Goal: Information Seeking & Learning: Learn about a topic

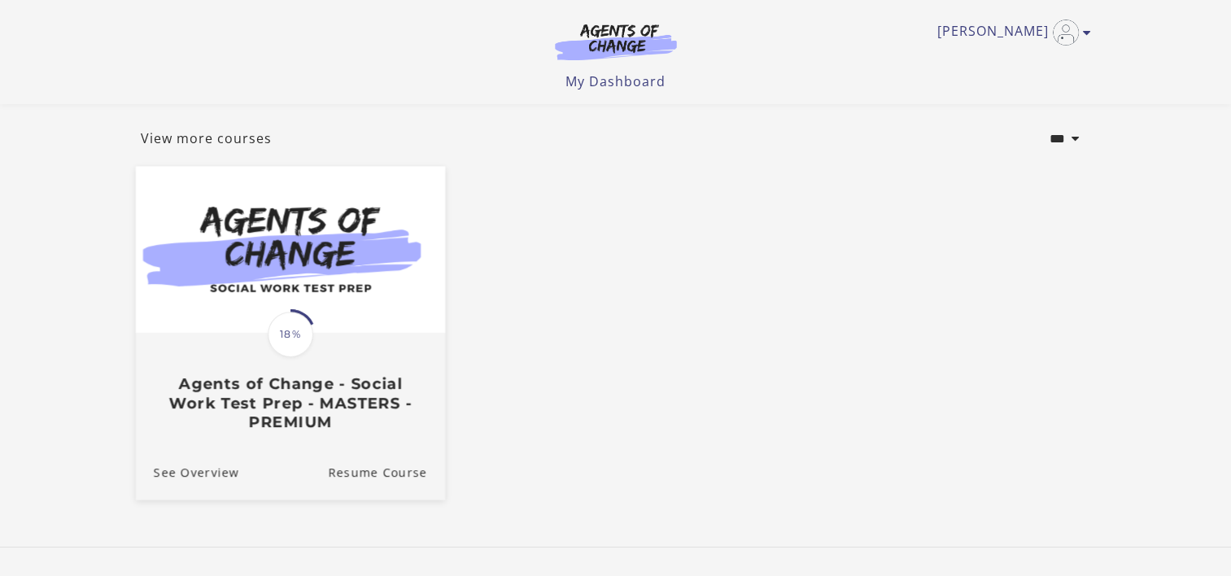
scroll to position [168, 0]
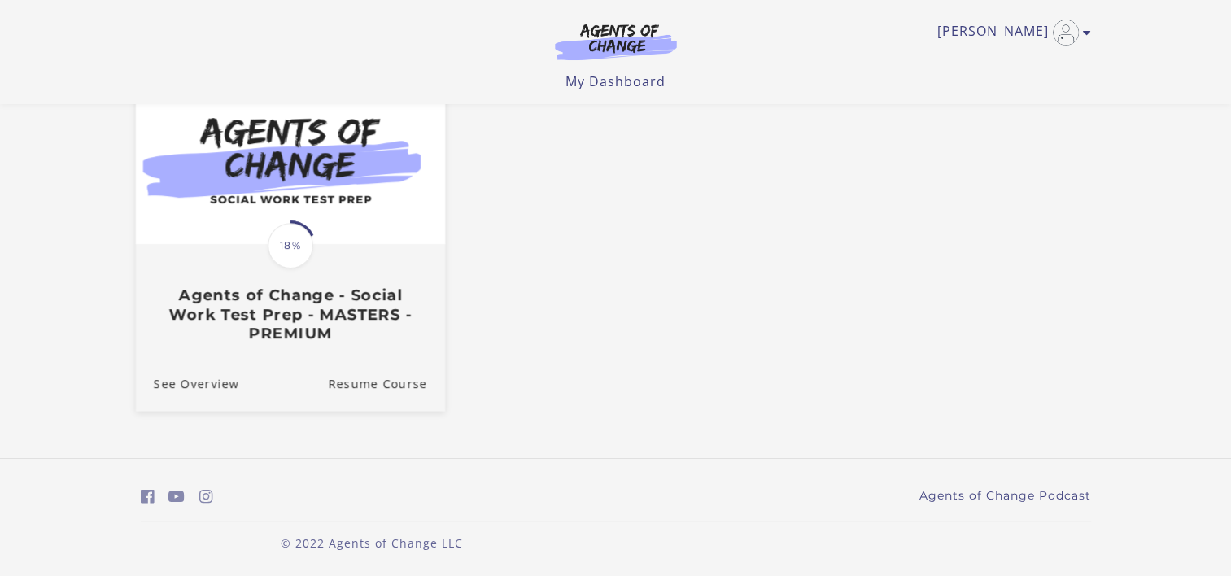
click at [295, 240] on span "18%" at bounding box center [291, 246] width 46 height 46
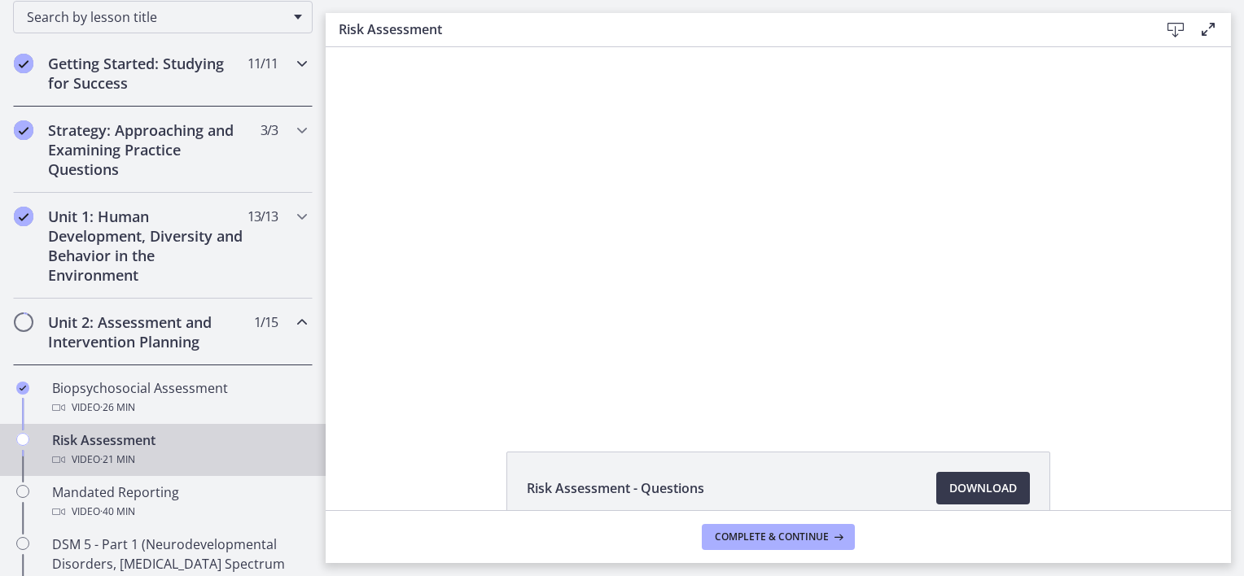
scroll to position [326, 0]
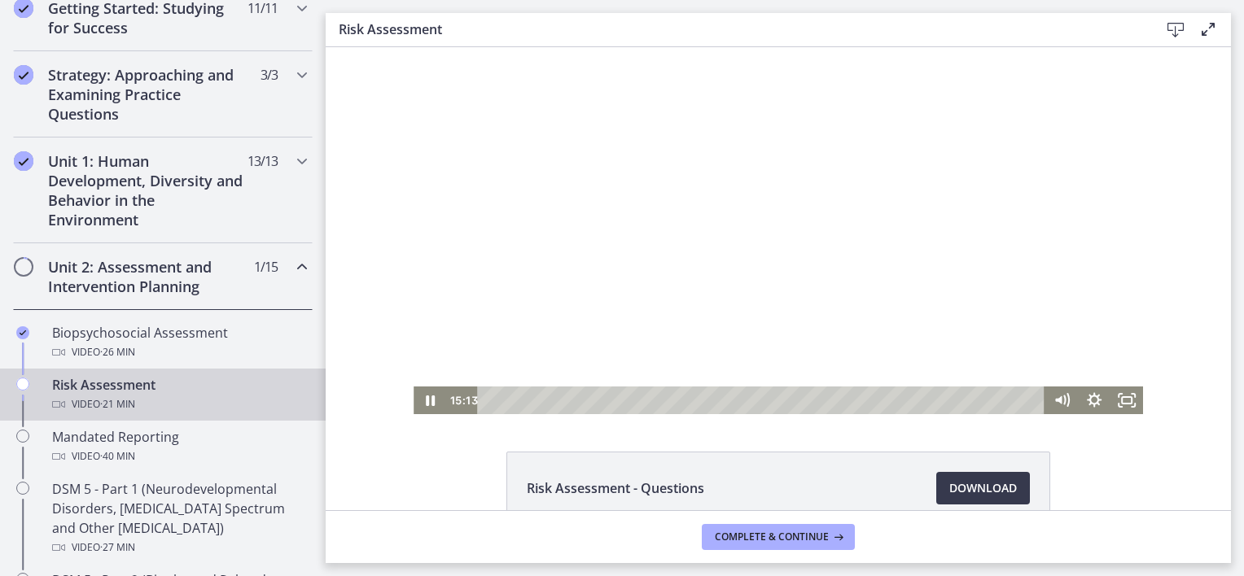
click at [714, 260] on div at bounding box center [777, 230] width 729 height 367
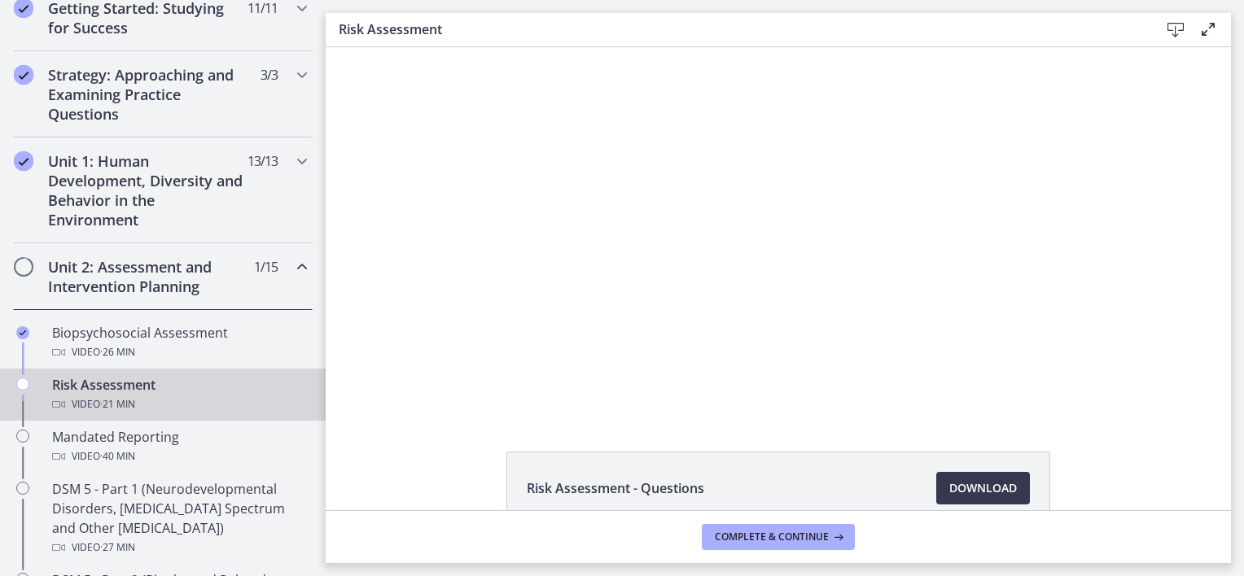
click at [419, 541] on footer "Complete & continue" at bounding box center [778, 536] width 905 height 53
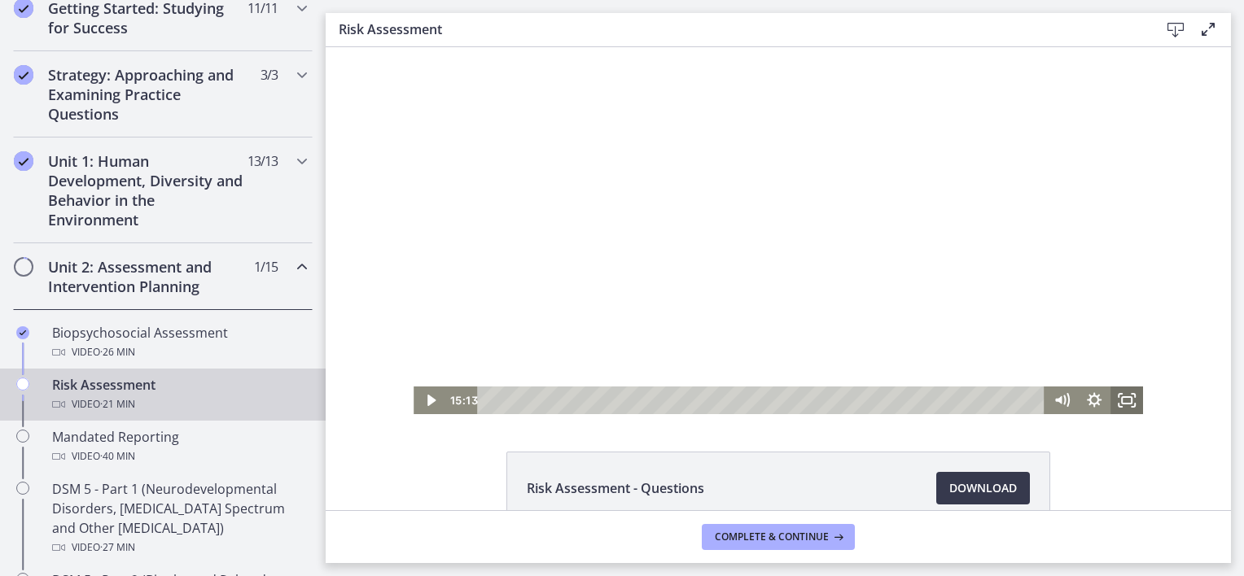
click at [1123, 397] on rect "Fullscreen" at bounding box center [1126, 400] width 10 height 7
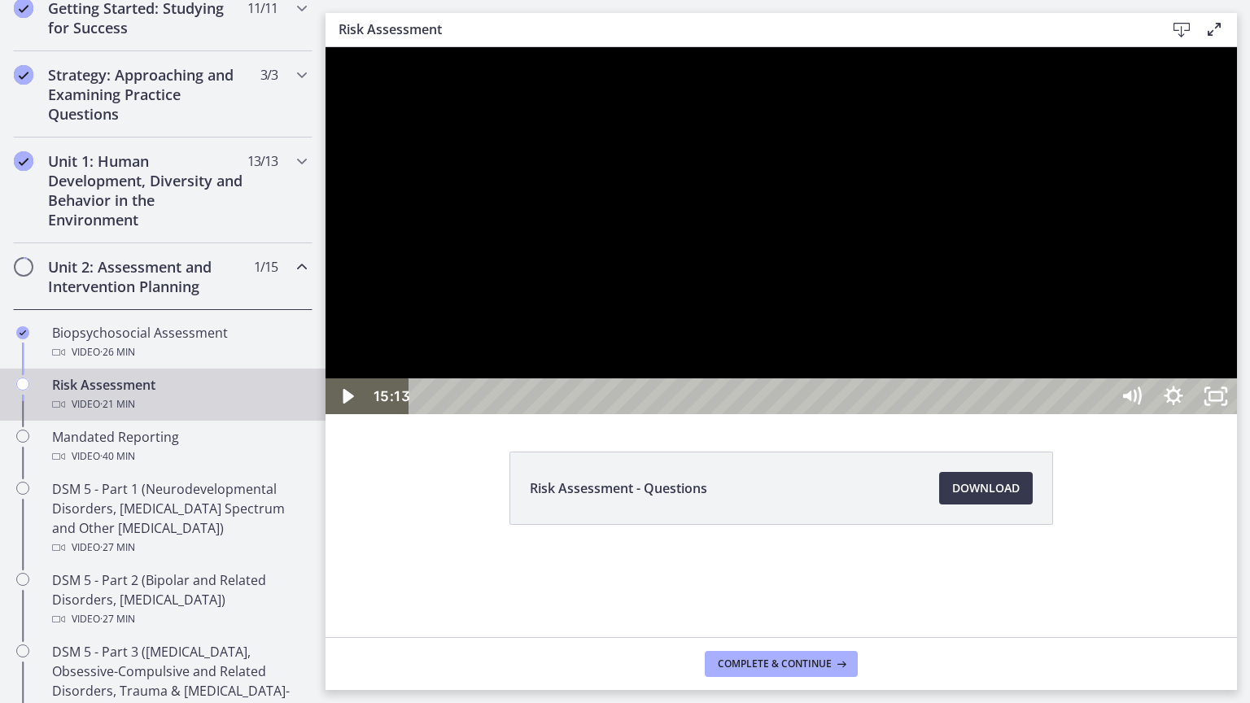
click at [737, 414] on div at bounding box center [781, 230] width 911 height 367
click at [1099, 414] on div "17:05" at bounding box center [761, 396] width 675 height 36
click at [990, 414] on div at bounding box center [781, 230] width 911 height 367
click at [326, 47] on button "Play Video: cbe2b61t4o1cl02sic50.mp4" at bounding box center [326, 47] width 1 height 1
click at [1099, 414] on div "18:31" at bounding box center [761, 396] width 675 height 36
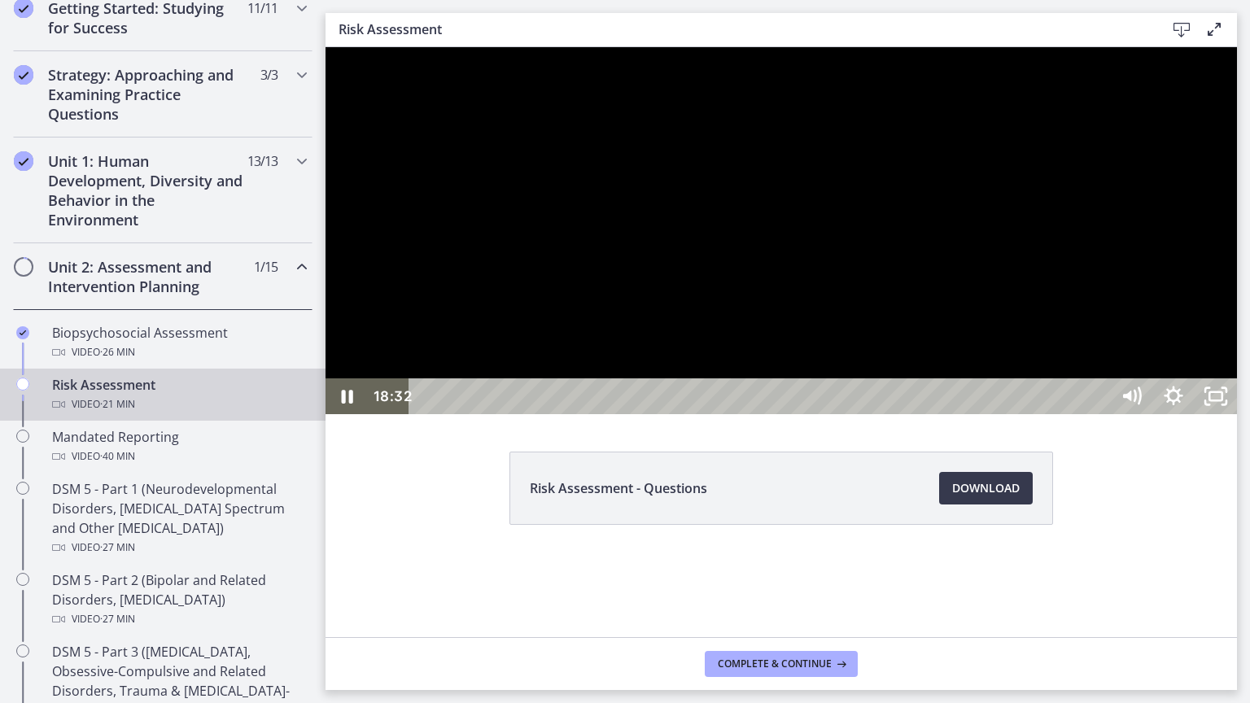
click at [1086, 414] on div at bounding box center [781, 230] width 911 height 367
click at [1099, 414] on div "20:15" at bounding box center [761, 396] width 675 height 36
click at [1104, 414] on div at bounding box center [781, 230] width 911 height 367
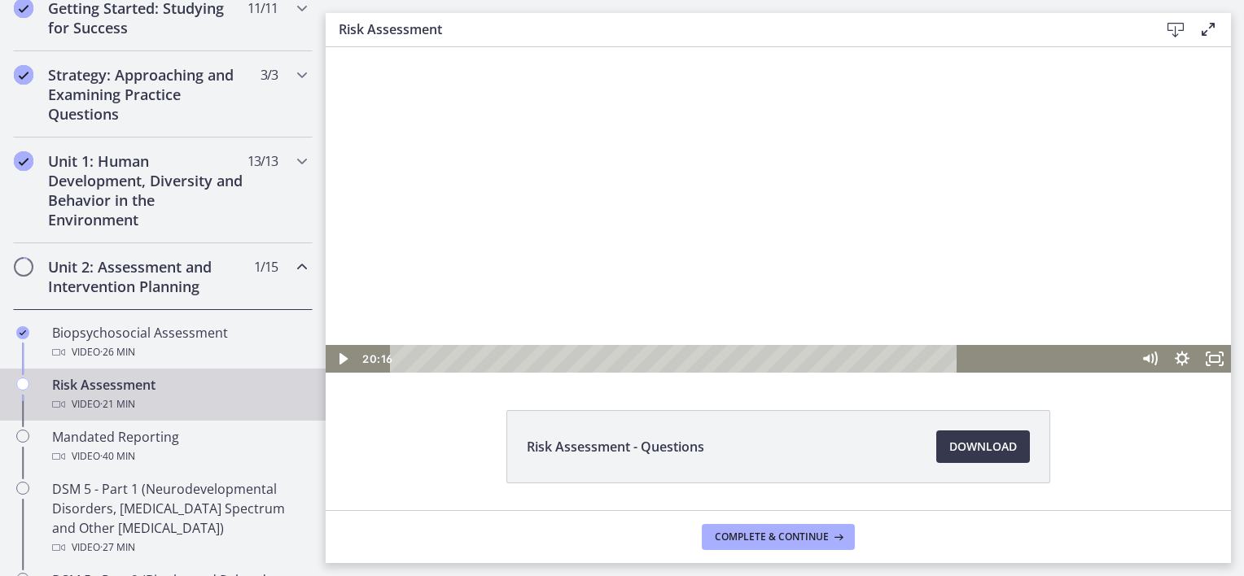
scroll to position [92, 0]
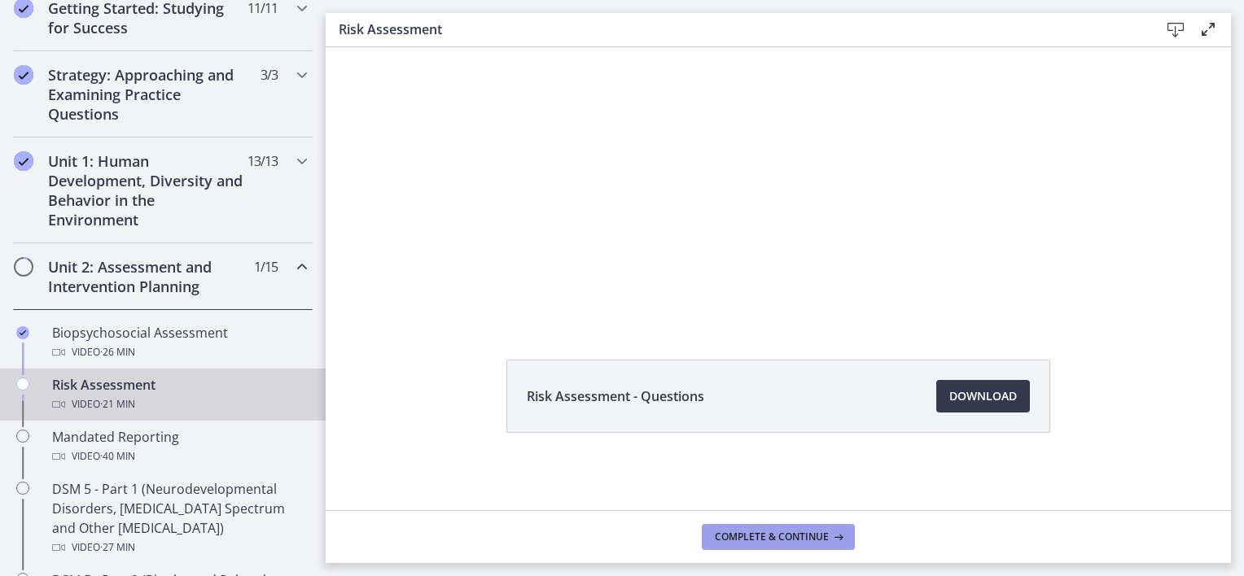
click at [771, 528] on button "Complete & continue" at bounding box center [778, 537] width 153 height 26
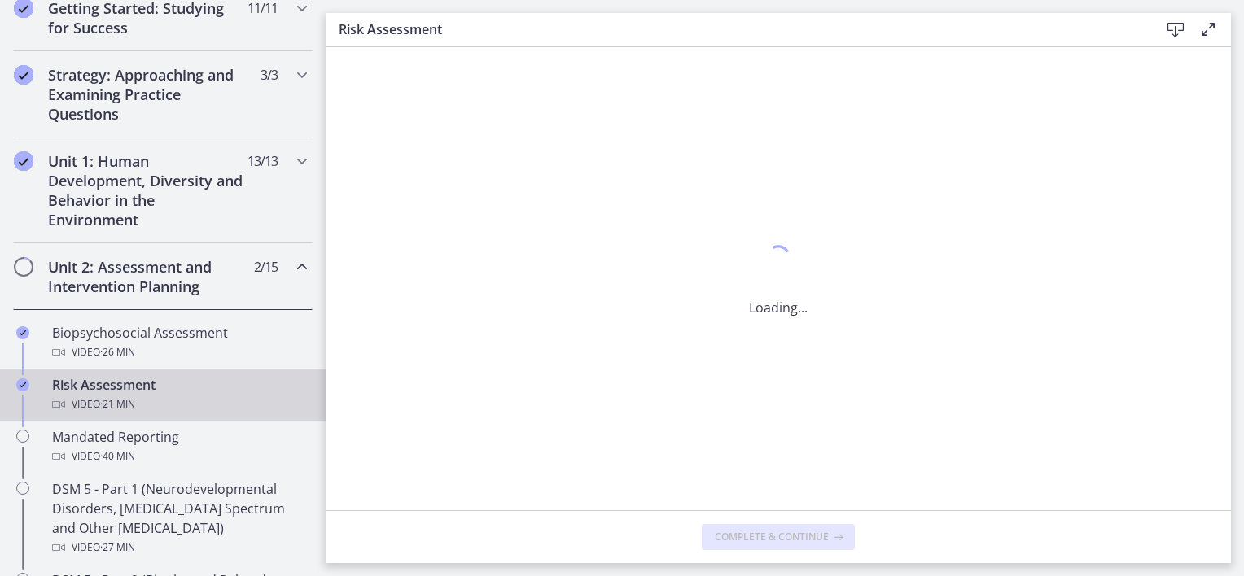
scroll to position [0, 0]
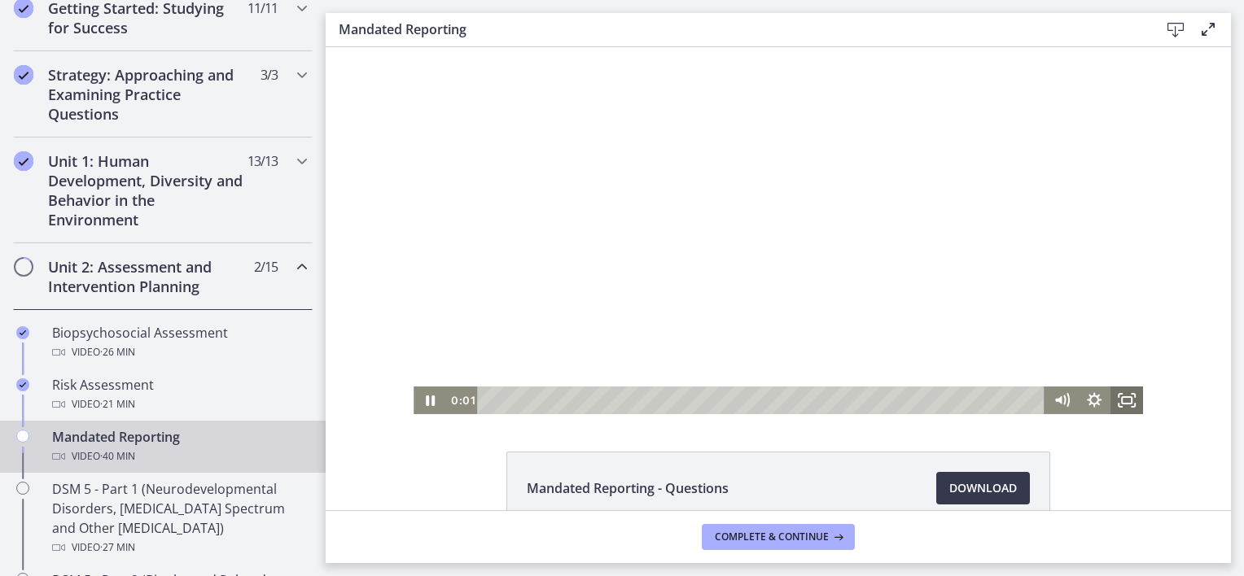
click at [1111, 389] on icon "Fullscreen" at bounding box center [1126, 401] width 33 height 28
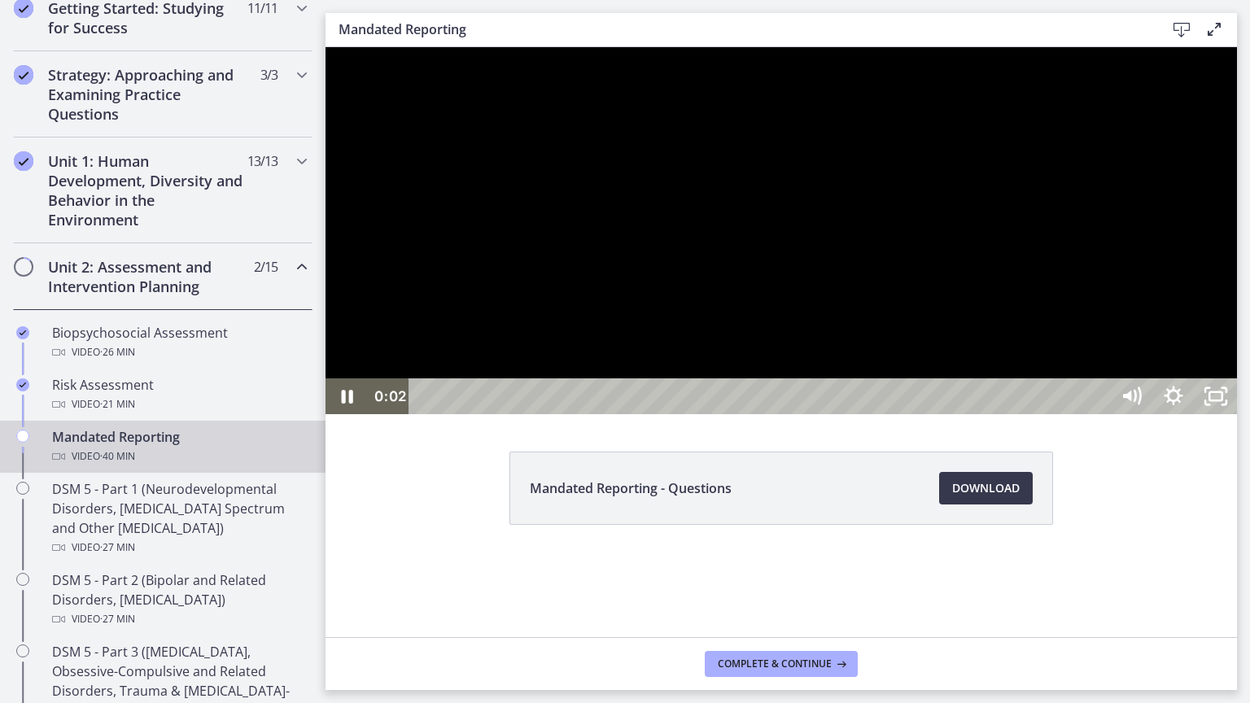
click at [1058, 414] on div at bounding box center [781, 230] width 911 height 367
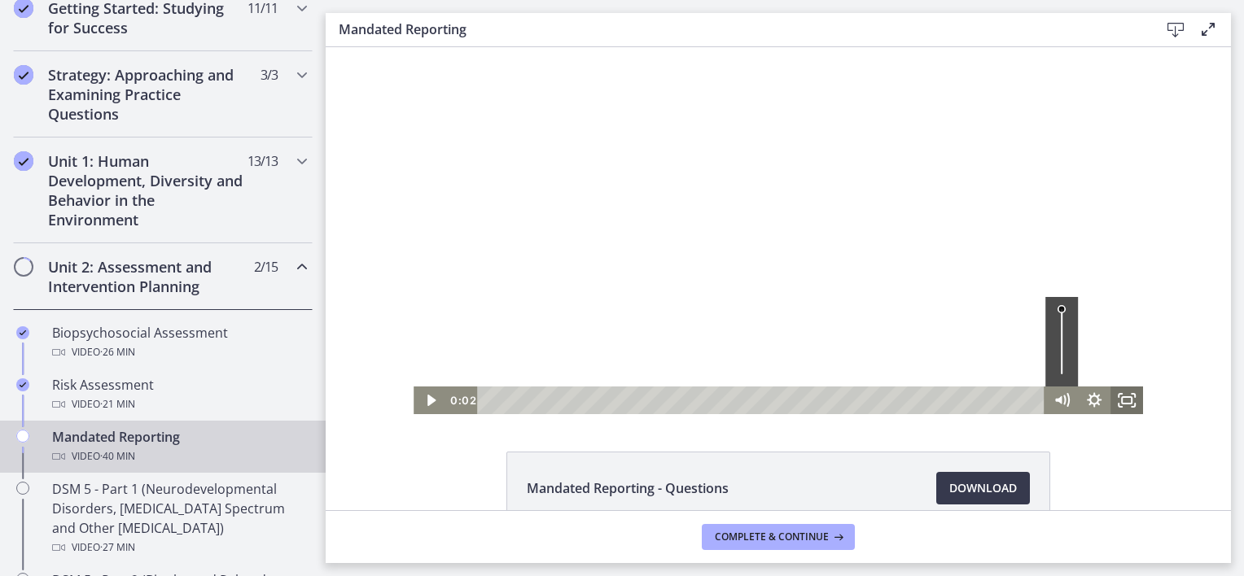
click at [1111, 400] on icon "Fullscreen" at bounding box center [1126, 401] width 33 height 28
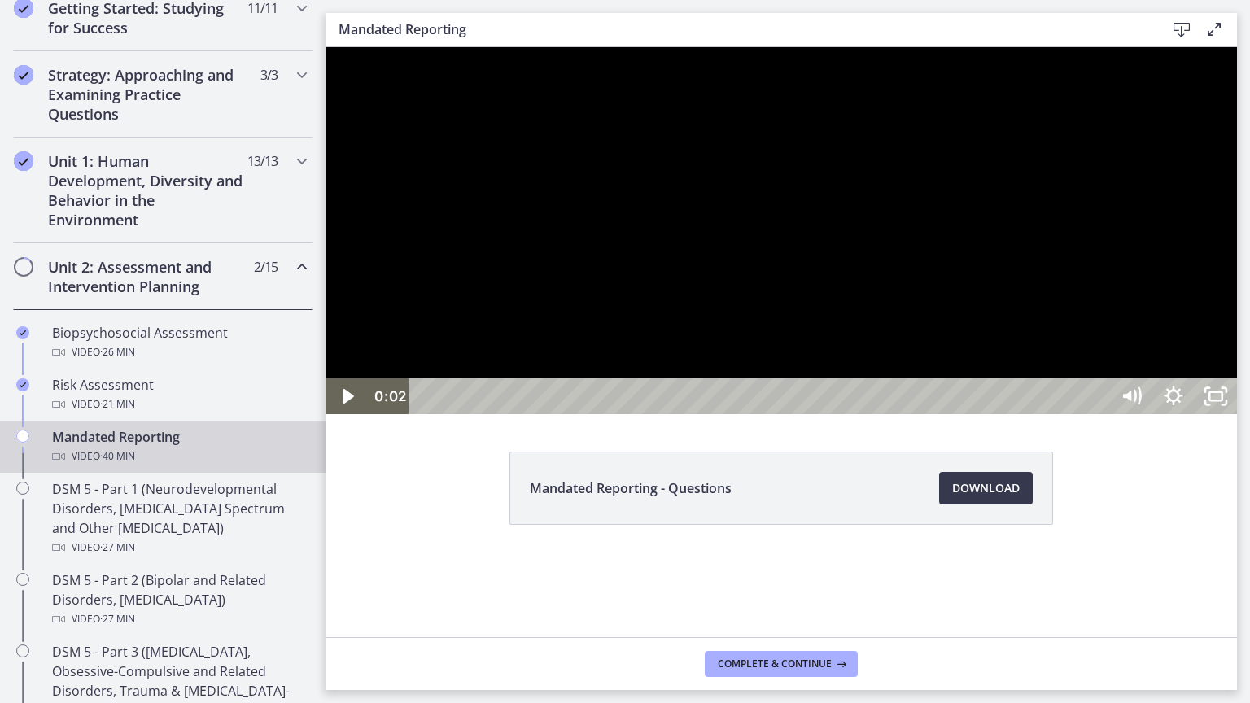
click at [932, 414] on div at bounding box center [781, 230] width 911 height 367
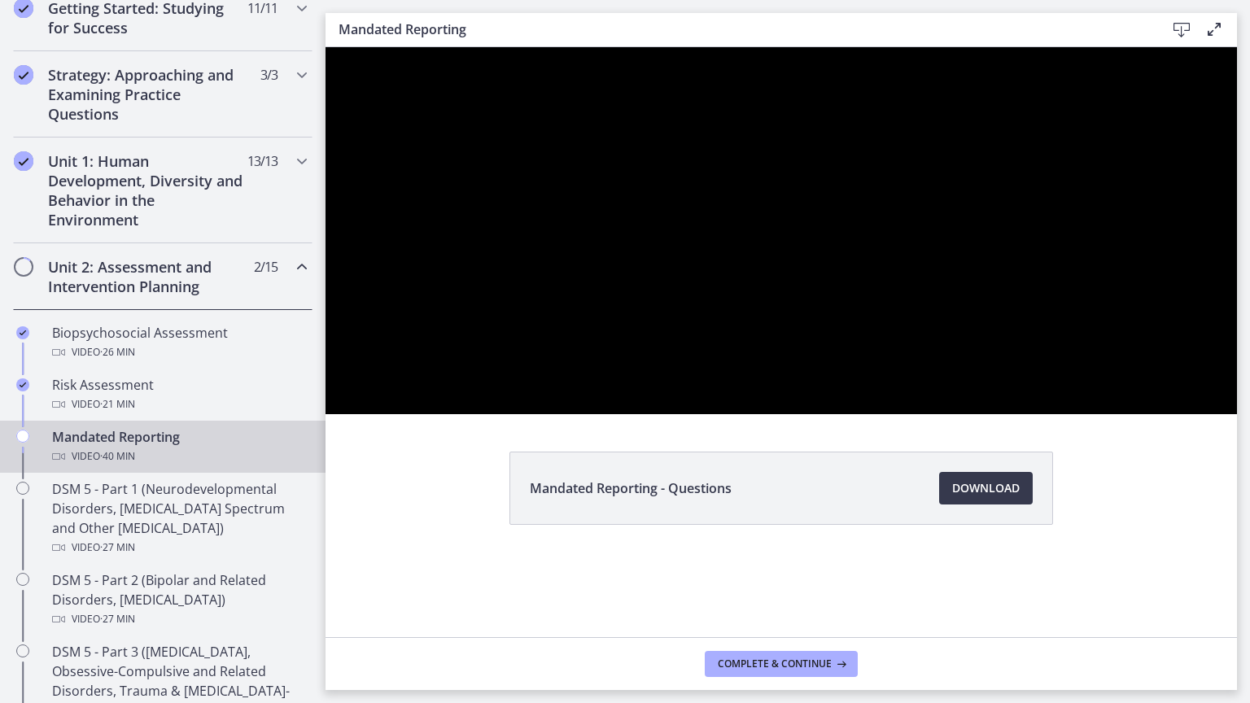
click at [326, 47] on button "Pause: cbe2enmtov91j64ibrrg.mp4" at bounding box center [326, 47] width 1 height 1
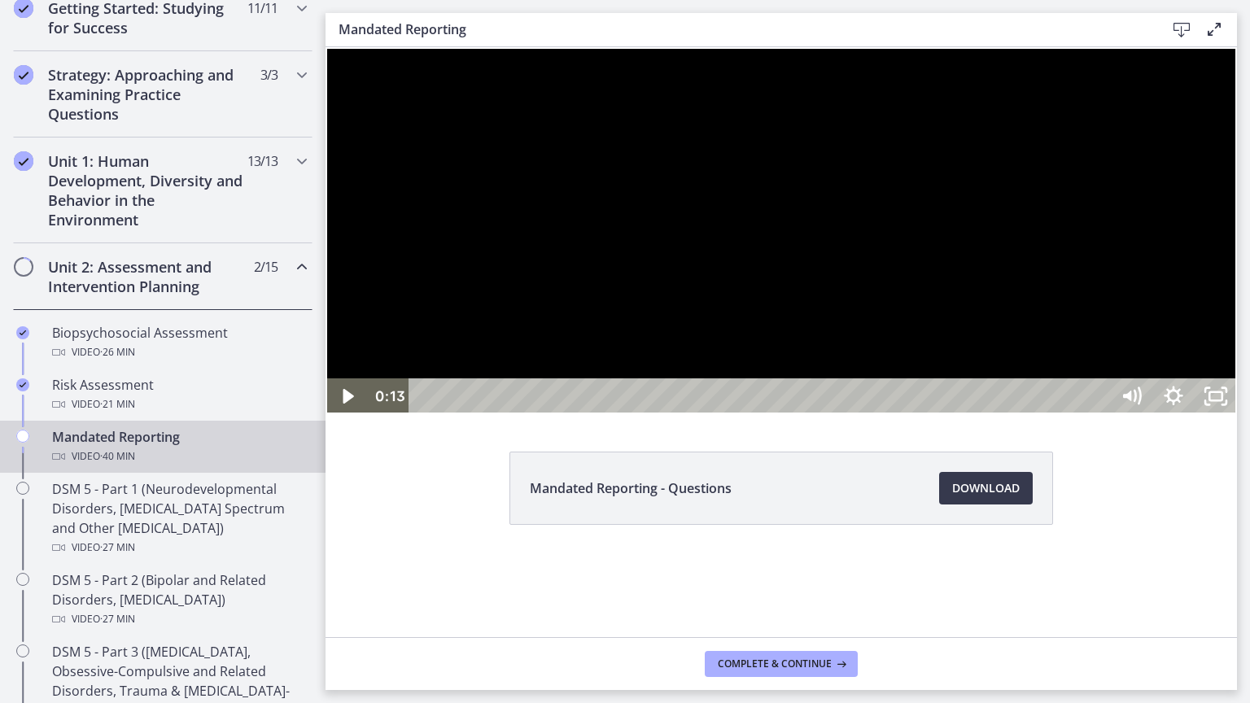
click at [326, 47] on button "Play Video: cbe2enmtov91j64ibrrg.mp4" at bounding box center [326, 47] width 1 height 1
click at [326, 47] on button "Pause: cbe2enmtov91j64ibrrg.mp4" at bounding box center [326, 47] width 1 height 1
click at [326, 47] on button "Play Video: cbe2enmtov91j64ibrrg.mp4" at bounding box center [326, 47] width 1 height 1
click at [326, 47] on button "Pause: cbe2enmtov91j64ibrrg.mp4" at bounding box center [326, 47] width 1 height 1
click at [326, 47] on button "Play Video: cbe2enmtov91j64ibrrg.mp4" at bounding box center [326, 47] width 1 height 1
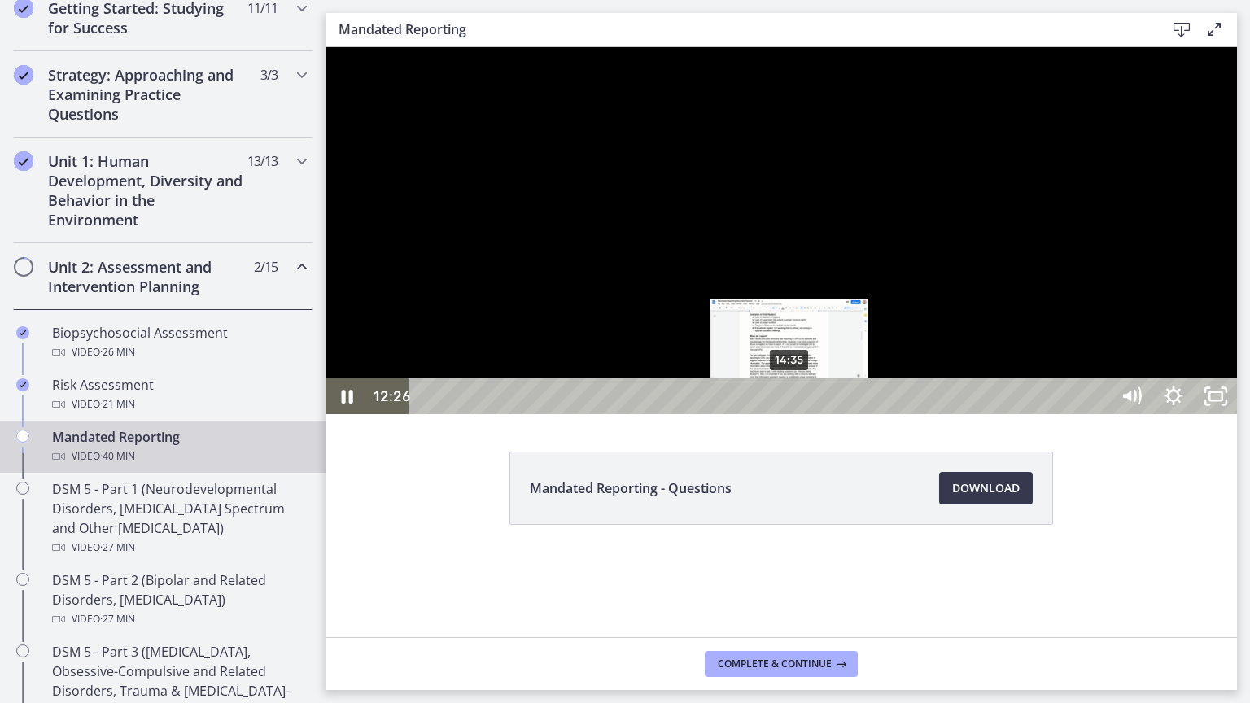
click at [790, 414] on div "14:35" at bounding box center [761, 396] width 675 height 36
click at [807, 414] on div "15:16" at bounding box center [761, 396] width 675 height 36
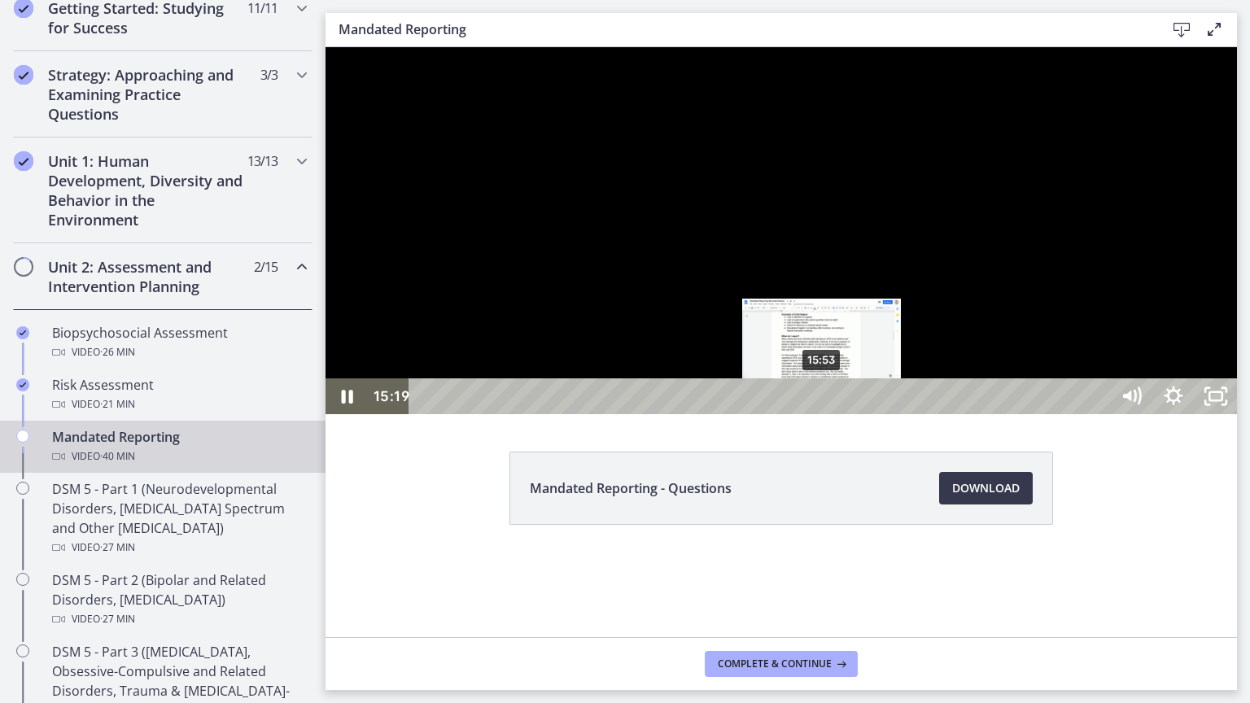
click at [823, 414] on div "15:53" at bounding box center [761, 396] width 675 height 36
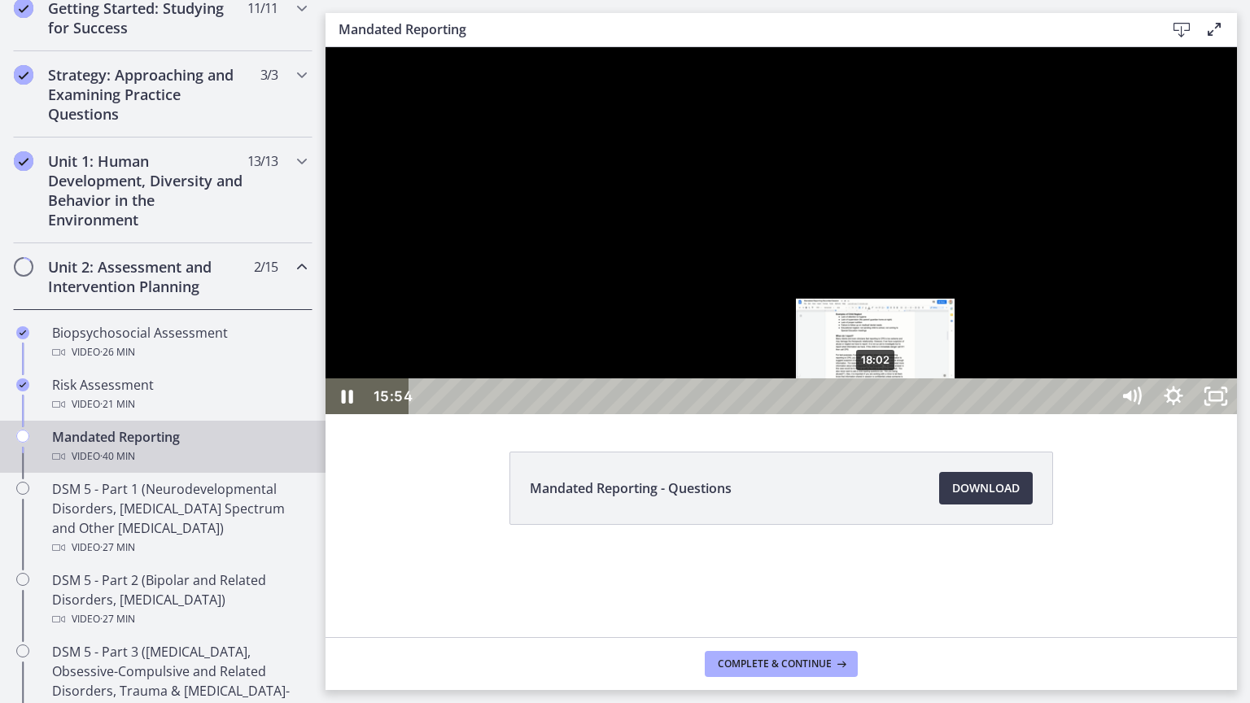
click at [876, 414] on div "18:02" at bounding box center [761, 396] width 675 height 36
click at [883, 414] on div "18:17" at bounding box center [761, 396] width 675 height 36
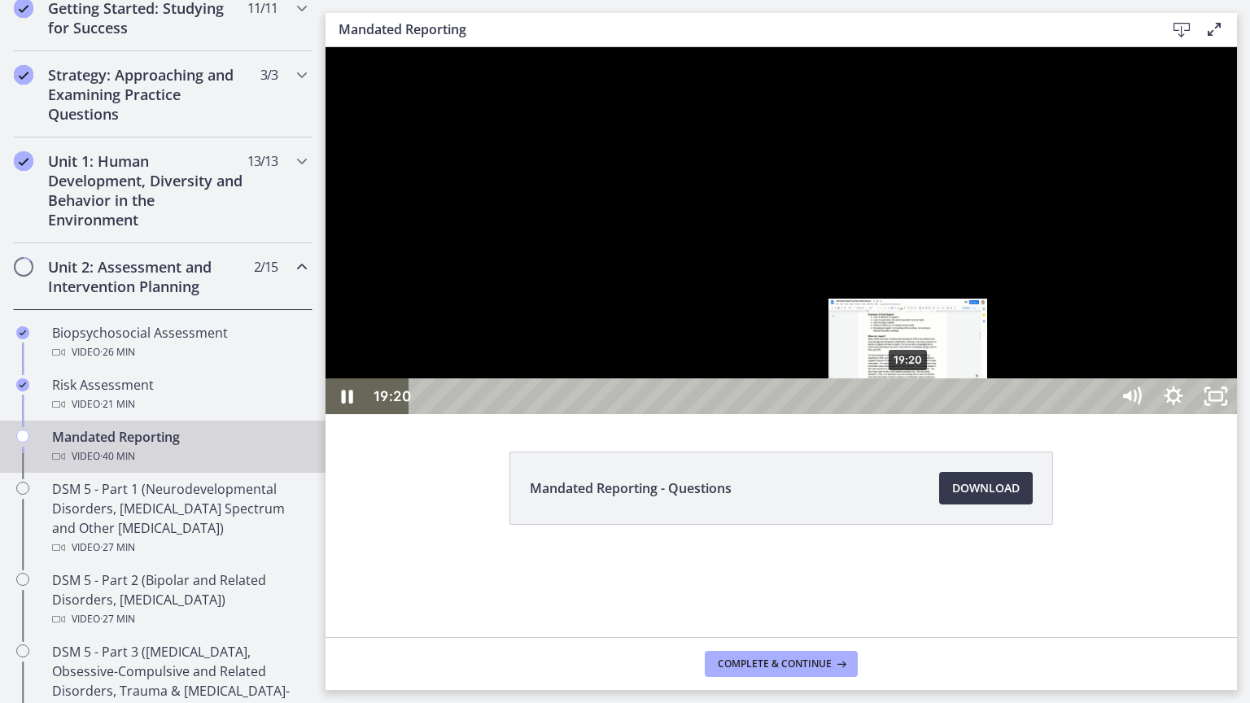
click at [909, 414] on div "19:20" at bounding box center [761, 396] width 675 height 36
click at [925, 414] on div "19:59" at bounding box center [761, 396] width 675 height 36
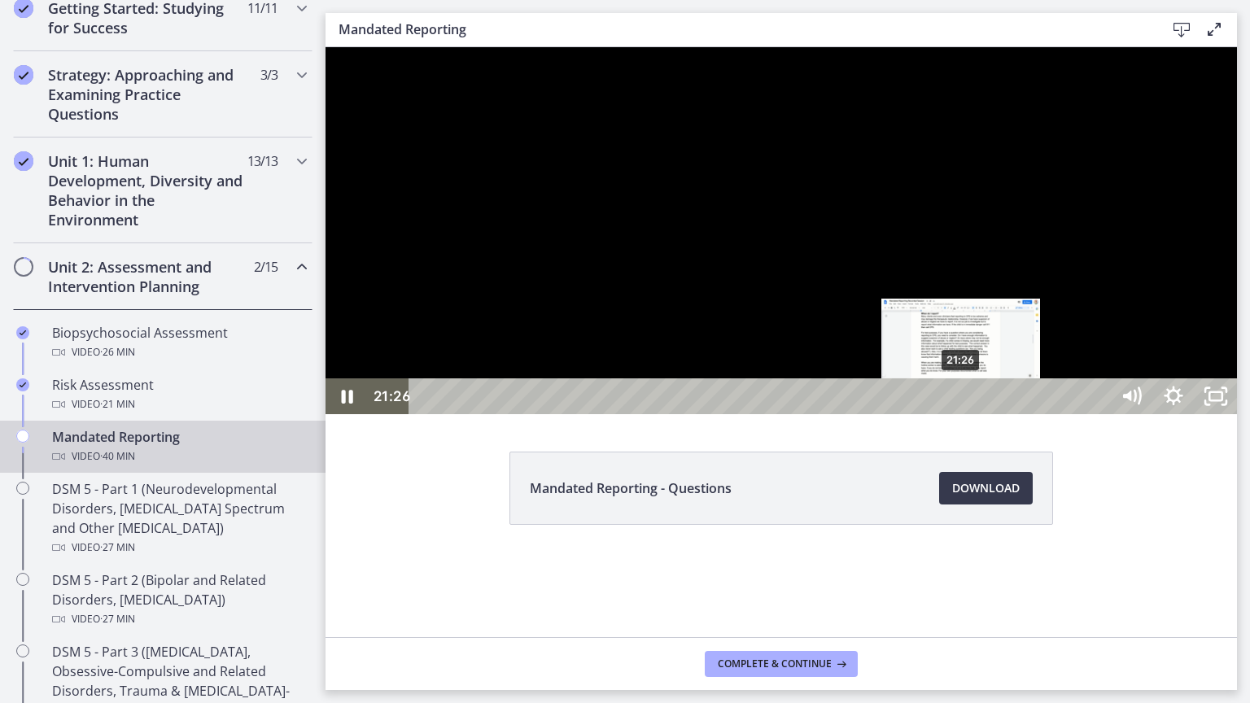
click at [962, 414] on div "21:26" at bounding box center [761, 396] width 675 height 36
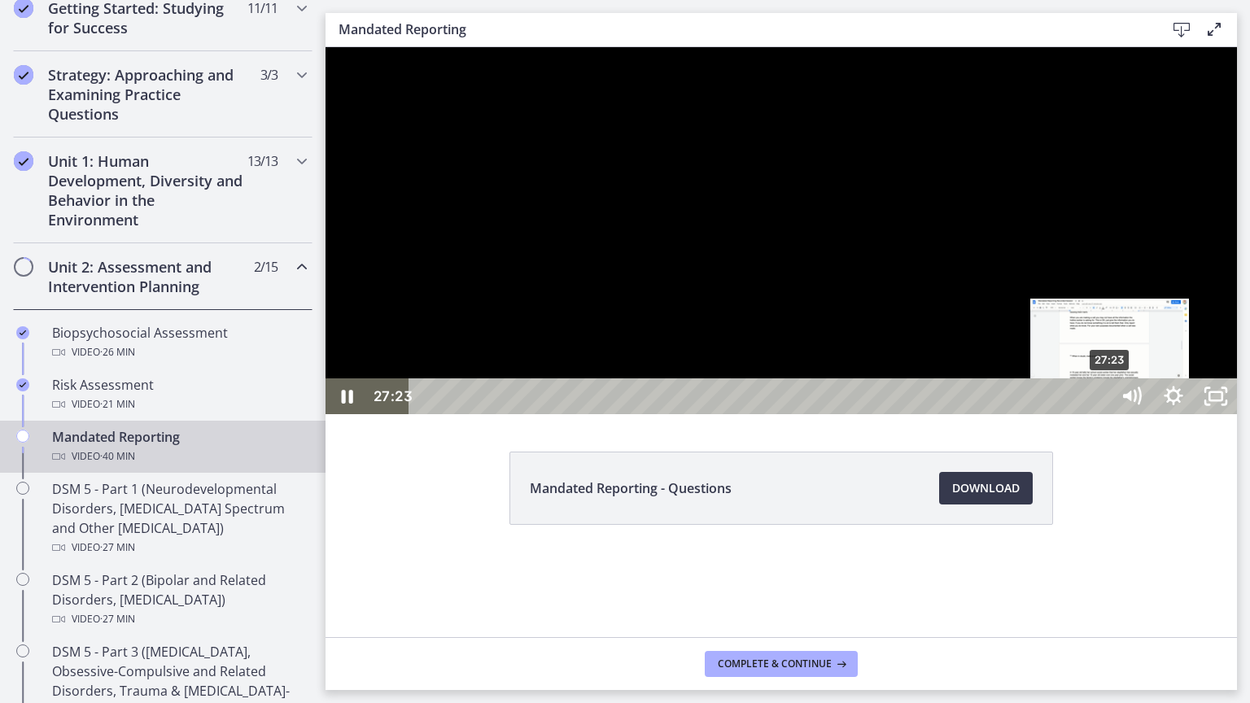
click at [1099, 414] on div "27:23" at bounding box center [761, 396] width 675 height 36
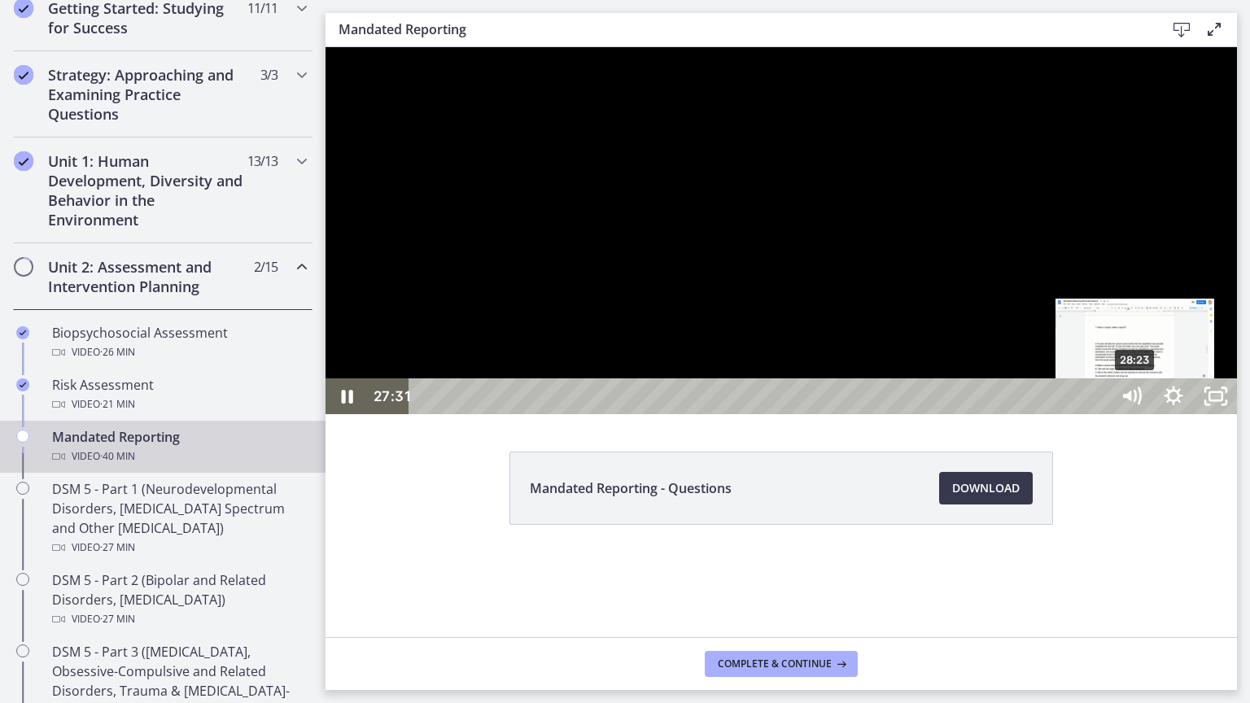
click at [1099, 414] on div "28:23" at bounding box center [761, 396] width 675 height 36
click at [1138, 403] on div "Playbar" at bounding box center [1135, 397] width 12 height 12
click at [1099, 414] on div "28:43" at bounding box center [761, 396] width 675 height 36
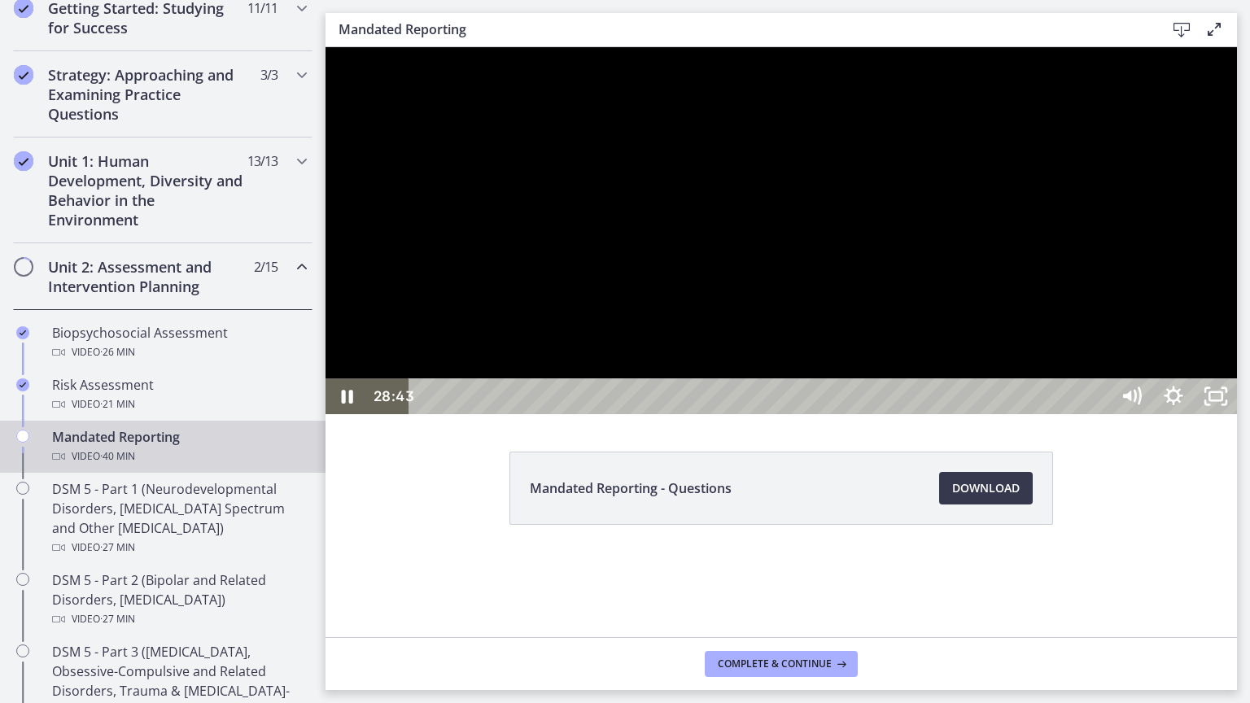
click at [903, 414] on div at bounding box center [781, 230] width 911 height 367
click at [708, 414] on div at bounding box center [781, 230] width 911 height 367
click at [965, 414] on div at bounding box center [781, 230] width 911 height 367
drag, startPoint x: 1035, startPoint y: 320, endPoint x: 1158, endPoint y: 337, distance: 124.1
click at [1158, 337] on div at bounding box center [781, 230] width 911 height 367
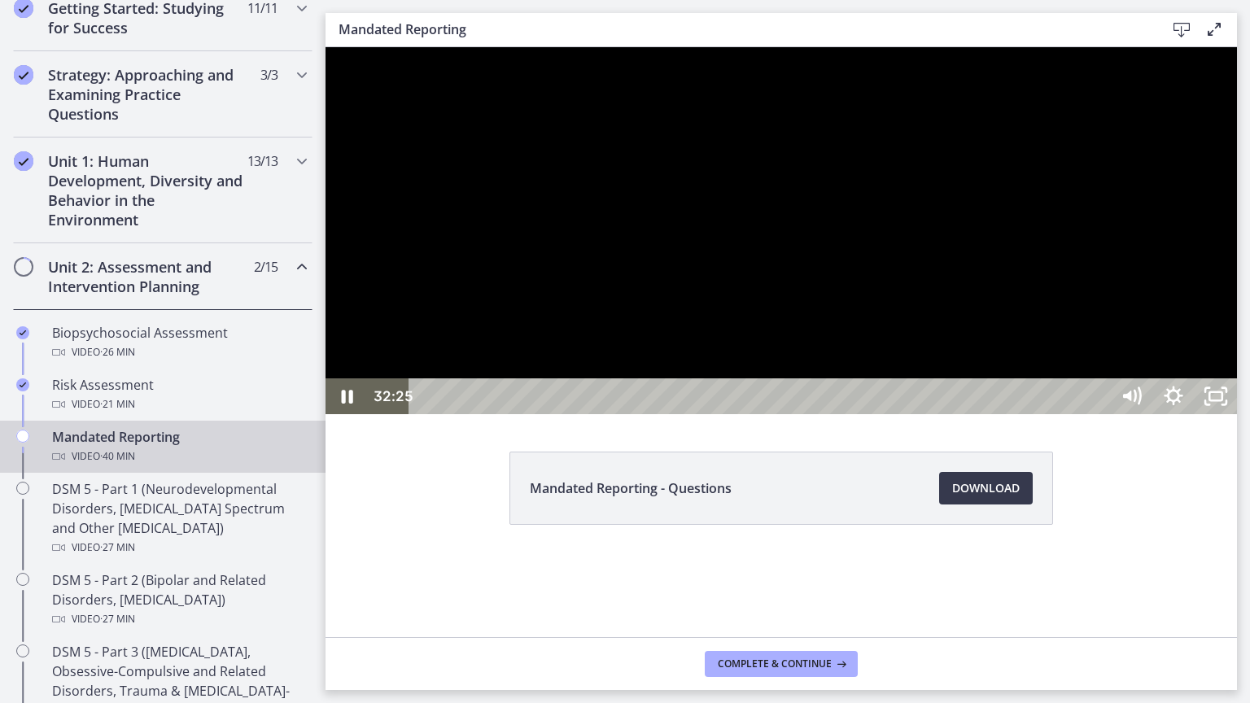
click at [945, 320] on div at bounding box center [781, 230] width 911 height 367
click at [1099, 414] on div "34:00" at bounding box center [761, 396] width 675 height 36
click at [1099, 414] on div "35:14" at bounding box center [761, 396] width 675 height 36
click at [1237, 414] on div at bounding box center [781, 230] width 911 height 367
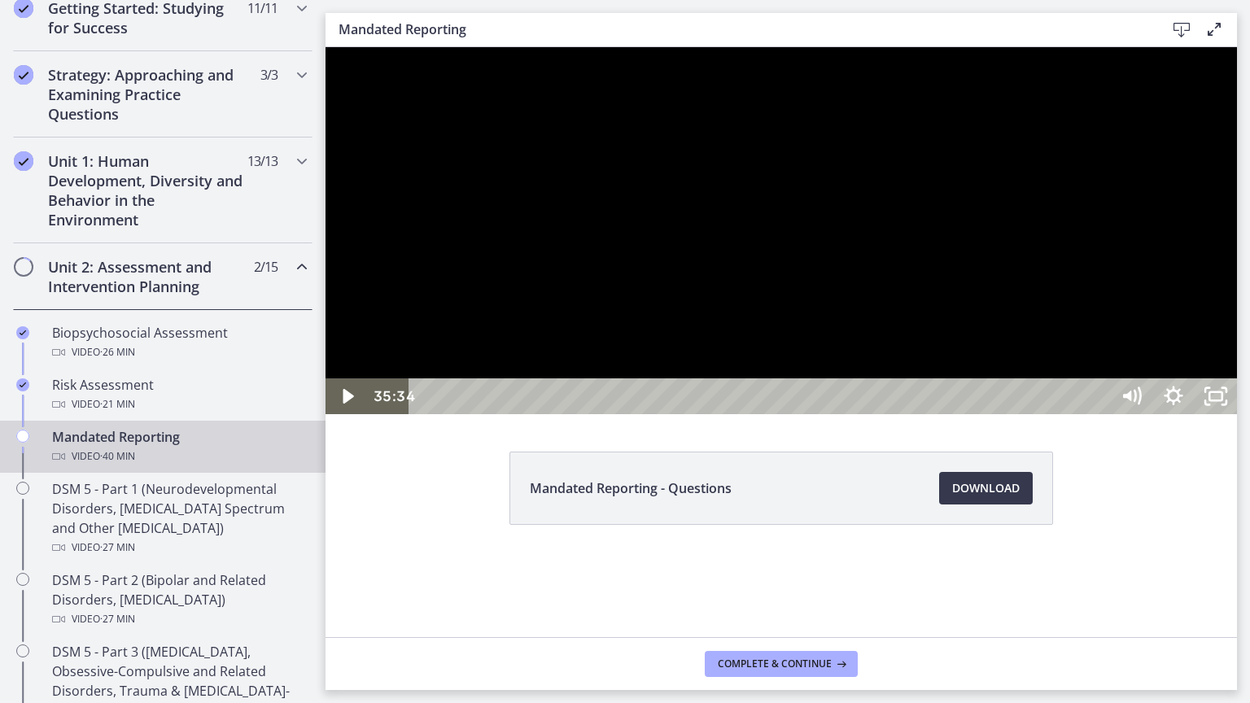
click at [1083, 414] on div at bounding box center [781, 230] width 911 height 367
click at [1099, 414] on div "38:39" at bounding box center [761, 396] width 675 height 36
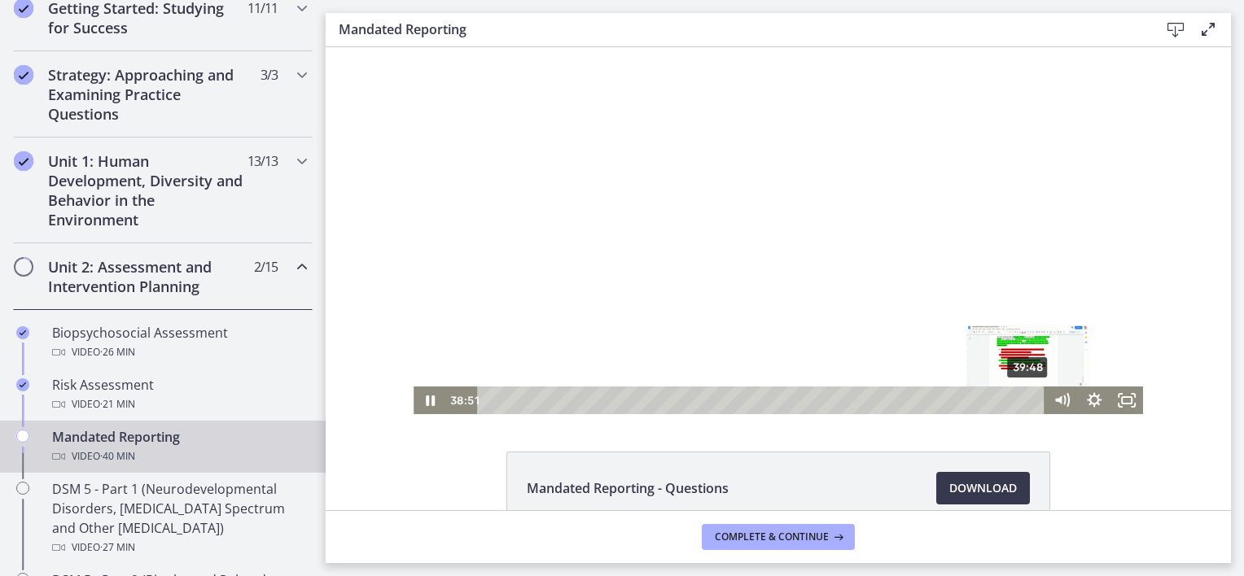
click at [1022, 396] on div "39:48" at bounding box center [763, 401] width 548 height 28
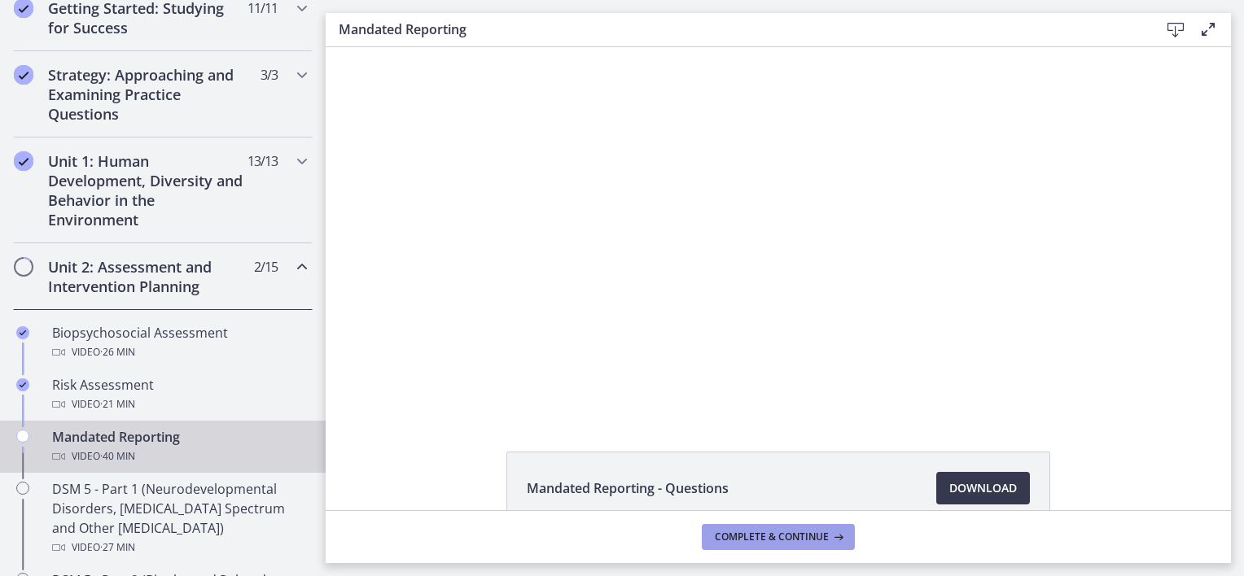
click at [788, 541] on span "Complete & continue" at bounding box center [772, 537] width 114 height 13
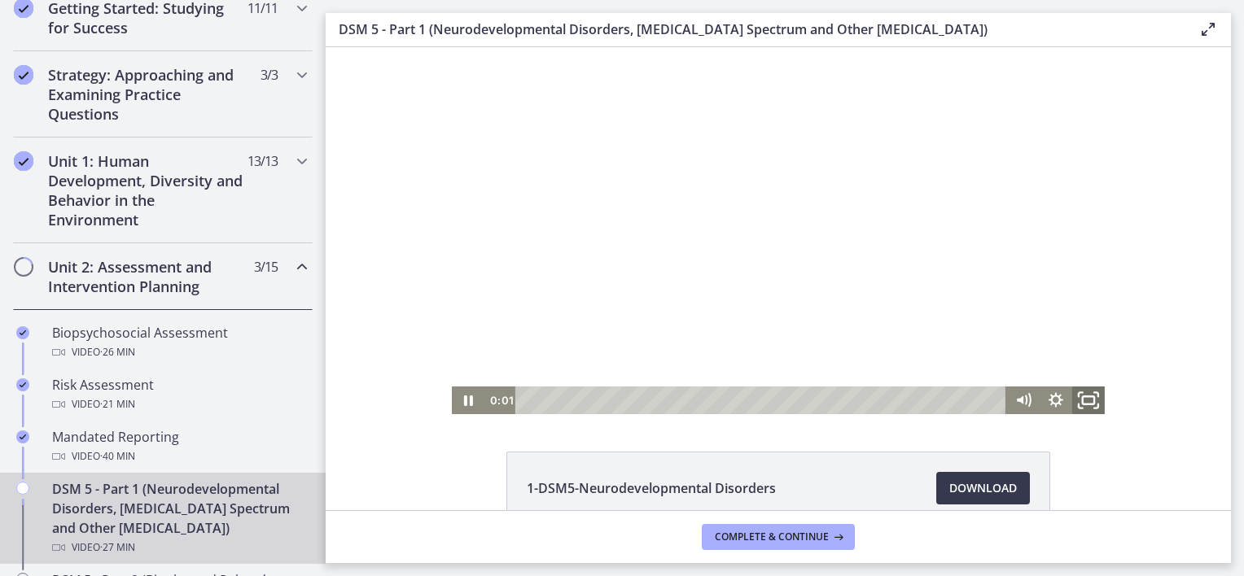
click at [1082, 396] on rect "Fullscreen" at bounding box center [1087, 400] width 11 height 8
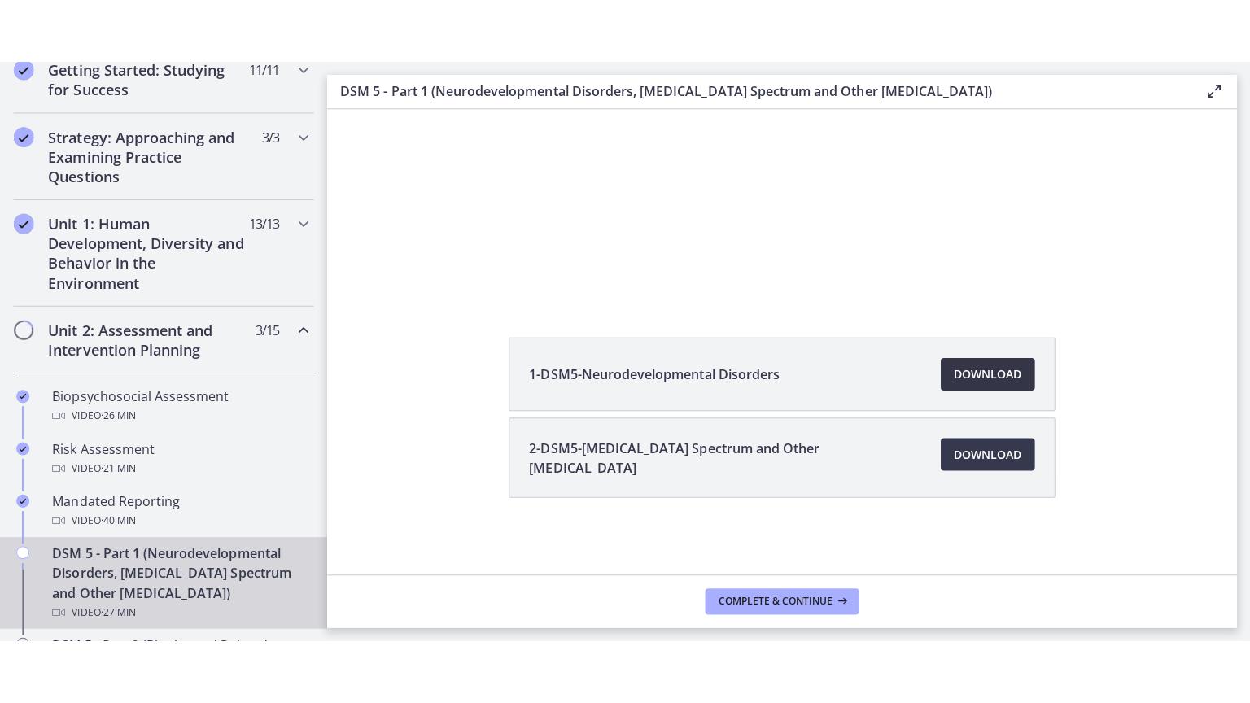
scroll to position [178, 0]
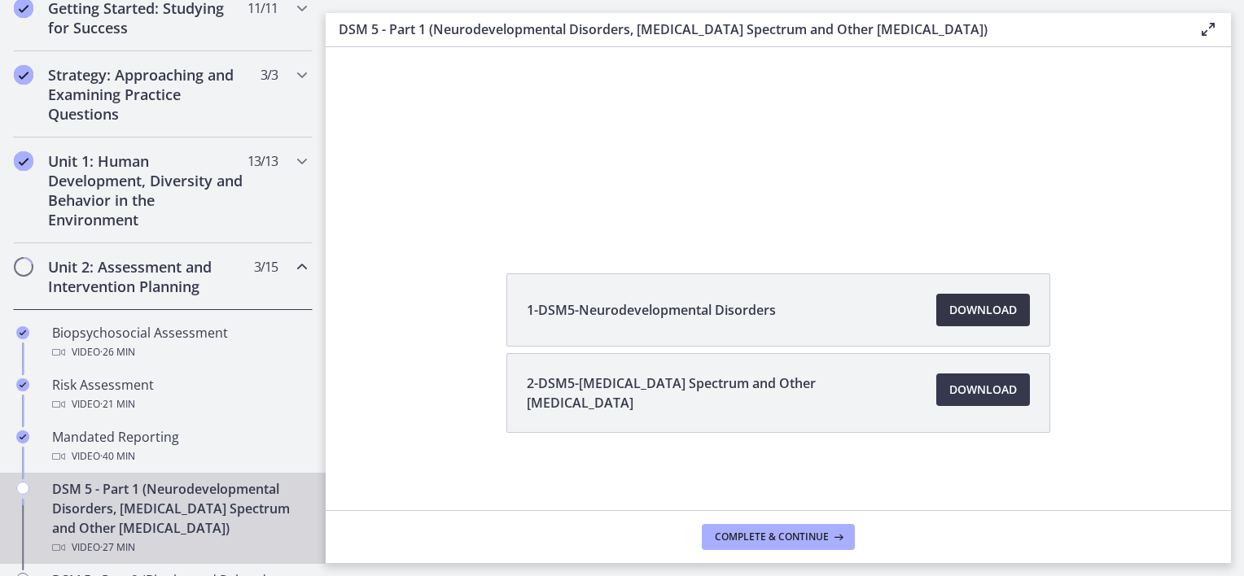
click at [965, 305] on span "Download Opens in a new window" at bounding box center [983, 310] width 68 height 20
click at [958, 395] on span "Download Opens in a new window" at bounding box center [983, 390] width 68 height 20
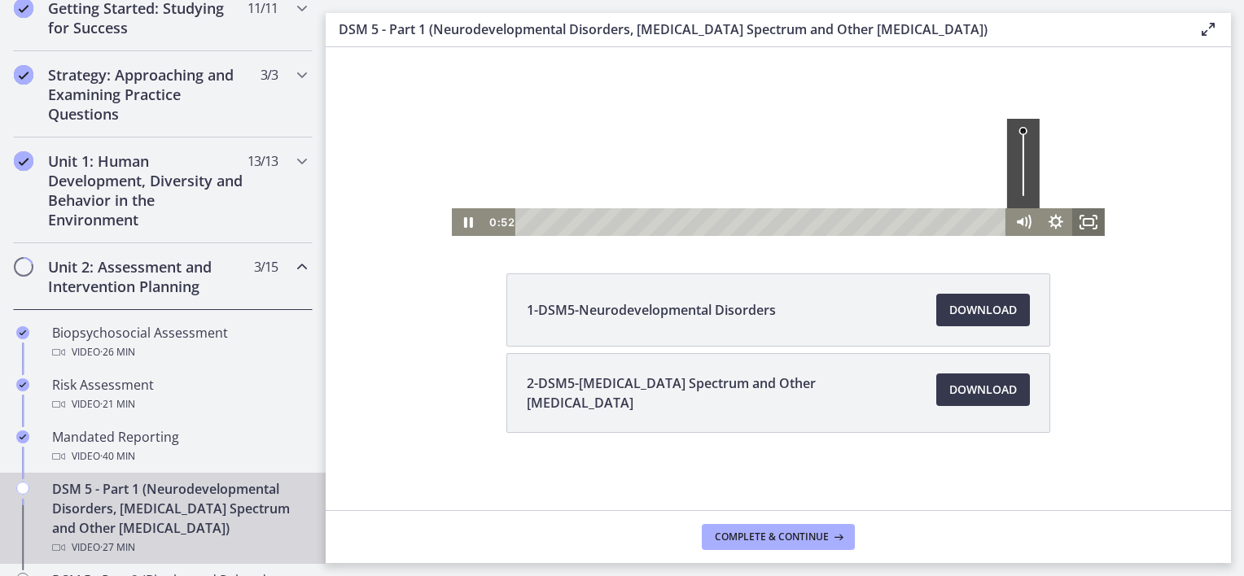
click at [1072, 216] on icon "Fullscreen" at bounding box center [1088, 222] width 33 height 28
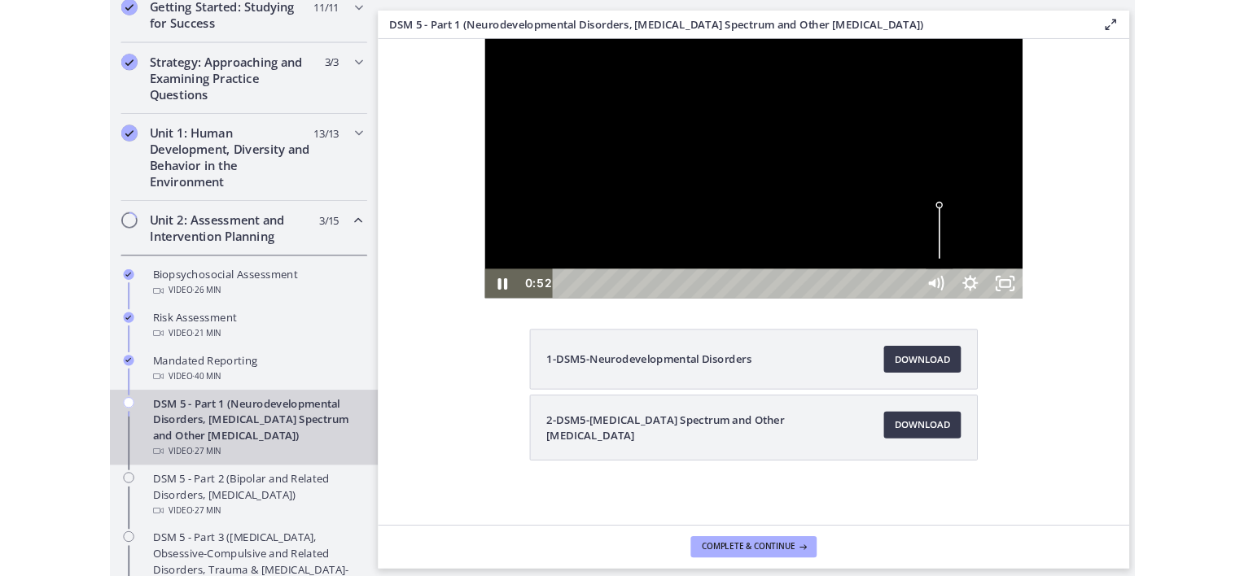
scroll to position [0, 0]
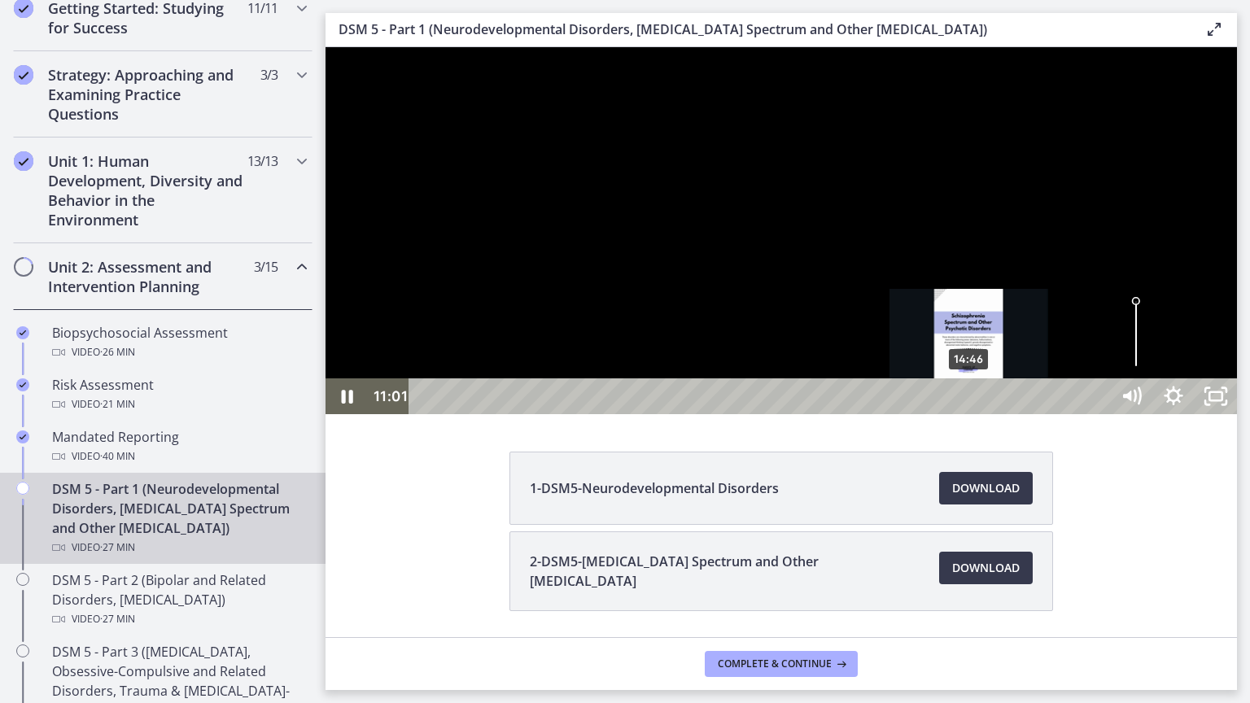
click at [970, 414] on div "14:46" at bounding box center [761, 396] width 675 height 36
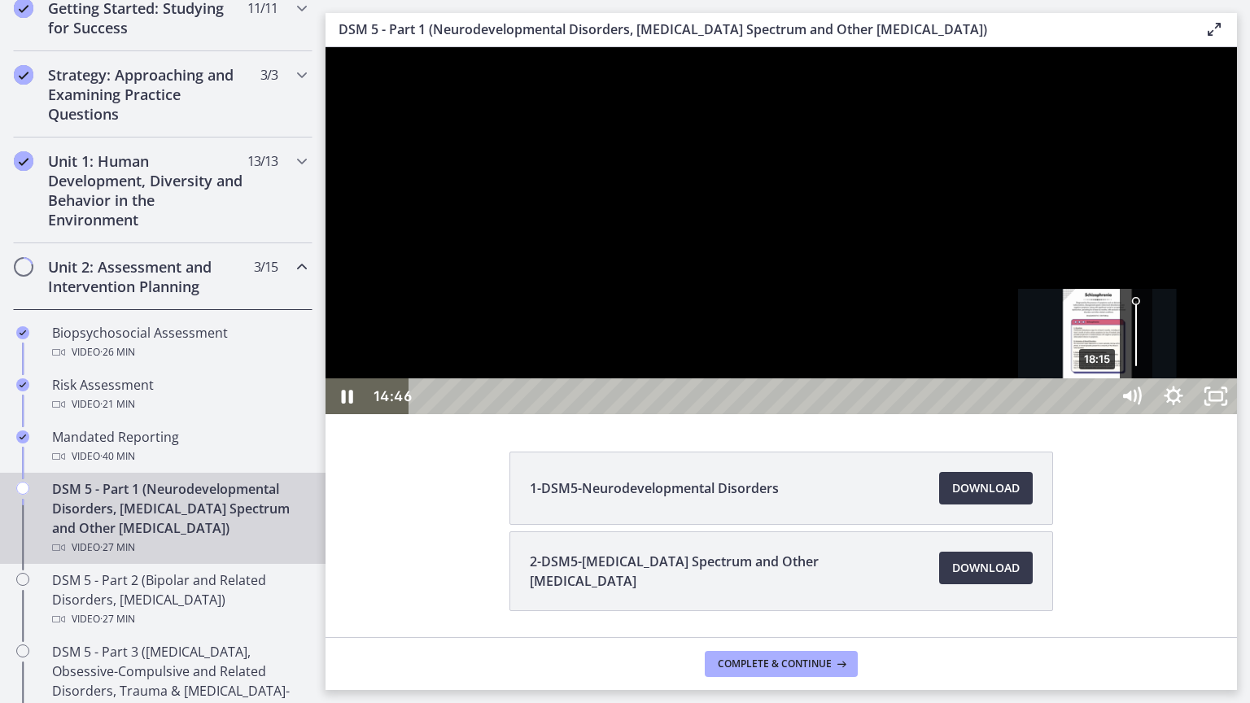
click at [1099, 414] on div "18:15" at bounding box center [761, 396] width 675 height 36
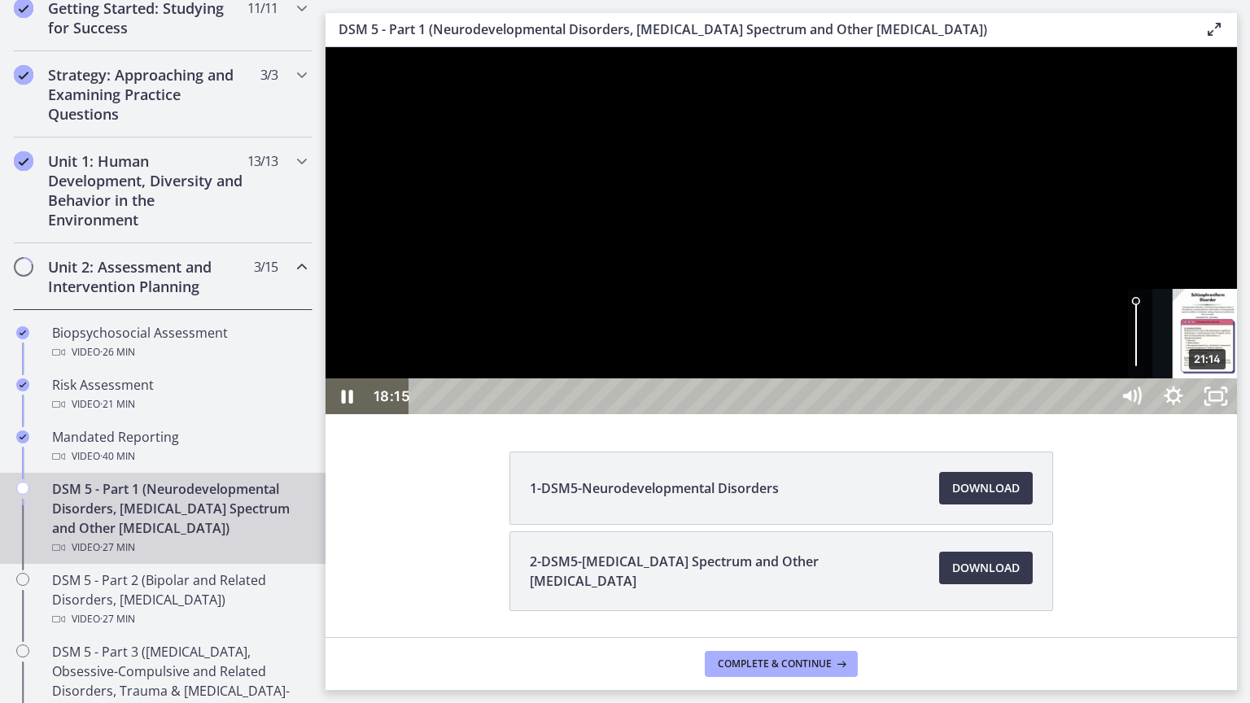
click at [1099, 414] on div "21:14" at bounding box center [761, 396] width 675 height 36
click at [1099, 414] on div "24:09" at bounding box center [761, 396] width 675 height 36
click at [1099, 414] on div "24:41" at bounding box center [761, 396] width 675 height 36
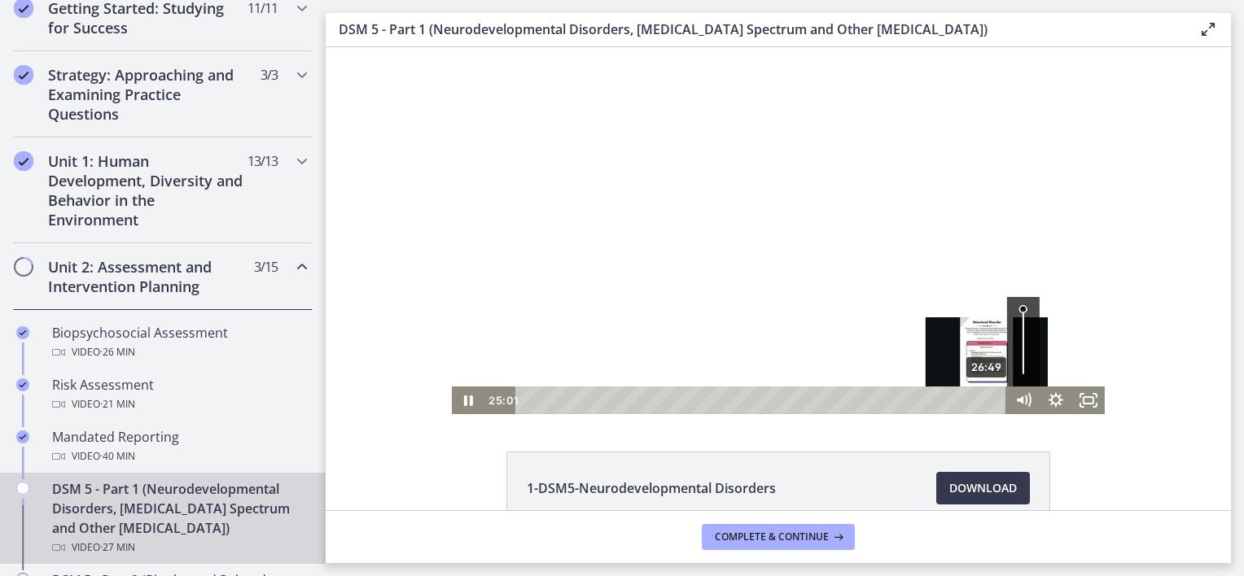
click at [981, 397] on div "26:49" at bounding box center [762, 401] width 471 height 28
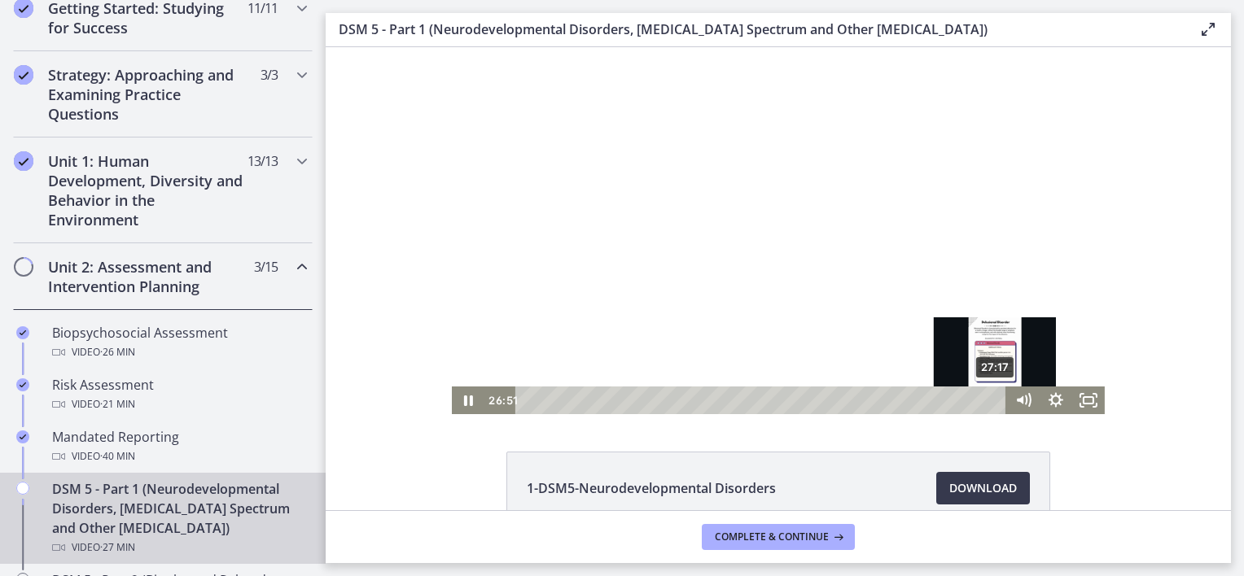
click at [990, 400] on div "27:17" at bounding box center [762, 401] width 471 height 28
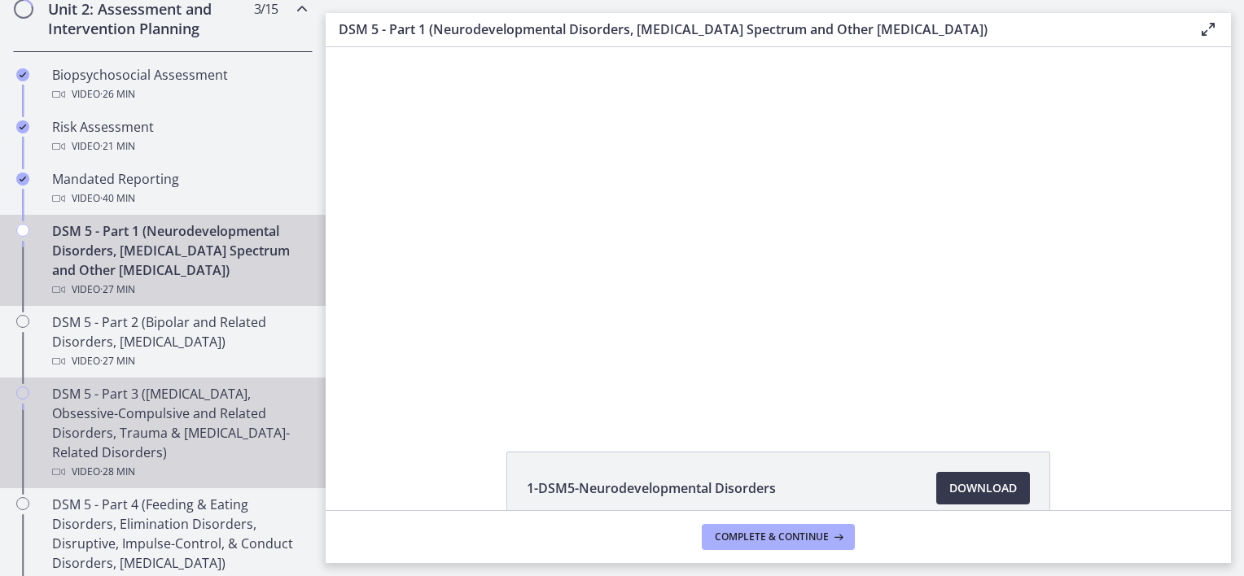
scroll to position [651, 0]
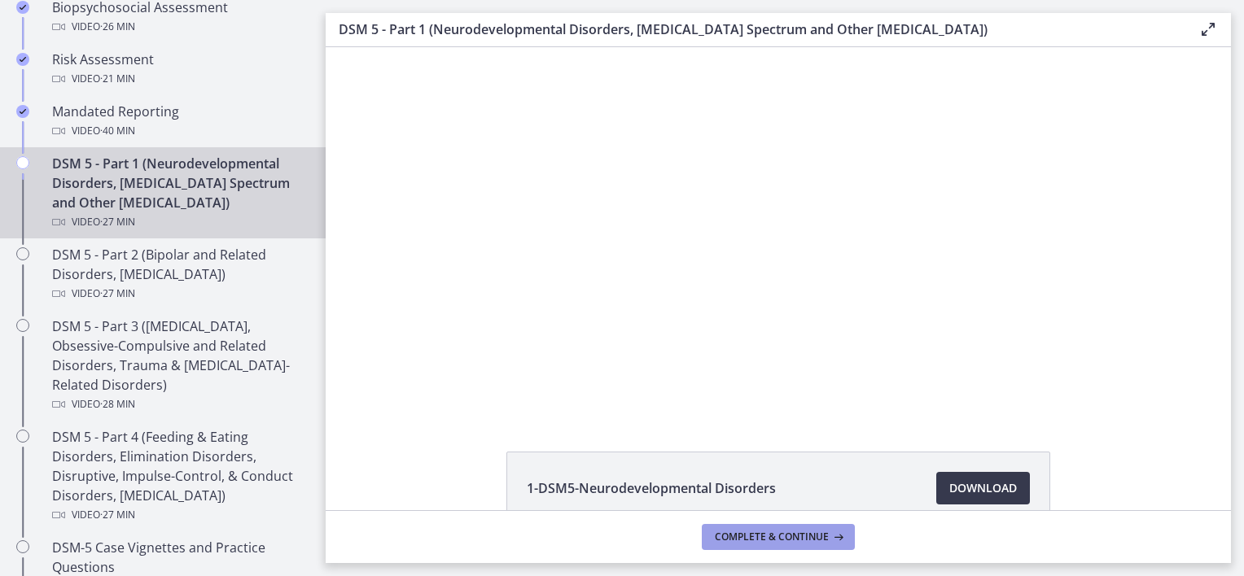
click at [763, 522] on footer "Complete & continue" at bounding box center [778, 536] width 905 height 53
click at [767, 540] on span "Complete & continue" at bounding box center [772, 537] width 114 height 13
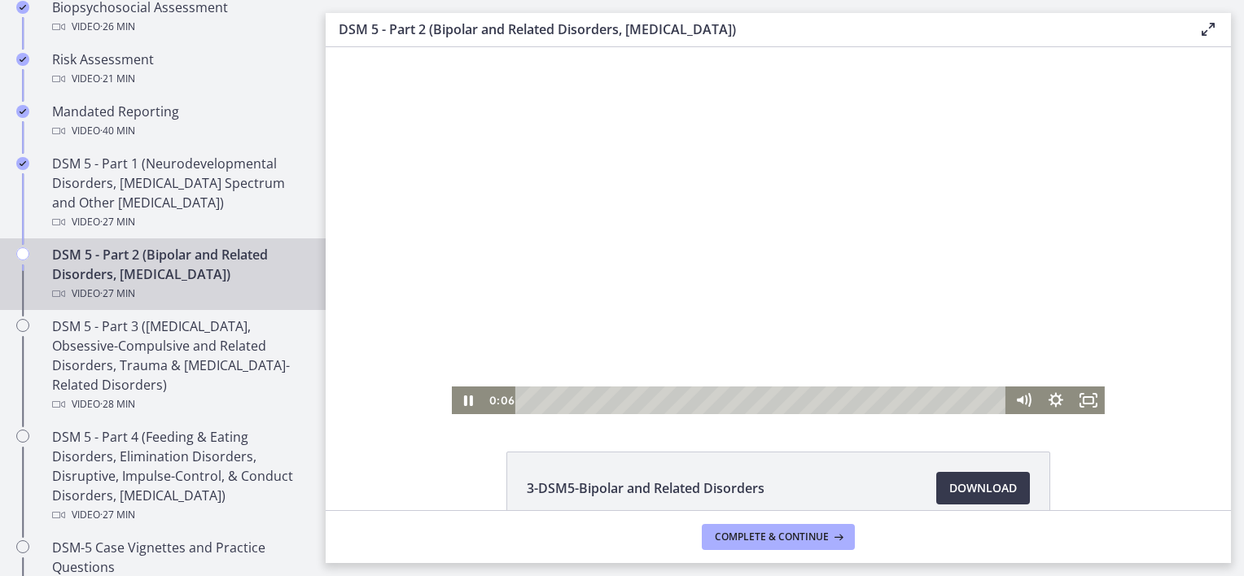
click at [793, 273] on div at bounding box center [778, 230] width 653 height 367
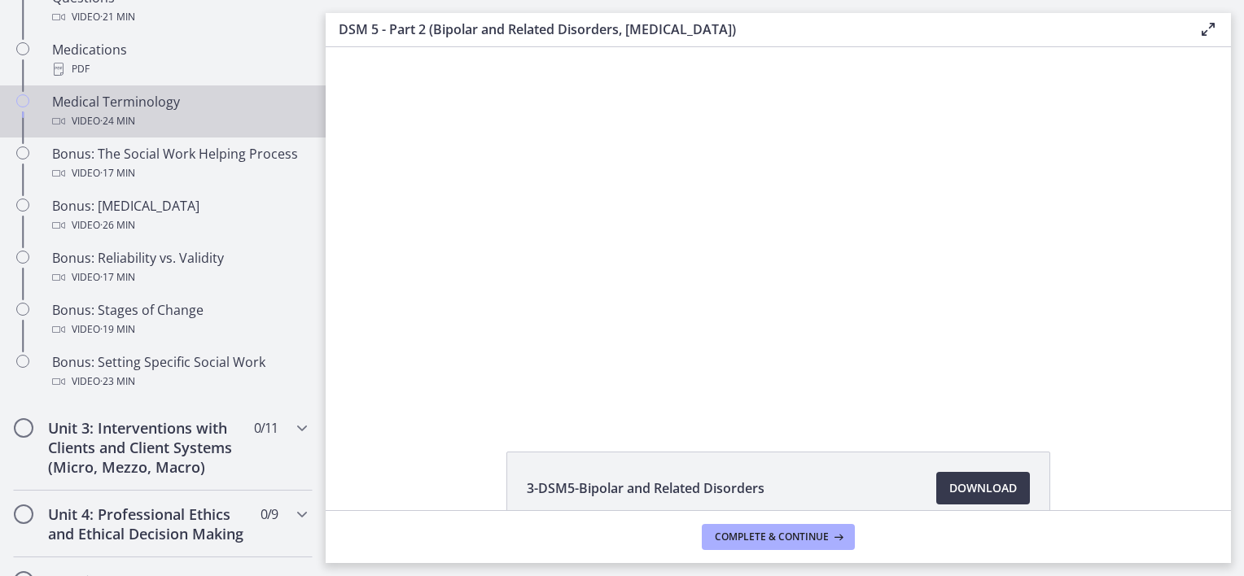
scroll to position [1546, 0]
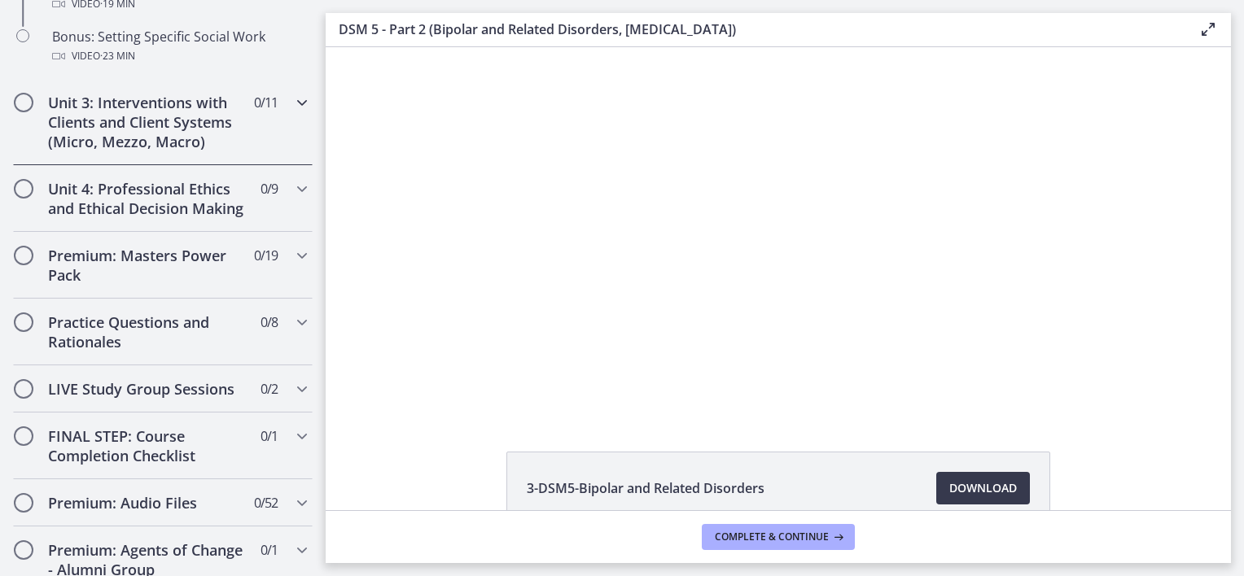
click at [295, 112] on icon "Chapters" at bounding box center [302, 103] width 20 height 20
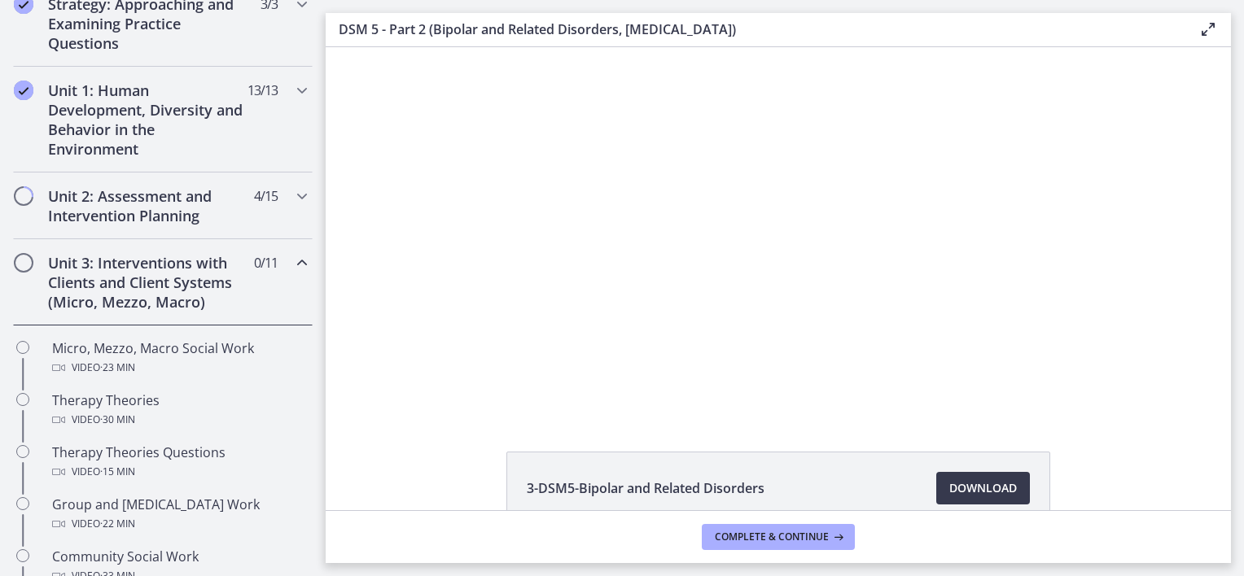
scroll to position [394, 0]
click at [292, 262] on icon "Chapters" at bounding box center [302, 266] width 20 height 20
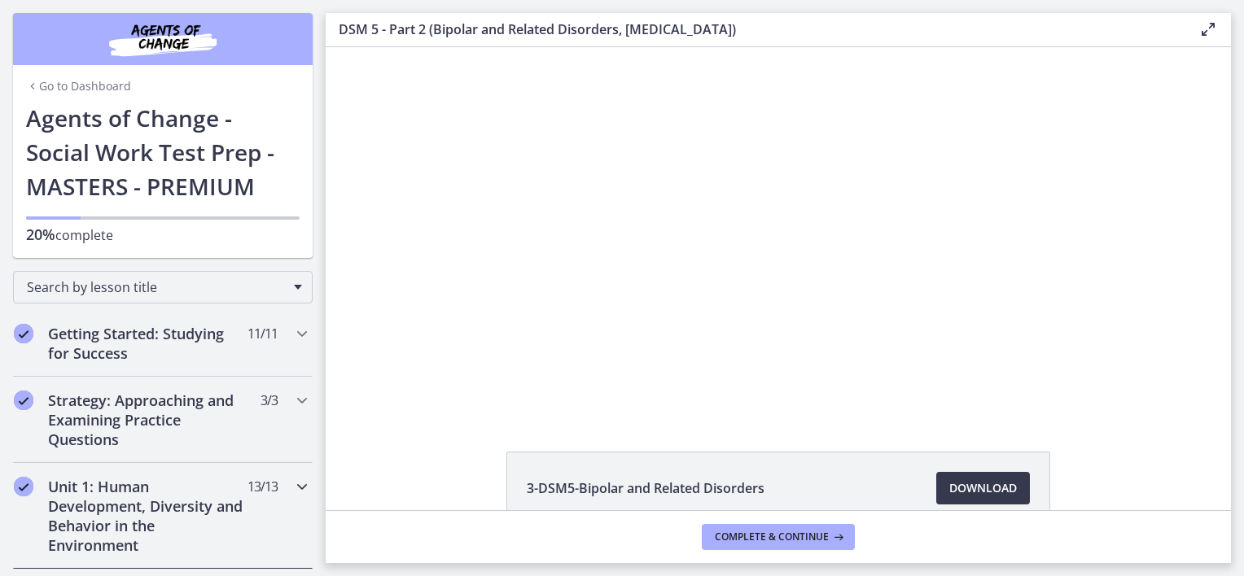
scroll to position [326, 0]
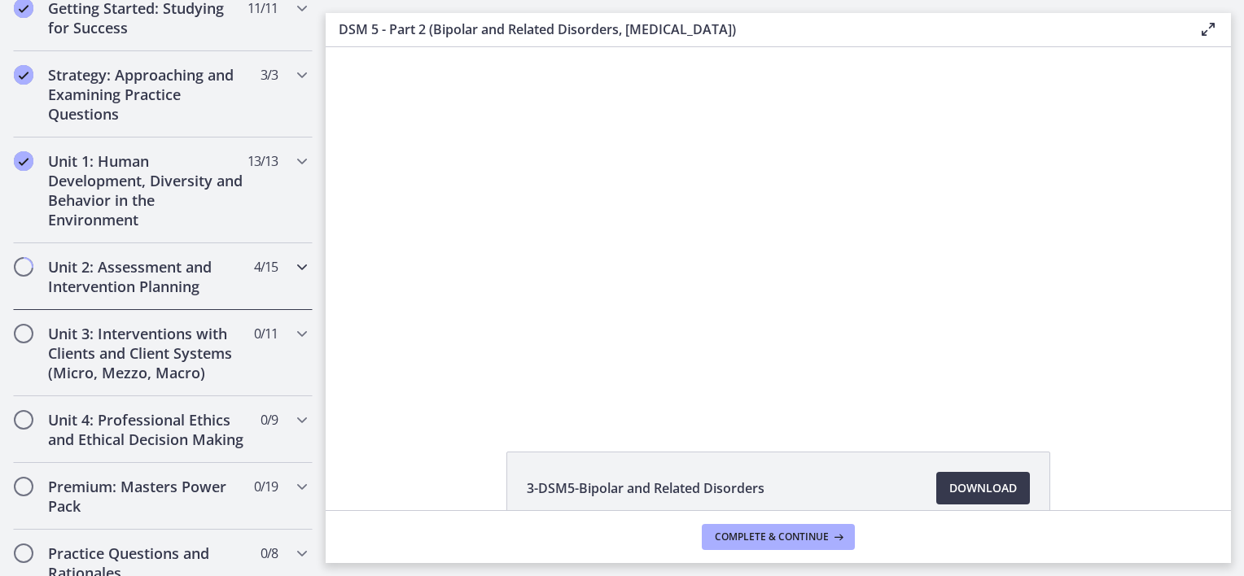
click at [292, 260] on icon "Chapters" at bounding box center [302, 267] width 20 height 20
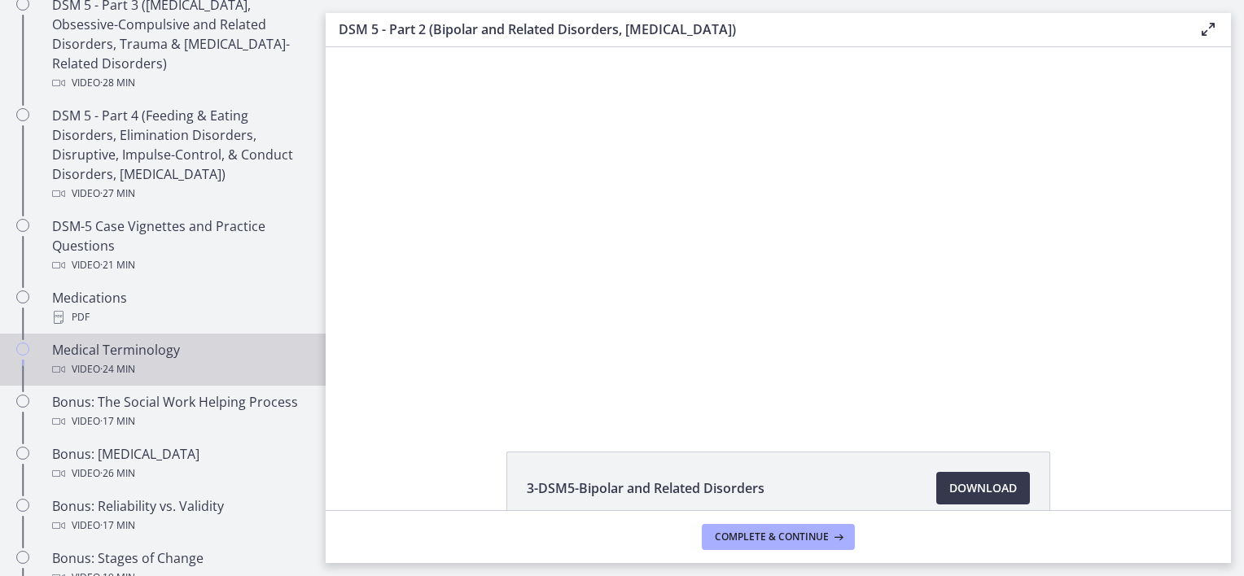
scroll to position [977, 0]
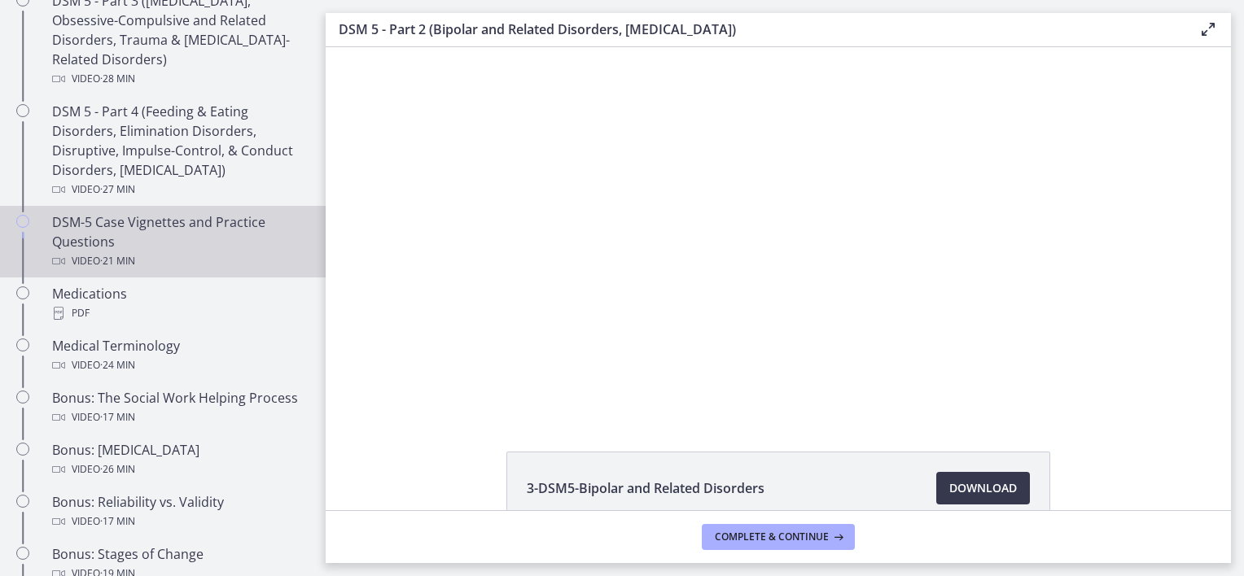
click at [43, 236] on link "DSM-5 Case Vignettes and Practice Questions Video · 21 min" at bounding box center [163, 242] width 326 height 72
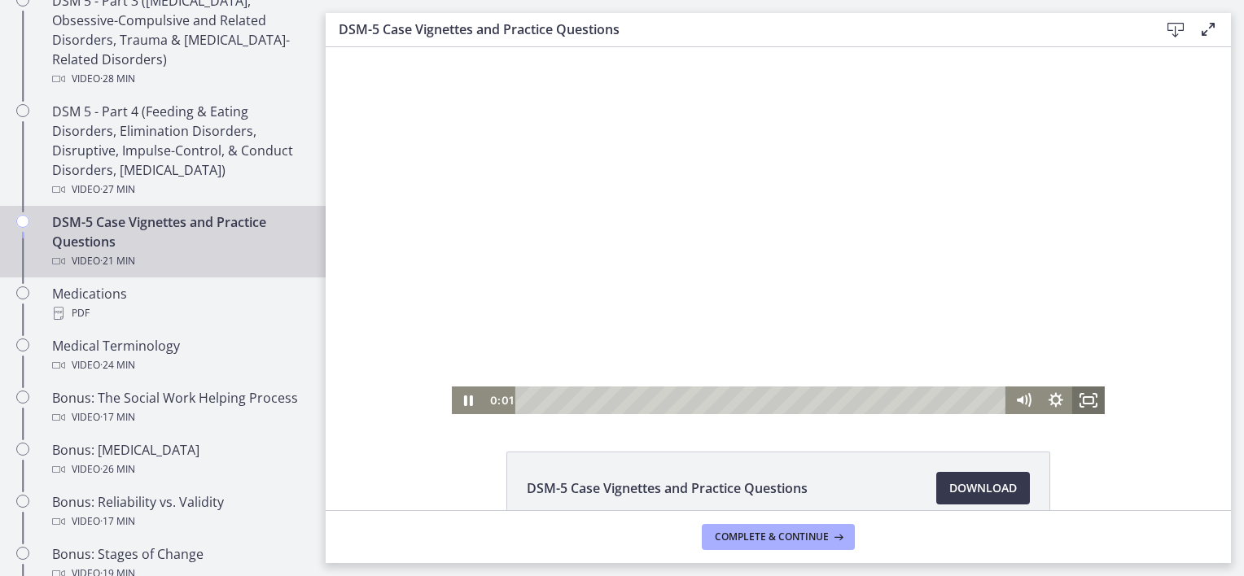
click at [1083, 400] on icon "Fullscreen" at bounding box center [1088, 401] width 33 height 28
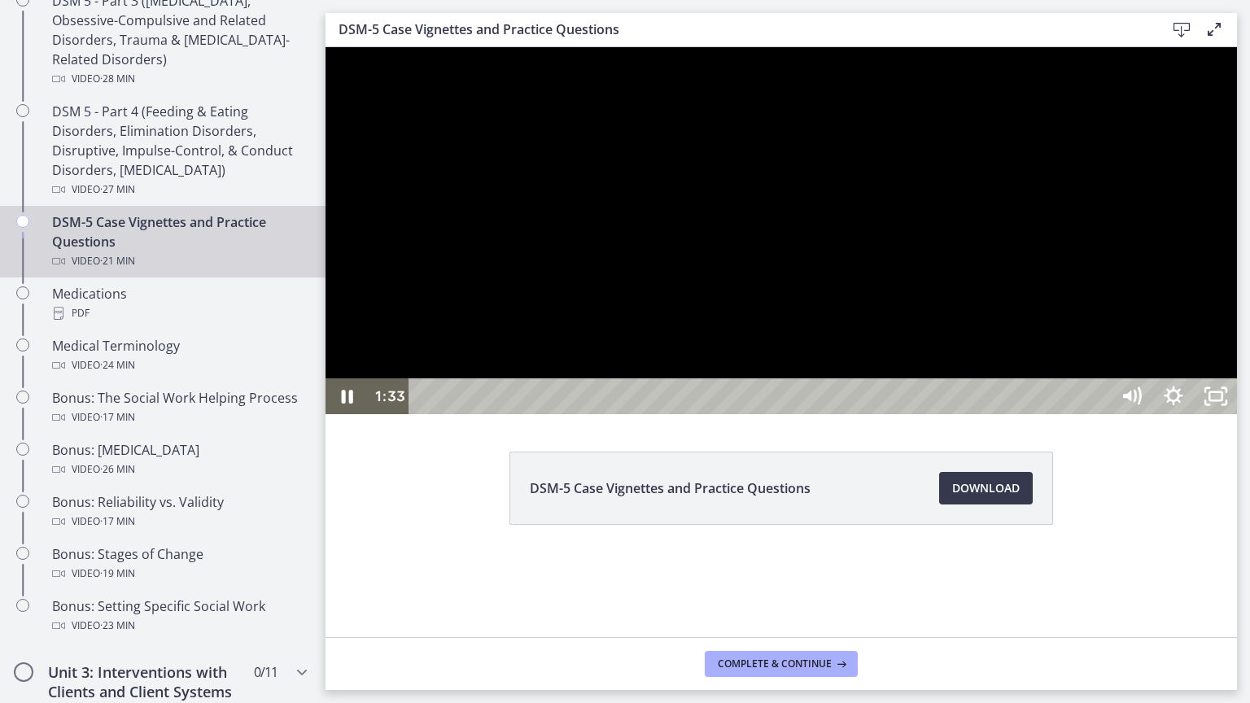
click at [549, 414] on div "Playbar" at bounding box center [761, 396] width 675 height 36
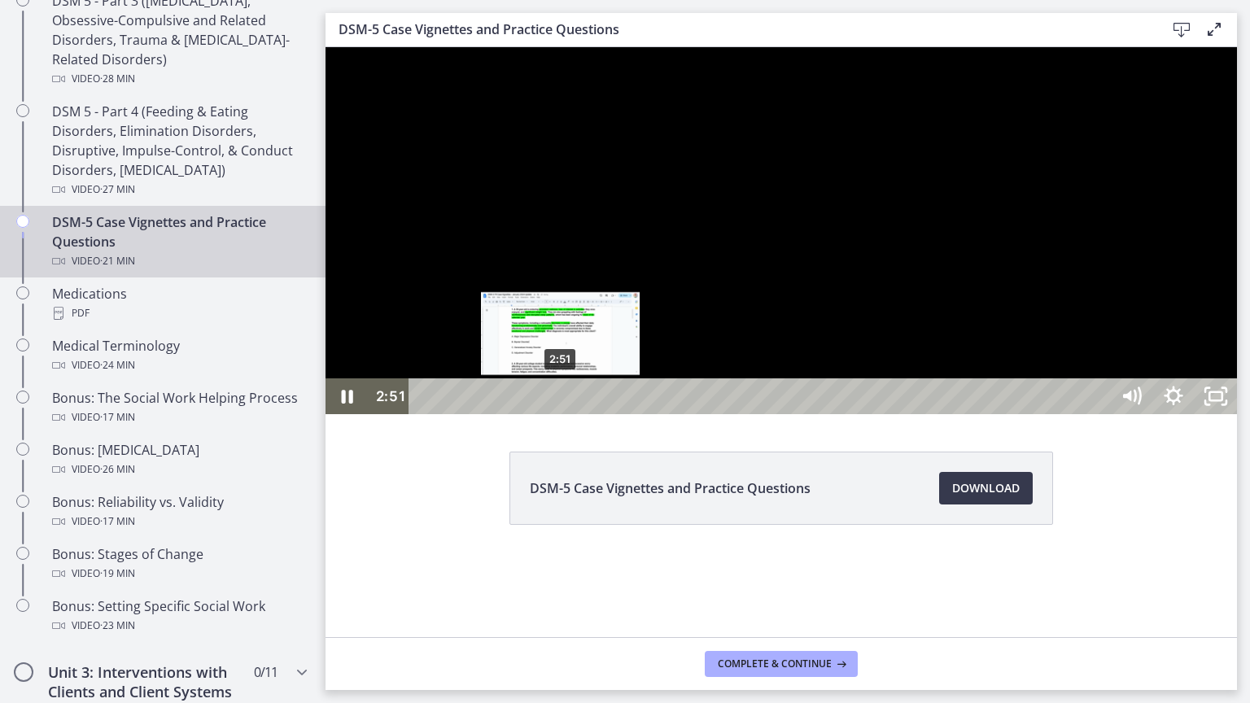
click at [561, 414] on div "2:51" at bounding box center [761, 396] width 675 height 36
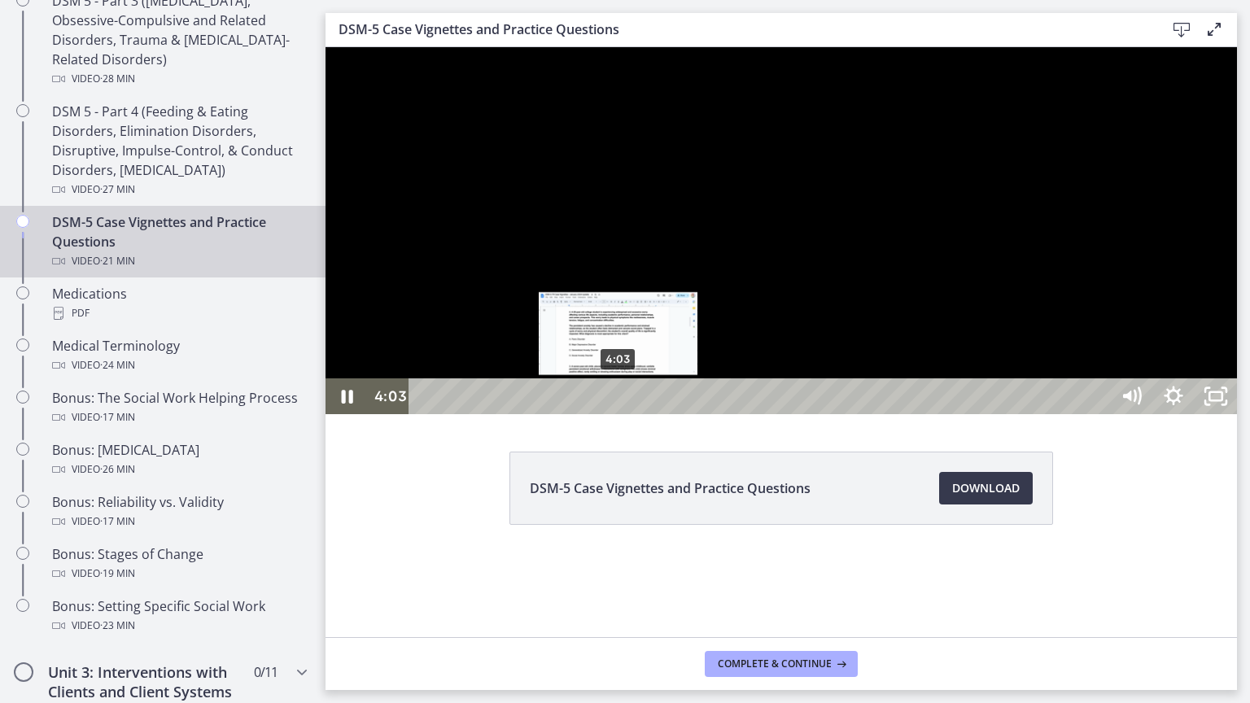
click at [619, 414] on div "4:03" at bounding box center [761, 396] width 675 height 36
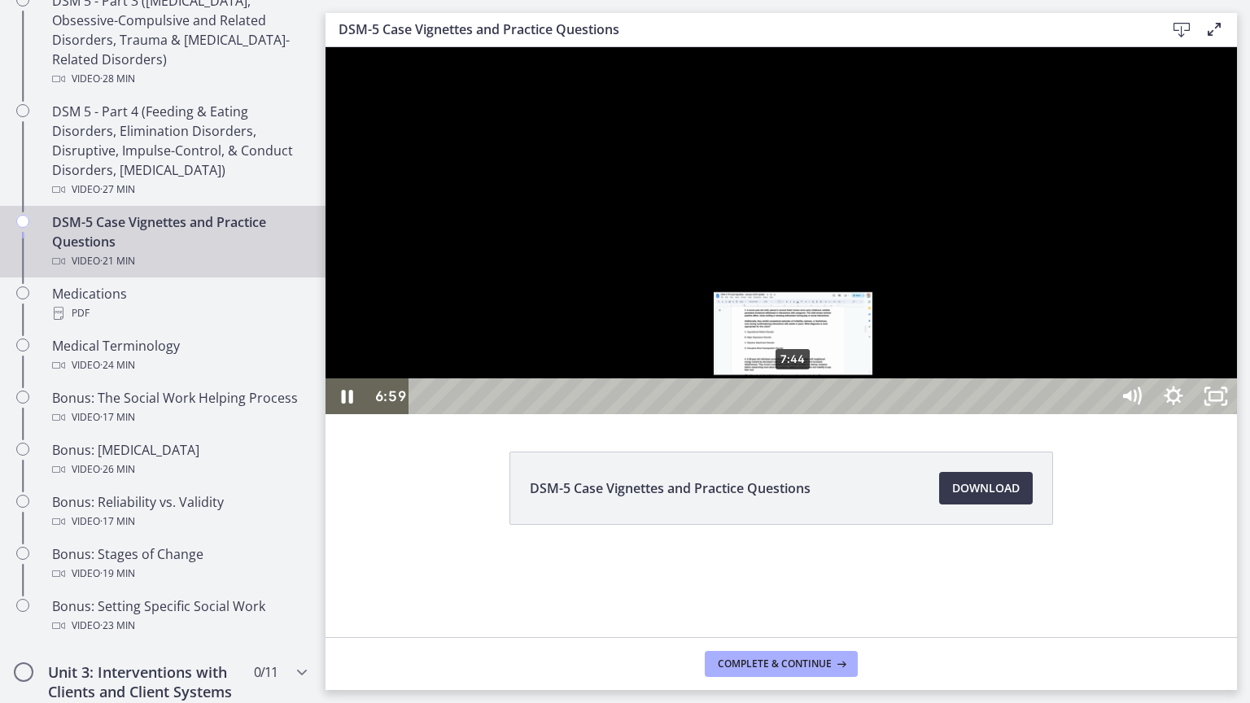
click at [794, 414] on div "7:44" at bounding box center [761, 396] width 675 height 36
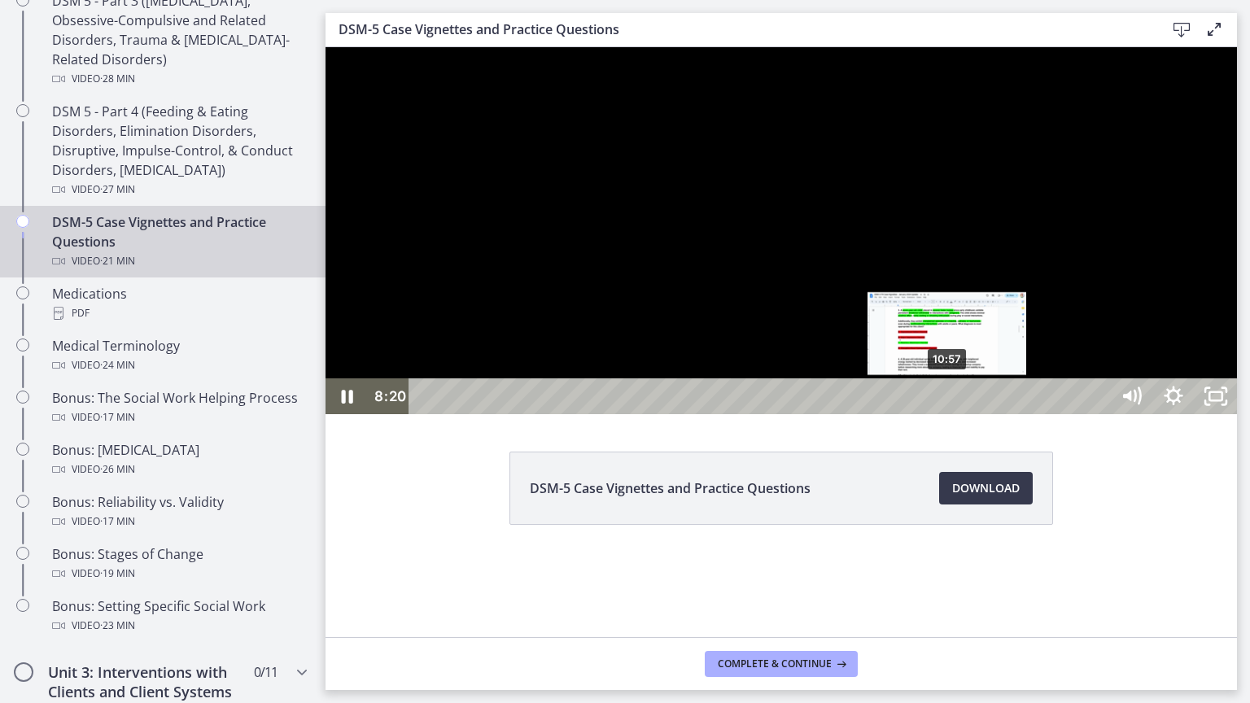
click at [948, 414] on div "10:57" at bounding box center [761, 396] width 675 height 36
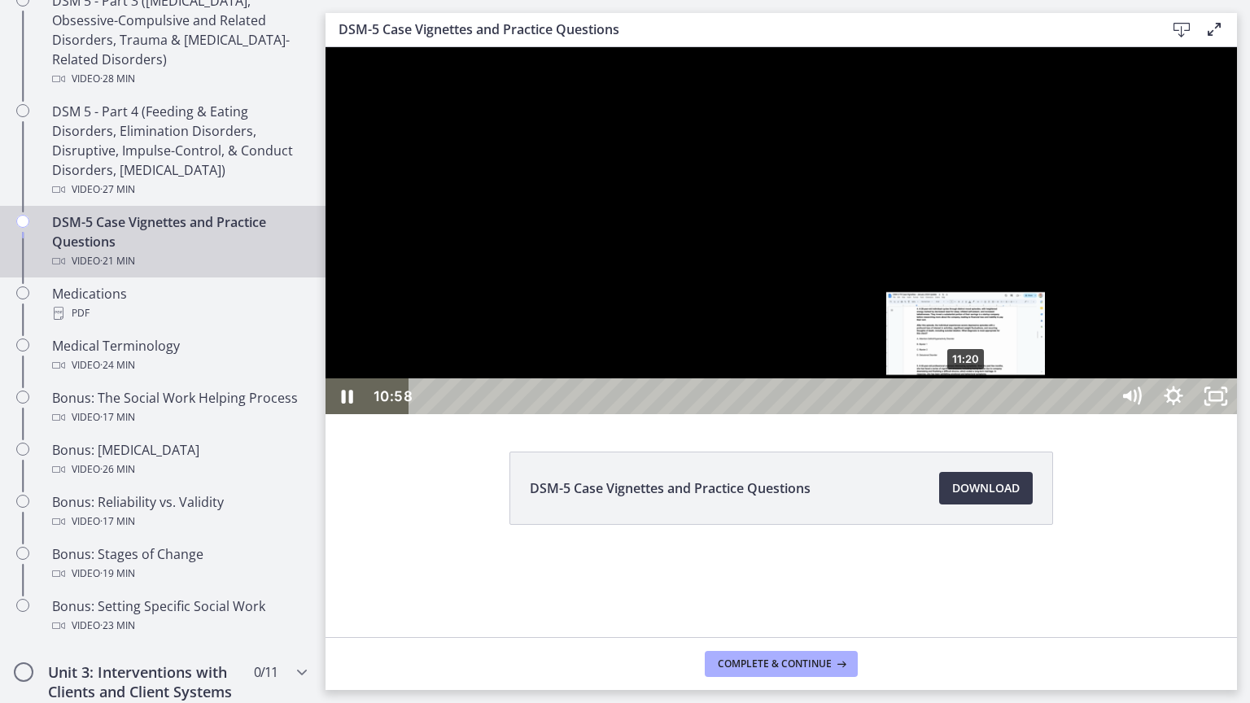
click at [967, 414] on div "11:20" at bounding box center [761, 396] width 675 height 36
click at [958, 414] on div "11:09" at bounding box center [761, 396] width 675 height 36
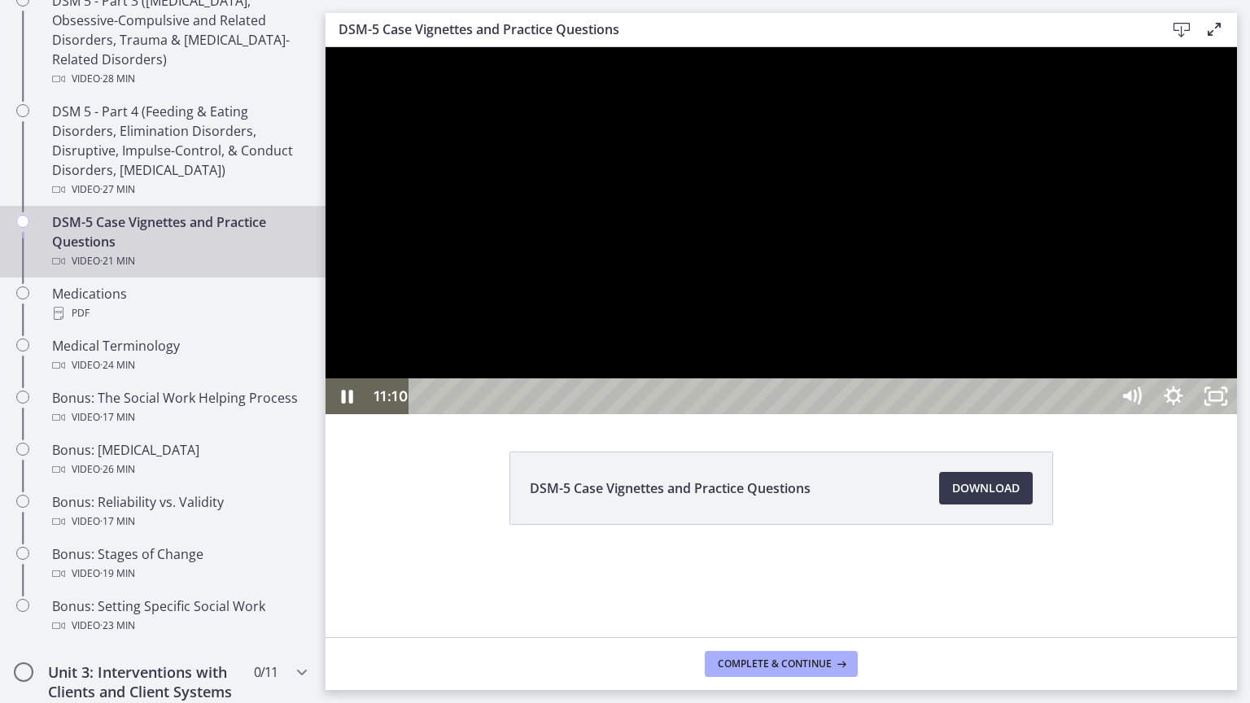
click at [938, 414] on div at bounding box center [781, 230] width 911 height 367
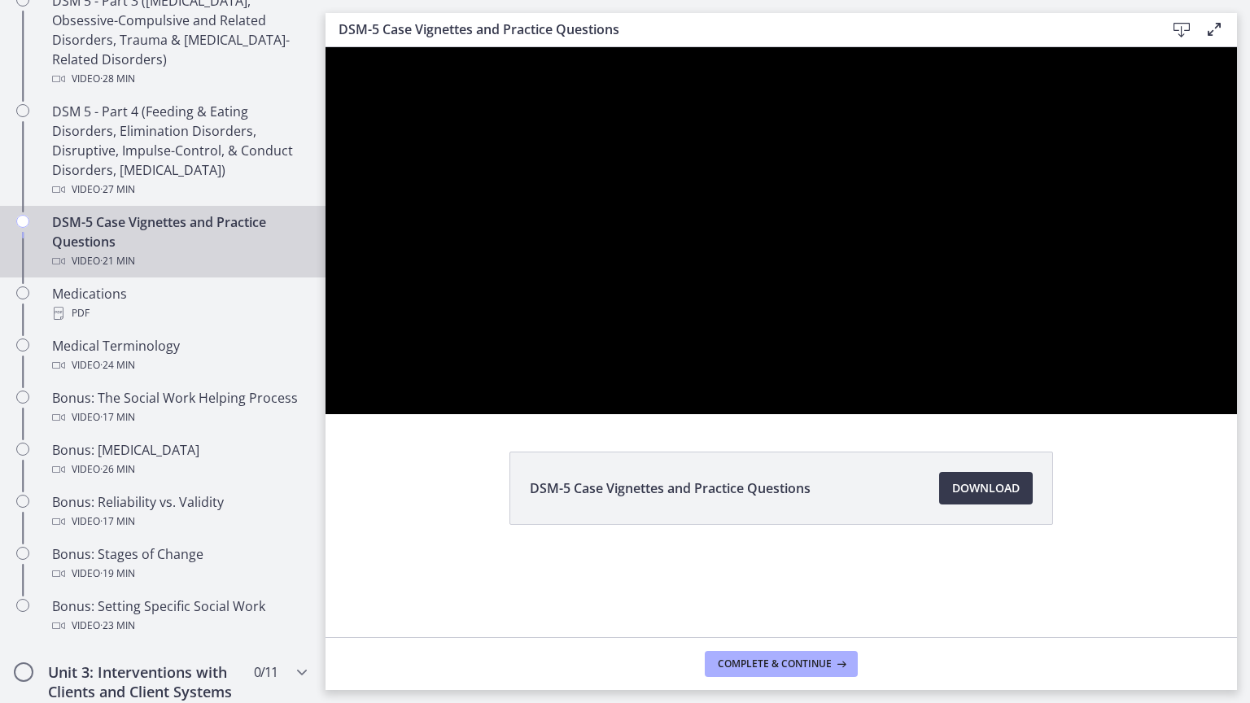
click at [326, 47] on button "Play Video: cmpffbaq9n7s72sd296g.mp4" at bounding box center [326, 47] width 1 height 1
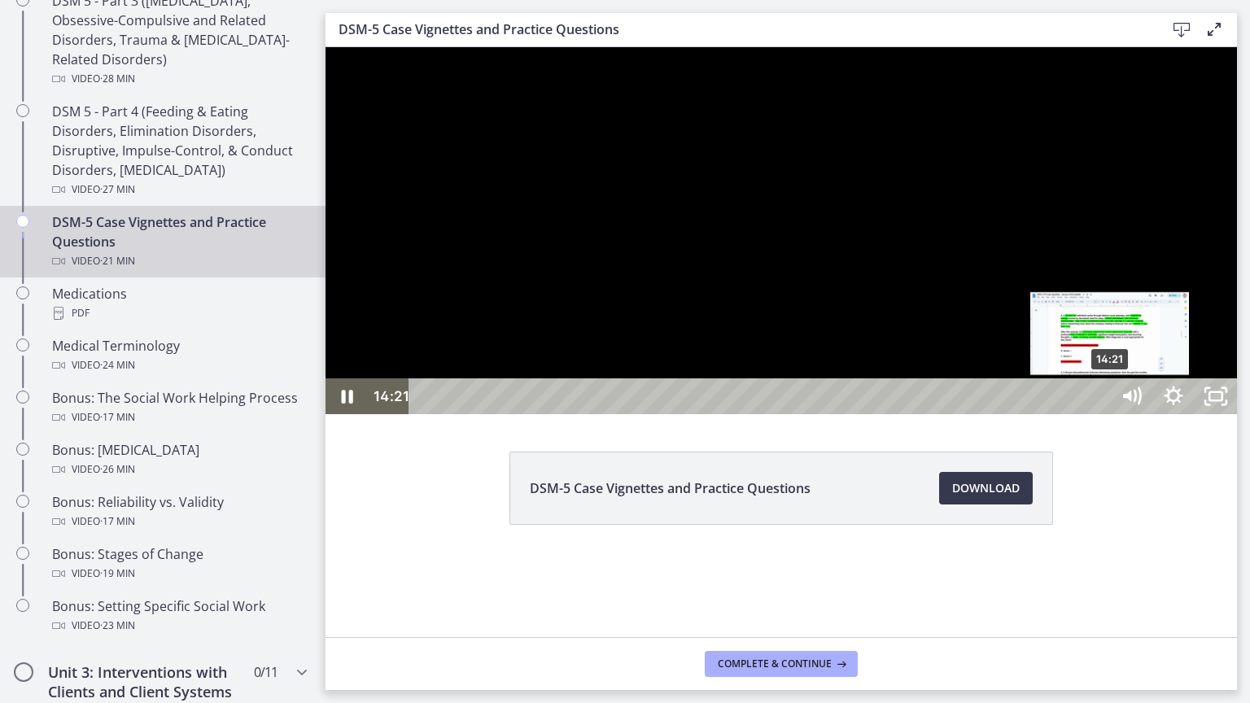
click at [1099, 414] on div "14:21" at bounding box center [761, 396] width 675 height 36
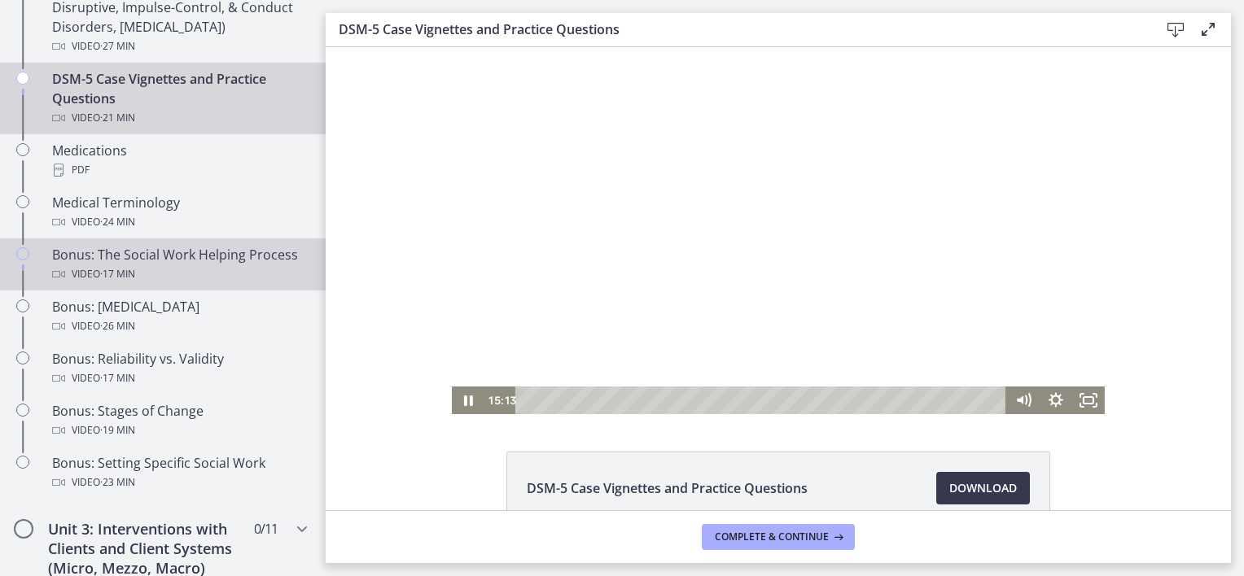
scroll to position [1139, 0]
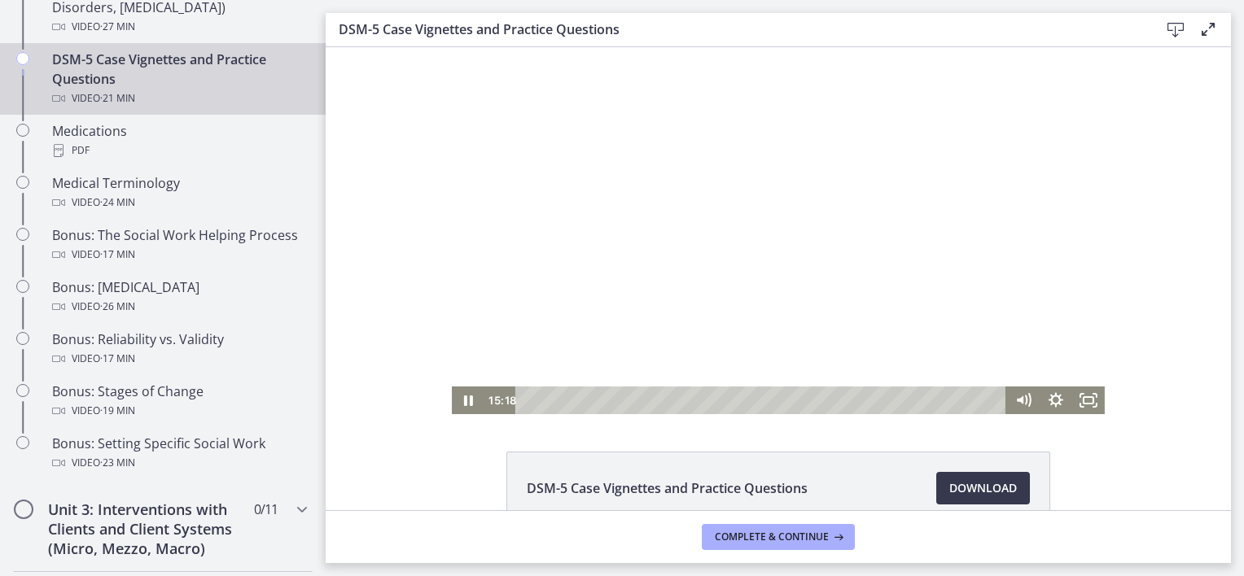
click at [579, 299] on div at bounding box center [778, 230] width 653 height 367
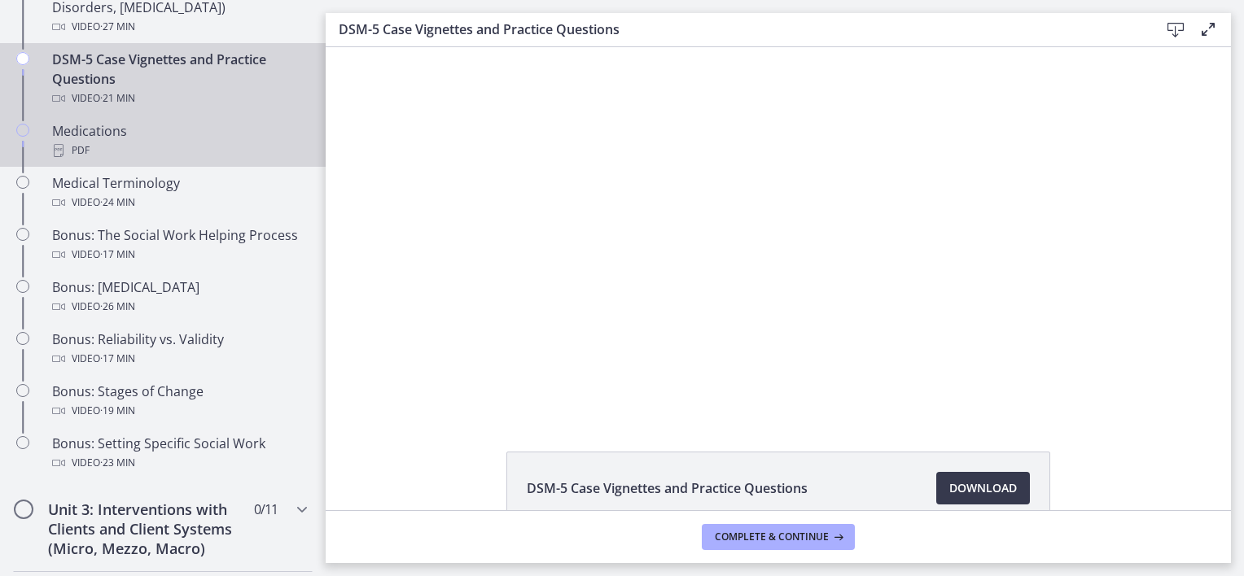
click at [58, 135] on div "Medications PDF" at bounding box center [179, 140] width 254 height 39
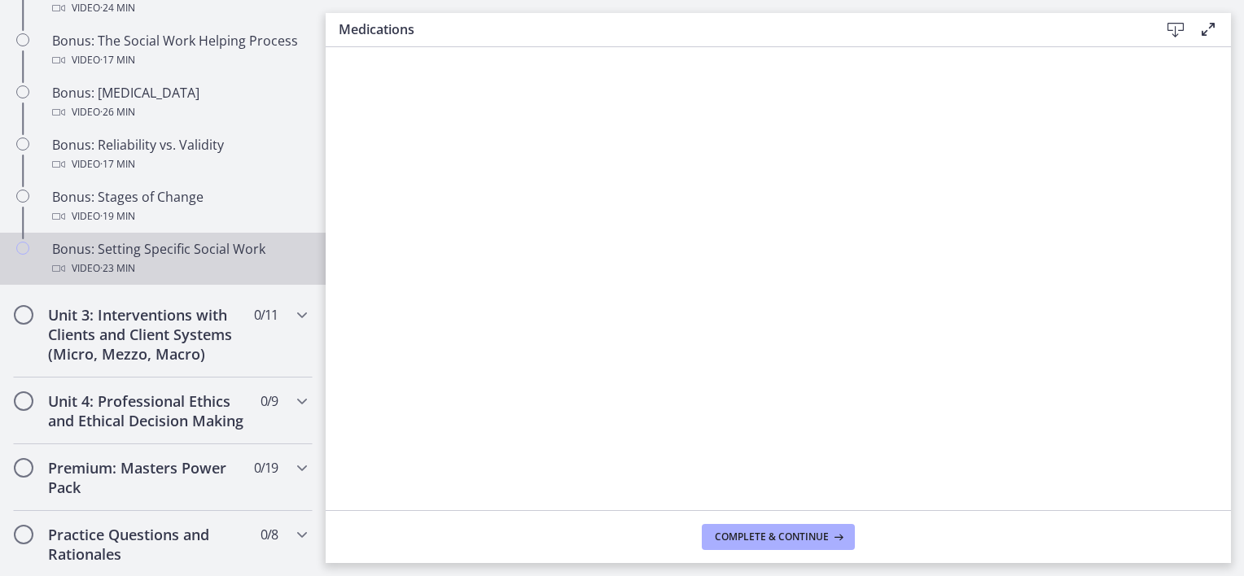
scroll to position [1383, 0]
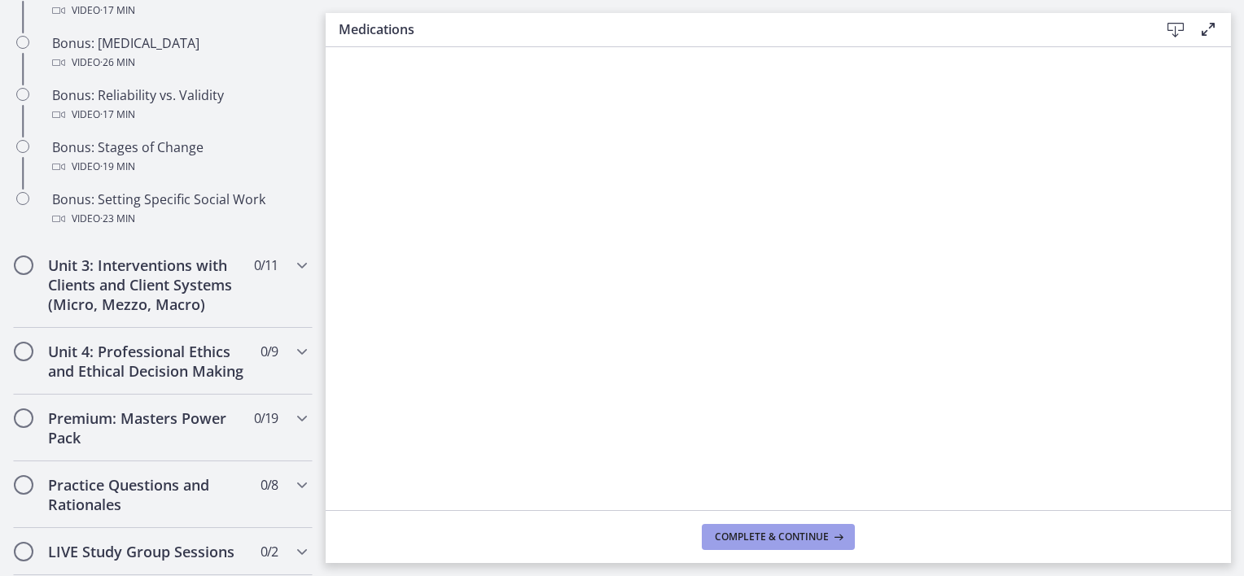
click at [764, 540] on span "Complete & continue" at bounding box center [772, 537] width 114 height 13
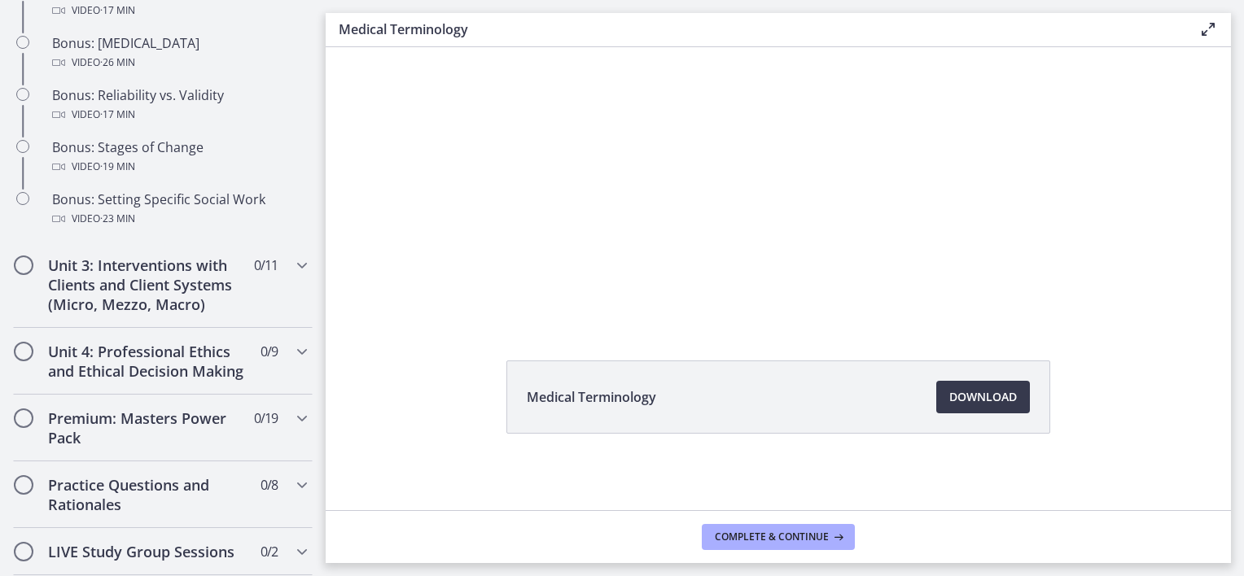
scroll to position [92, 0]
click at [974, 400] on span "Download Opens in a new window" at bounding box center [983, 397] width 68 height 20
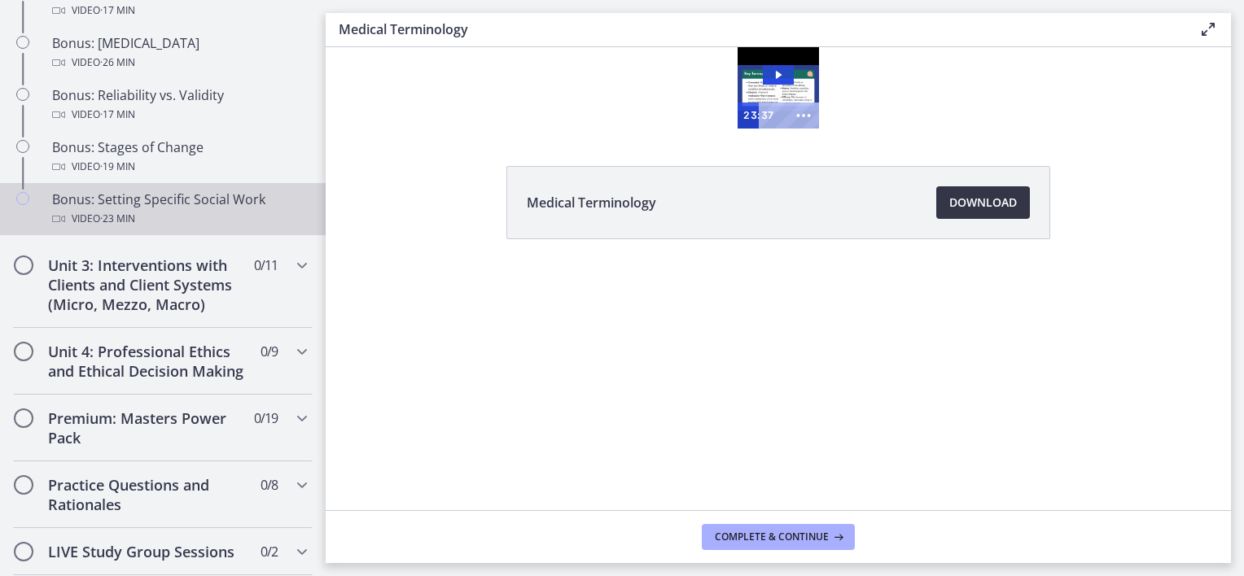
scroll to position [0, 0]
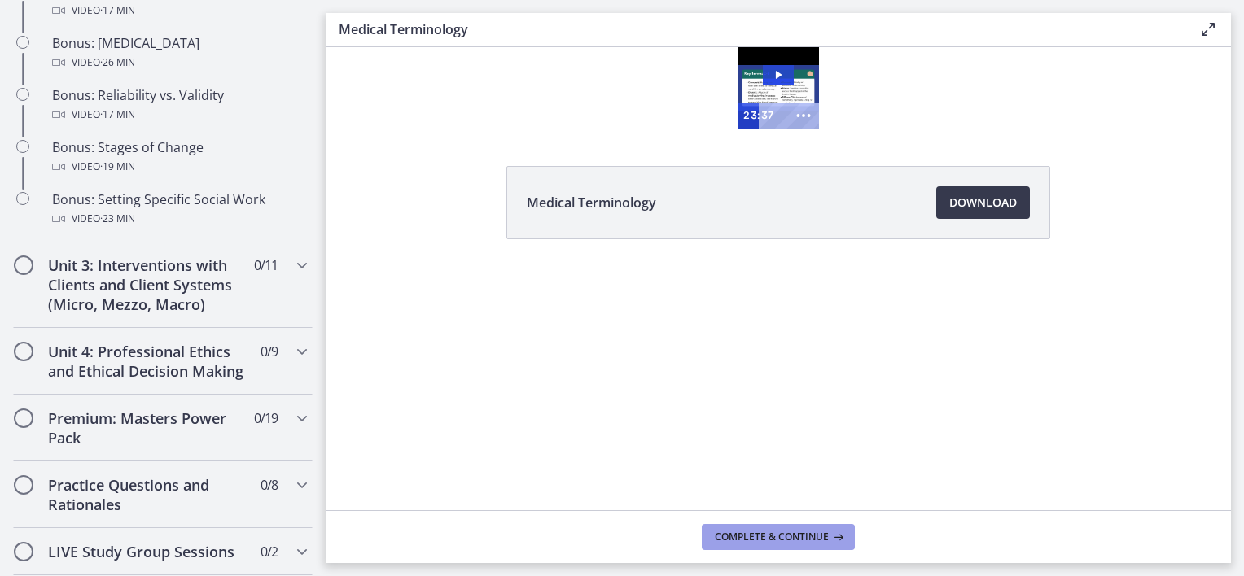
click at [768, 536] on span "Complete & continue" at bounding box center [772, 537] width 114 height 13
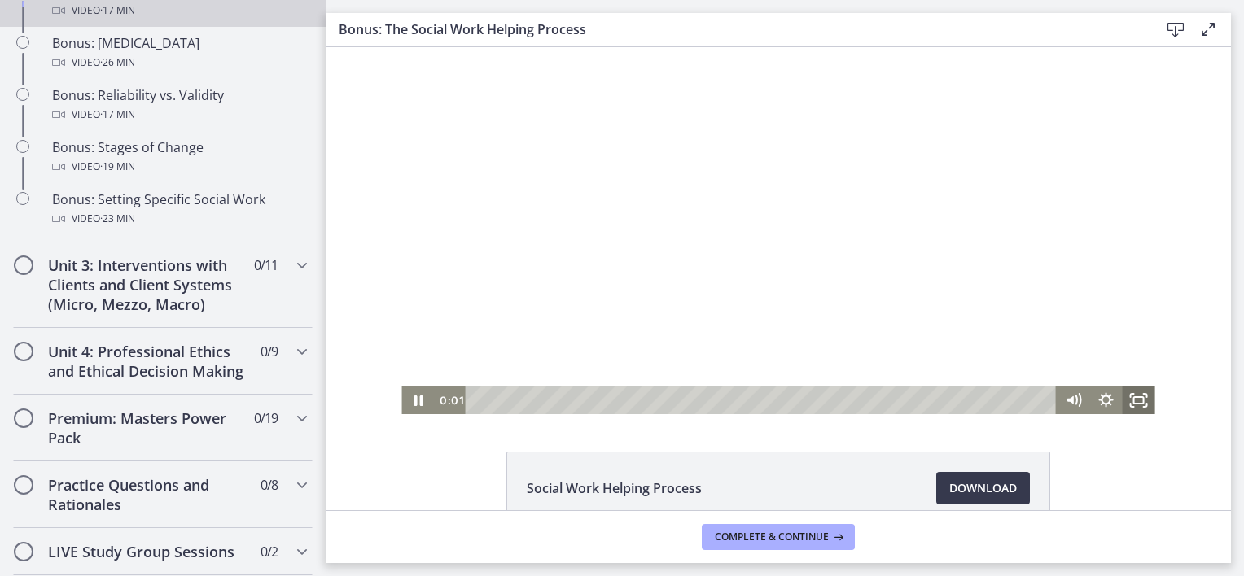
click at [1136, 391] on icon "Fullscreen" at bounding box center [1138, 401] width 33 height 28
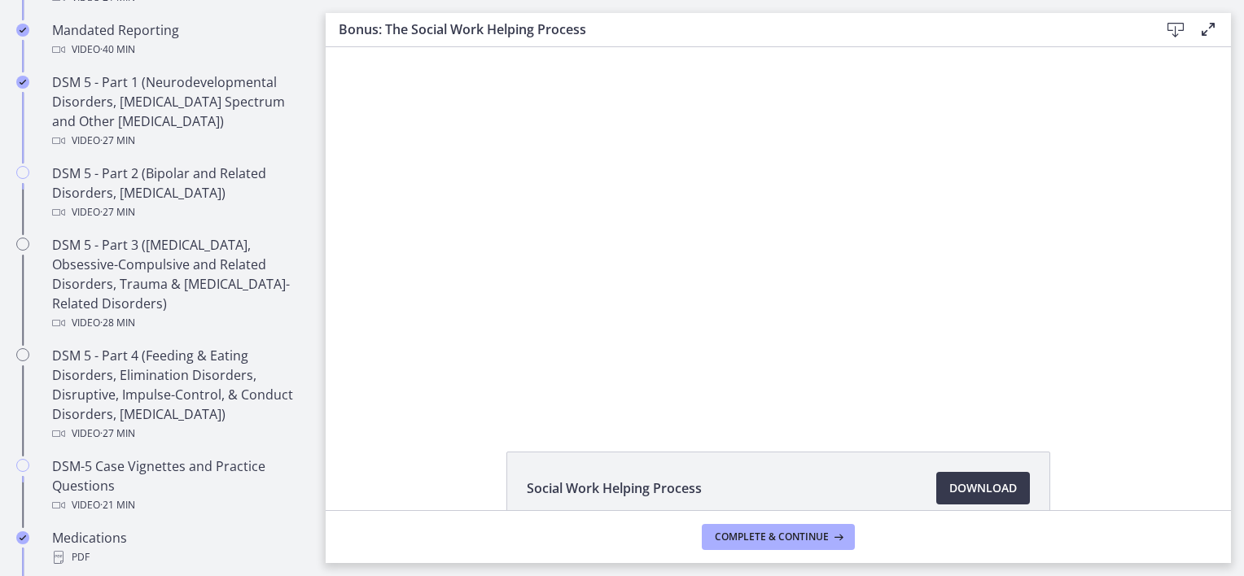
scroll to position [1383, 0]
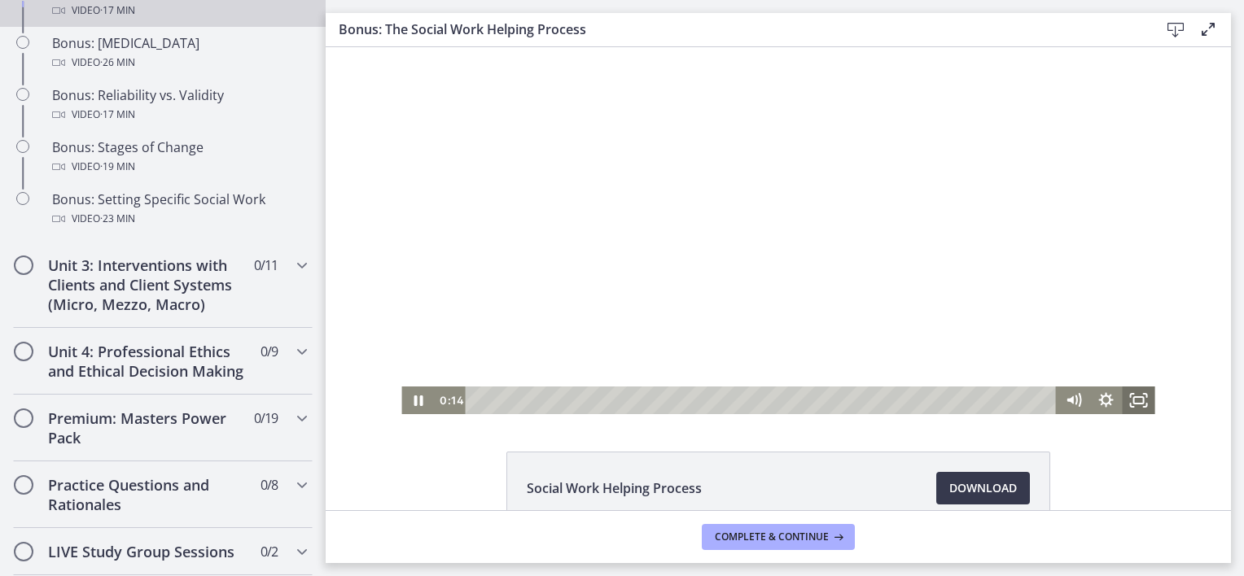
drag, startPoint x: 1135, startPoint y: 396, endPoint x: 1462, endPoint y: 528, distance: 352.0
click at [1135, 397] on rect "Fullscreen" at bounding box center [1139, 400] width 10 height 7
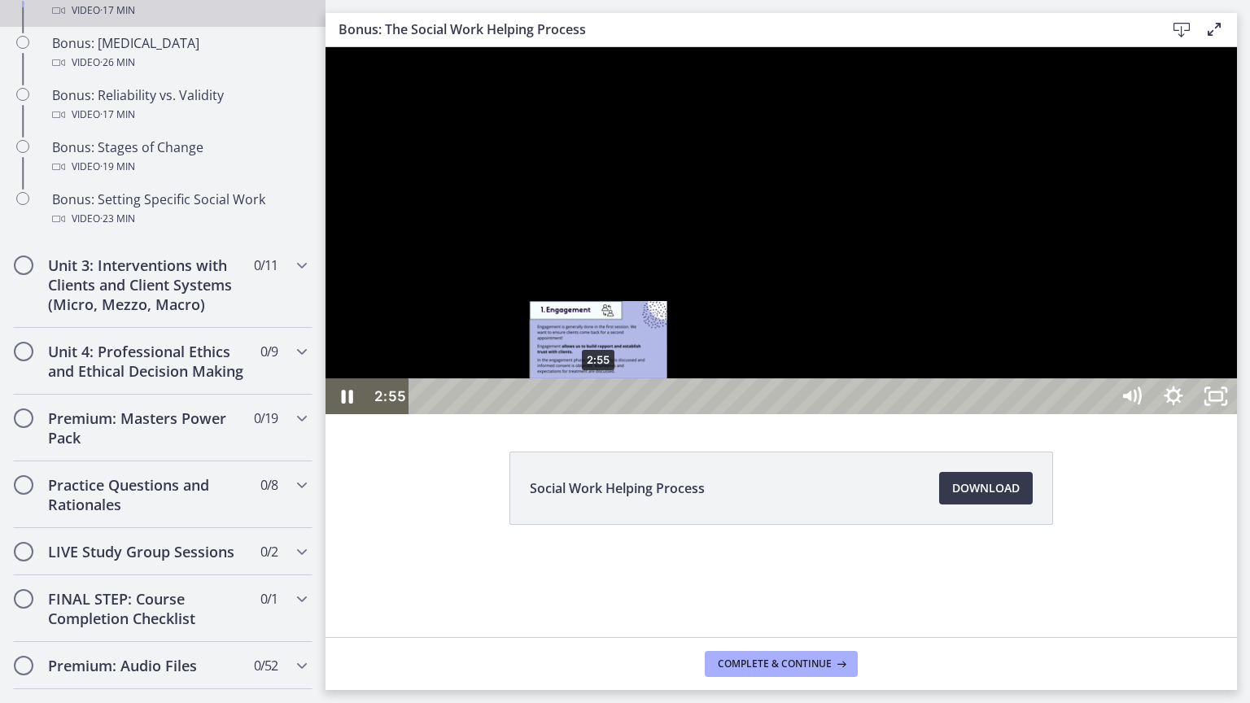
click at [599, 414] on div "2:55" at bounding box center [761, 396] width 675 height 36
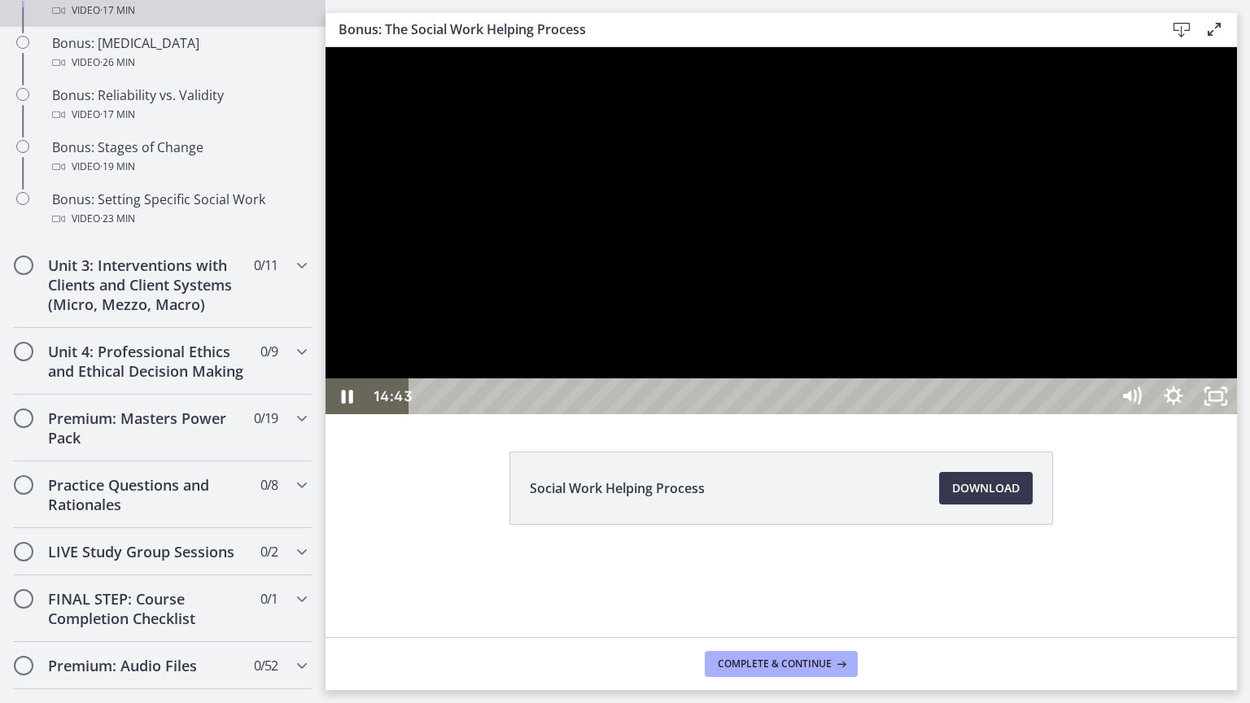
click at [1099, 414] on div "14:59" at bounding box center [761, 396] width 675 height 36
click at [1099, 414] on div "15:35" at bounding box center [761, 396] width 675 height 36
click at [1099, 414] on div "16:09" at bounding box center [761, 396] width 675 height 36
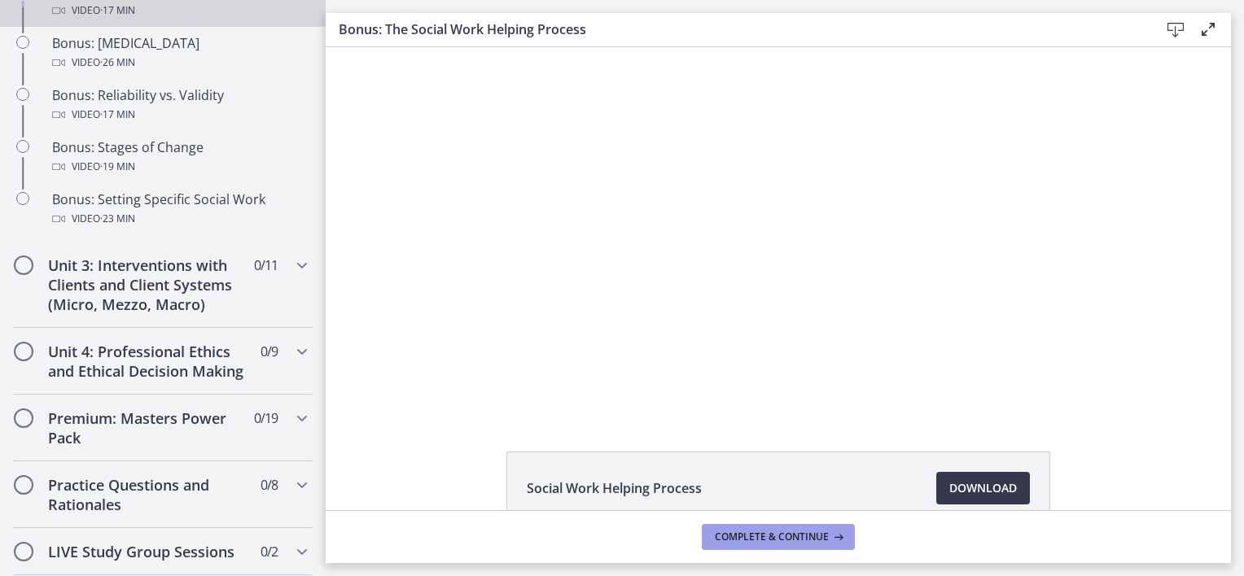
click at [825, 537] on span "Complete & continue" at bounding box center [772, 537] width 114 height 13
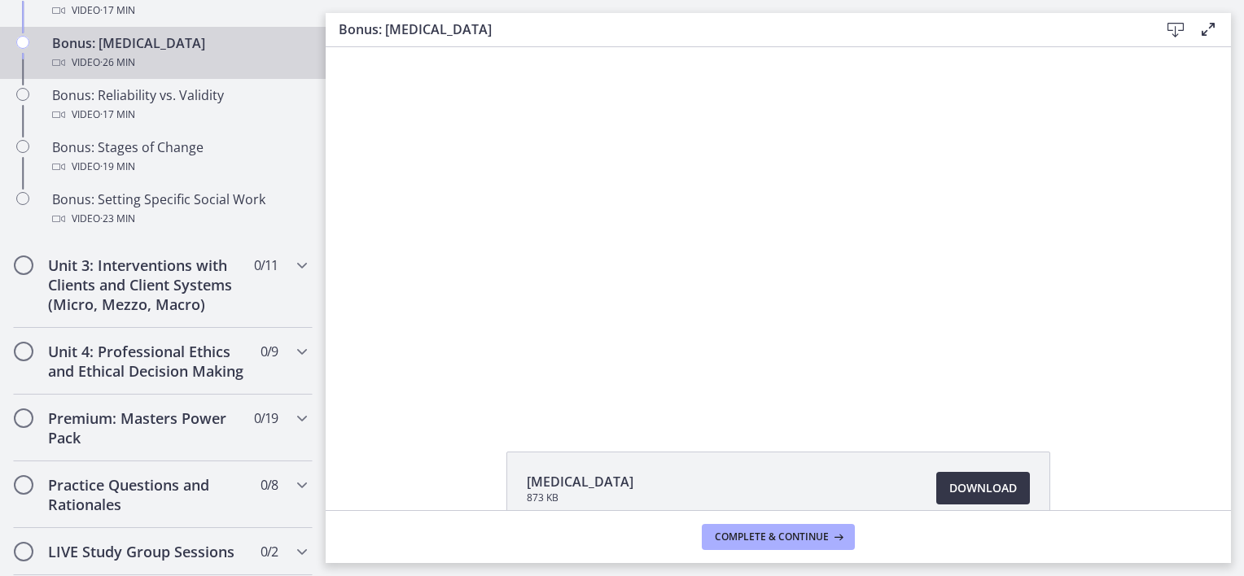
click at [995, 492] on span "Download Opens in a new window" at bounding box center [983, 489] width 68 height 20
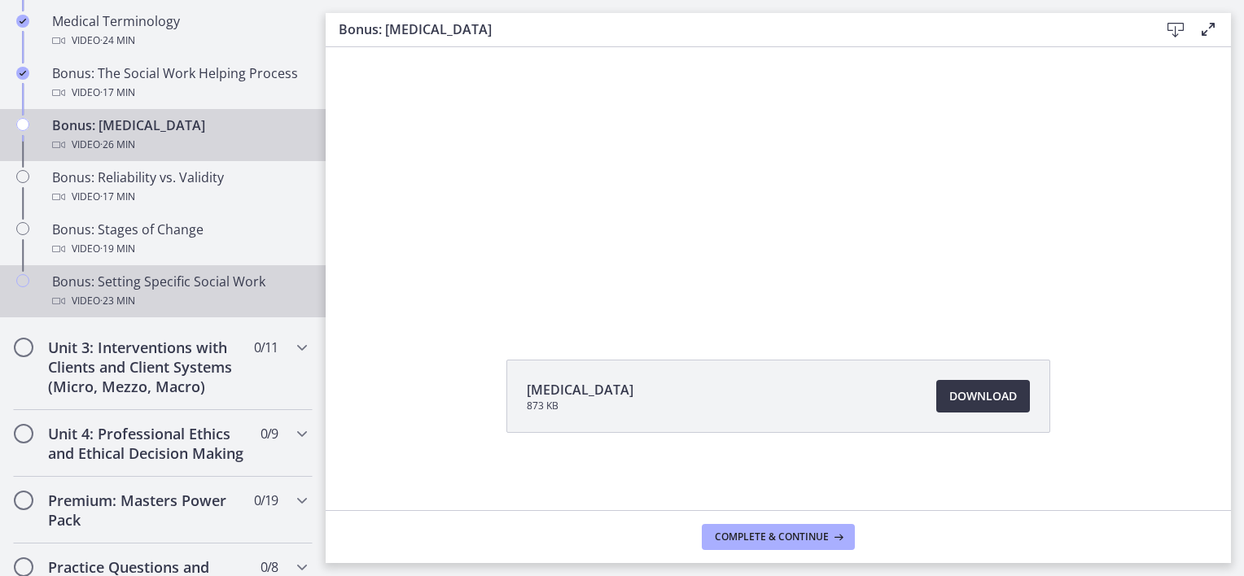
scroll to position [1302, 0]
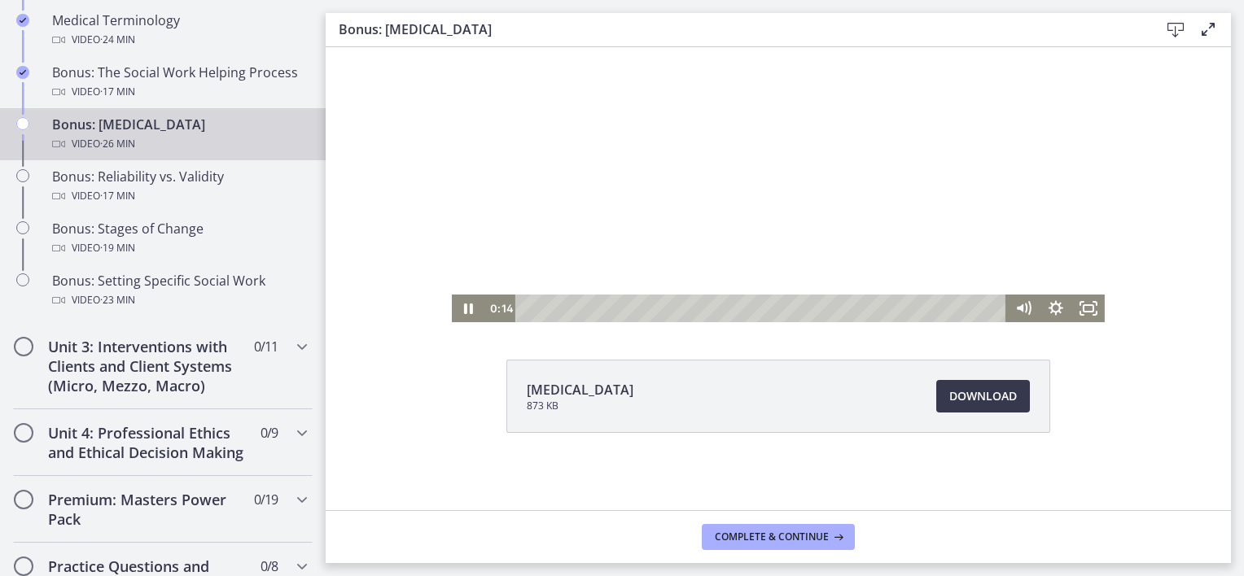
drag, startPoint x: 684, startPoint y: 240, endPoint x: 670, endPoint y: 239, distance: 13.9
click at [684, 240] on div at bounding box center [778, 138] width 653 height 367
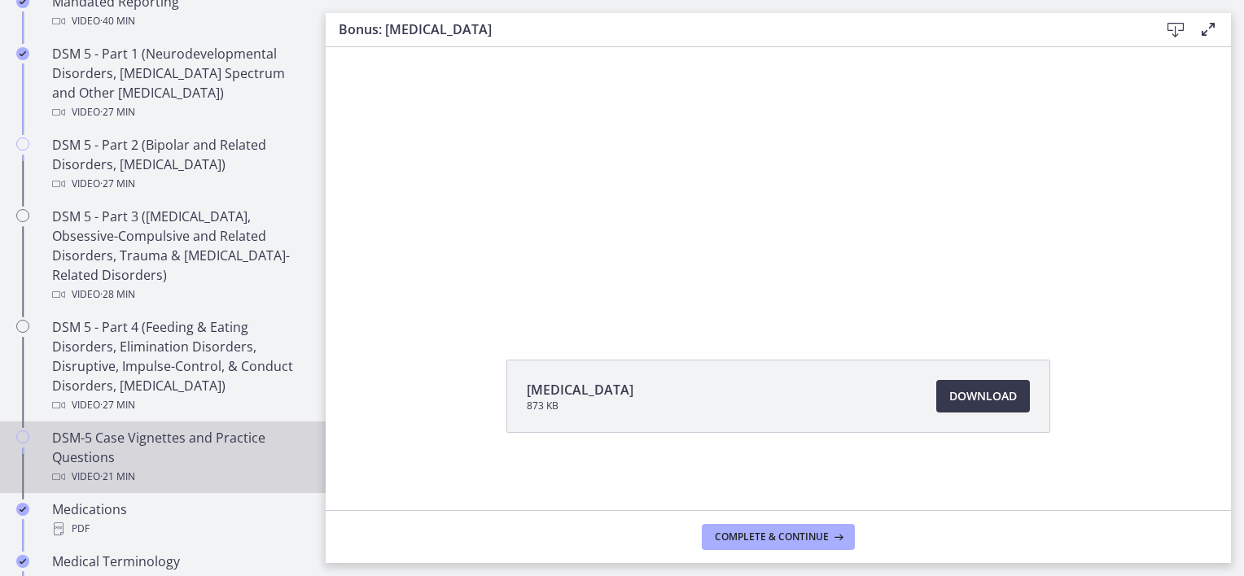
scroll to position [732, 0]
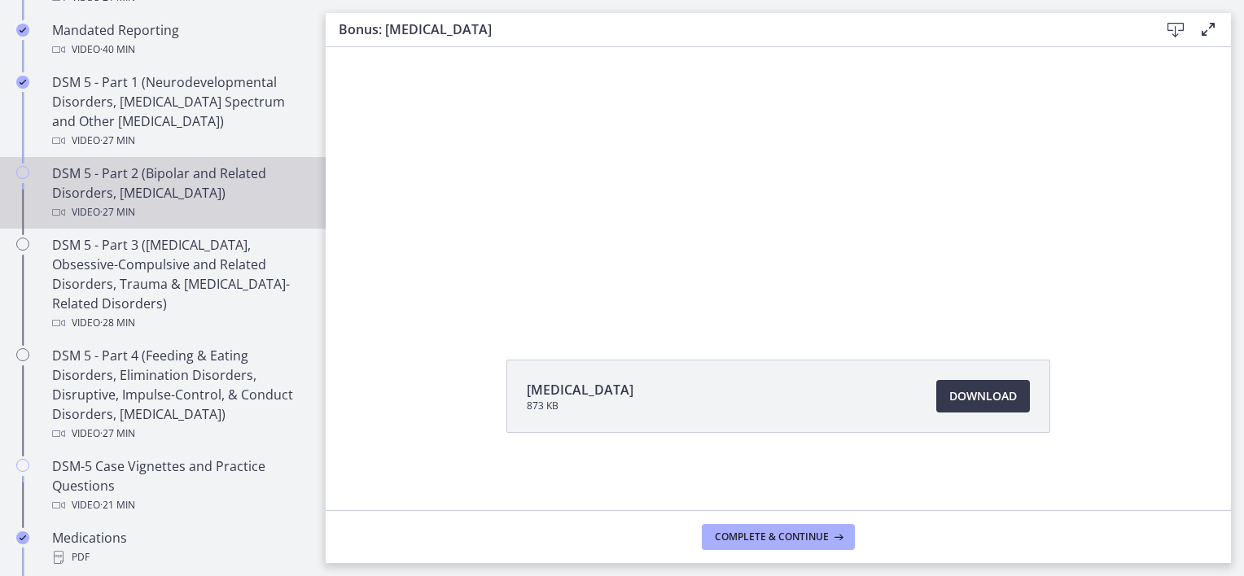
click at [181, 186] on div "DSM 5 - Part 2 (Bipolar and Related Disorders, Depressive Disorders) Video · 27…" at bounding box center [179, 193] width 254 height 59
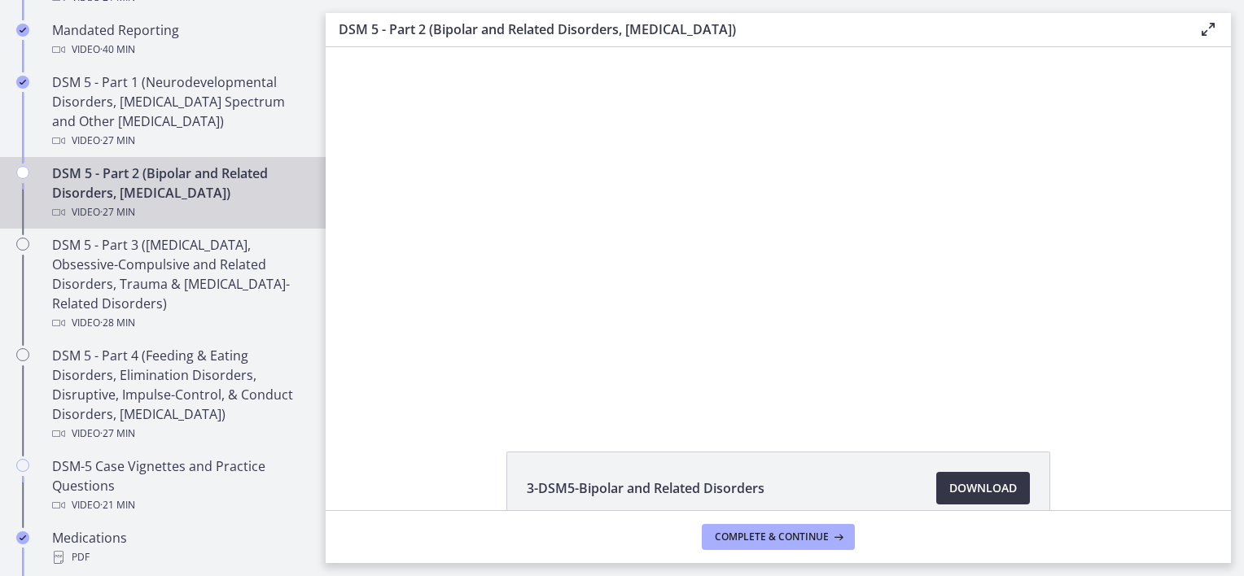
click at [953, 482] on span "Download Opens in a new window" at bounding box center [983, 489] width 68 height 20
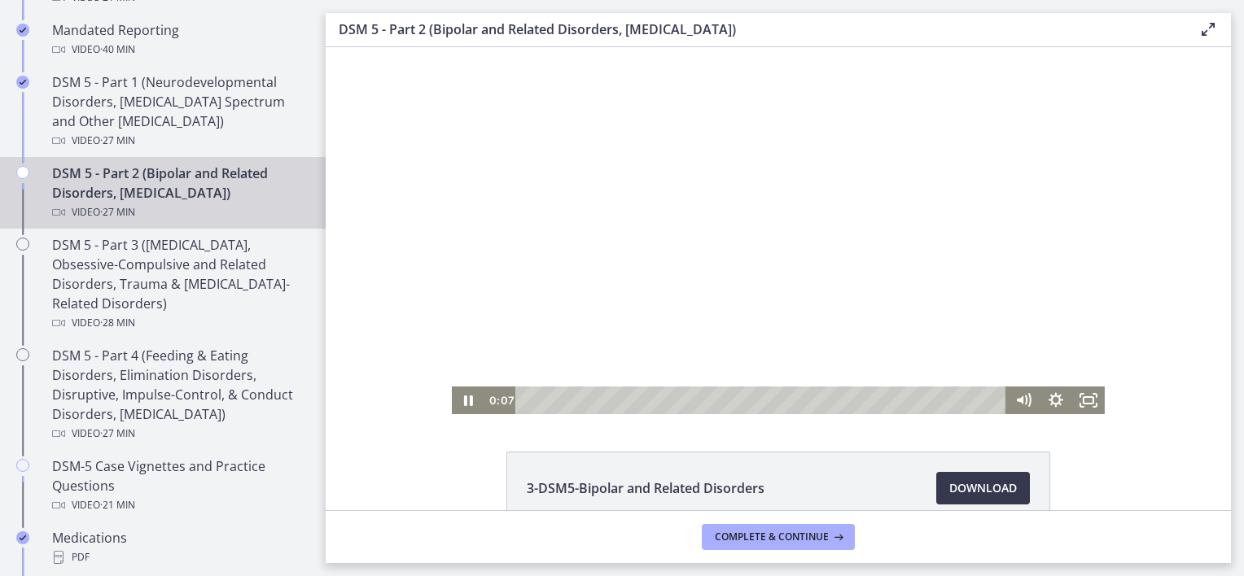
drag, startPoint x: 768, startPoint y: 290, endPoint x: 574, endPoint y: 282, distance: 194.6
click at [770, 290] on div at bounding box center [778, 230] width 653 height 367
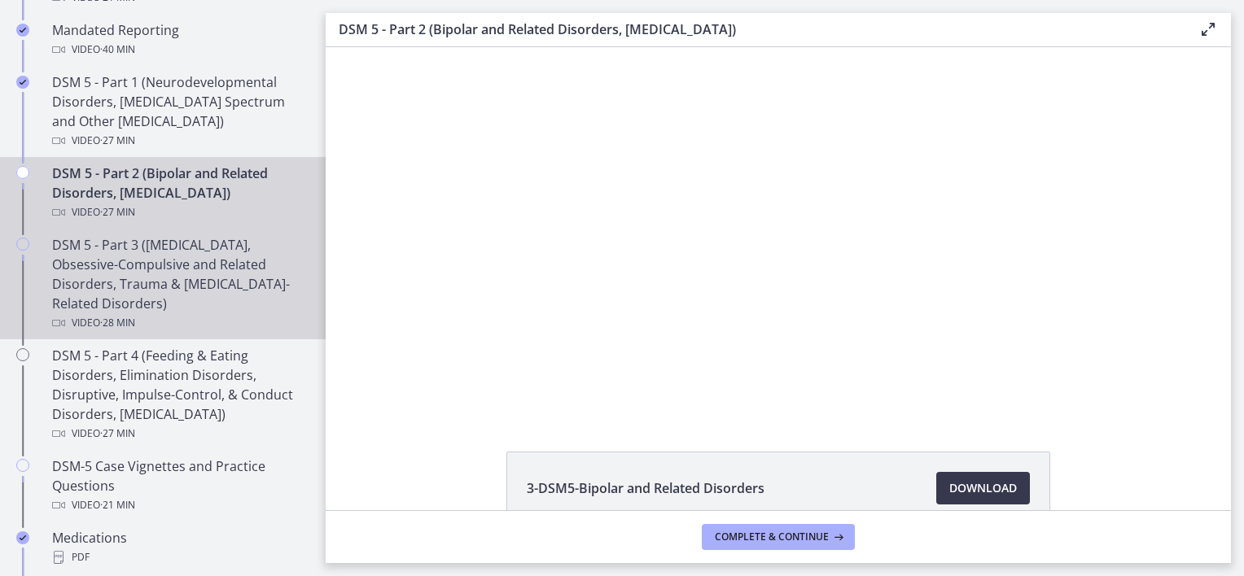
click at [226, 265] on div "DSM 5 - Part 3 (Anxiety Disorders, Obsessive-Compulsive and Related Disorders, …" at bounding box center [179, 284] width 254 height 98
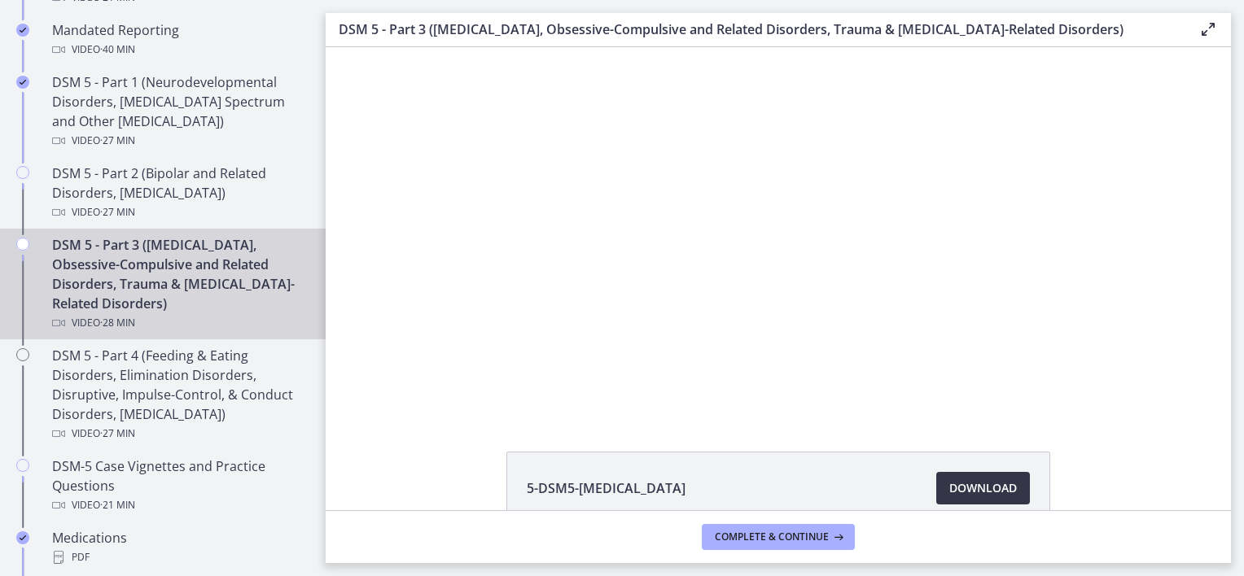
click at [993, 475] on link "Download Opens in a new window" at bounding box center [983, 488] width 94 height 33
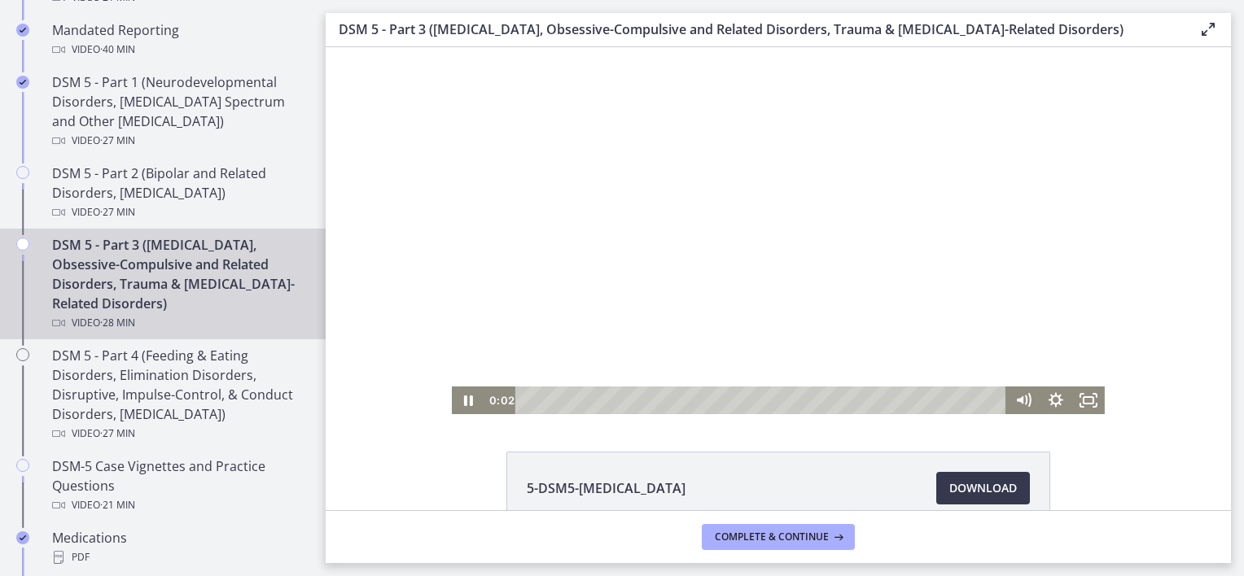
click at [802, 319] on div at bounding box center [778, 230] width 653 height 367
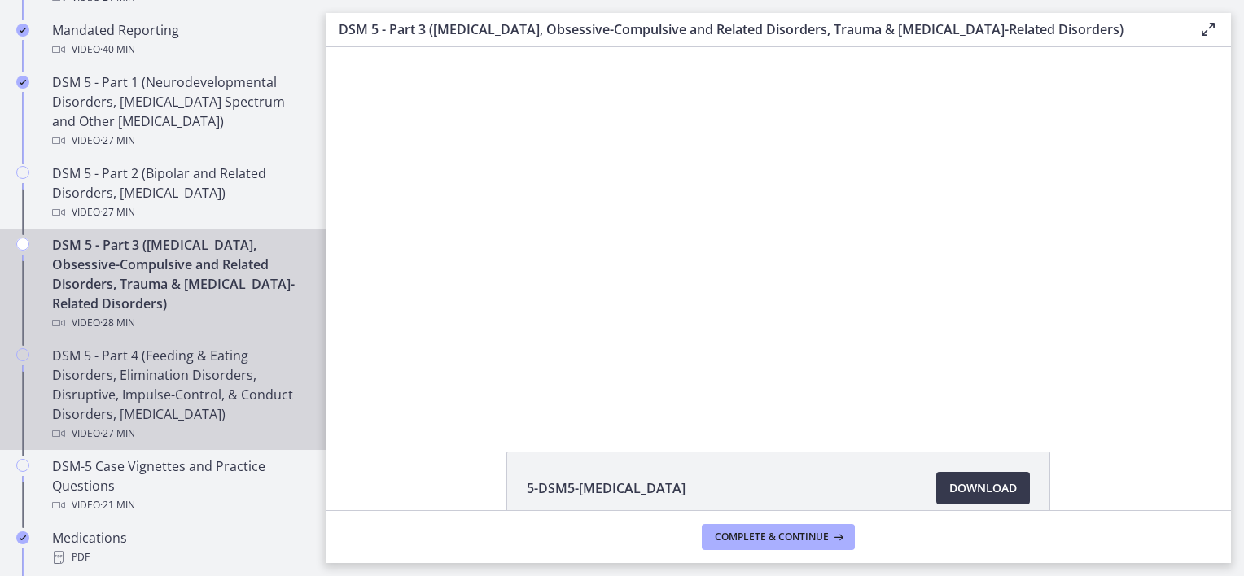
click at [147, 419] on div "DSM 5 - Part 4 (Feeding & Eating Disorders, Elimination Disorders, Disruptive, …" at bounding box center [179, 395] width 254 height 98
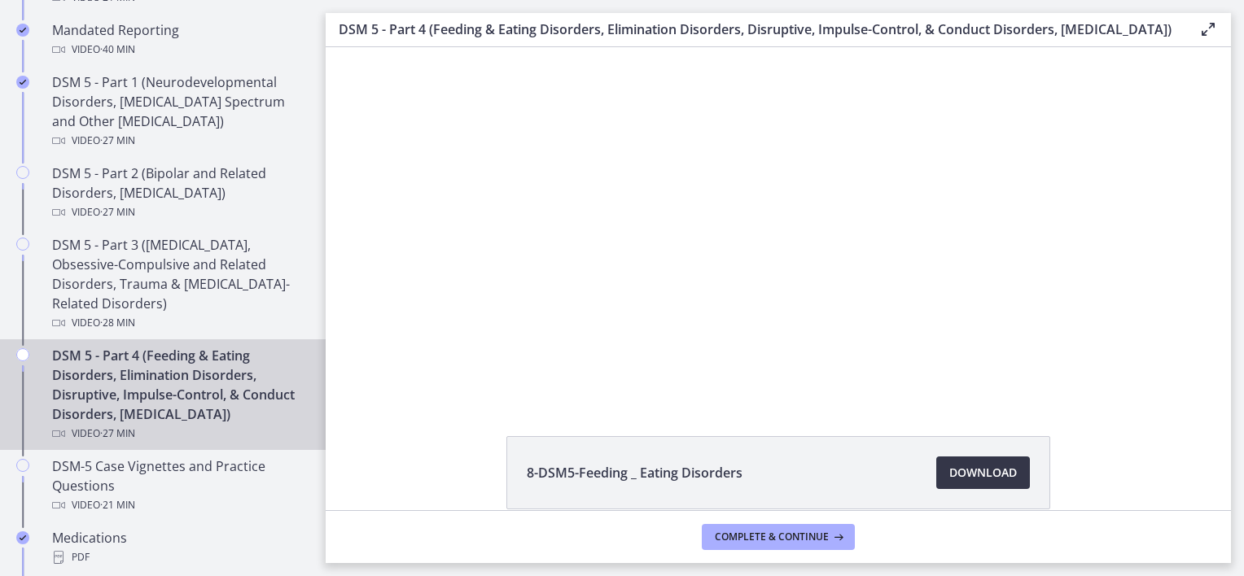
click at [949, 483] on span "Download Opens in a new window" at bounding box center [983, 473] width 68 height 20
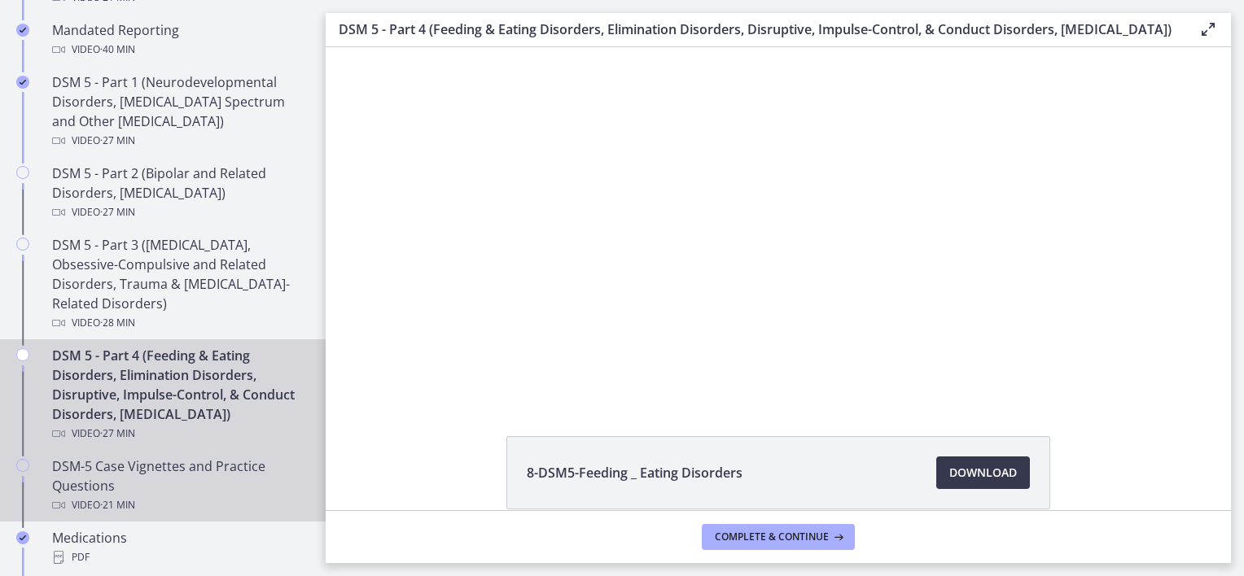
click at [104, 501] on div "DSM-5 Case Vignettes and Practice Questions Video · 21 min" at bounding box center [179, 486] width 254 height 59
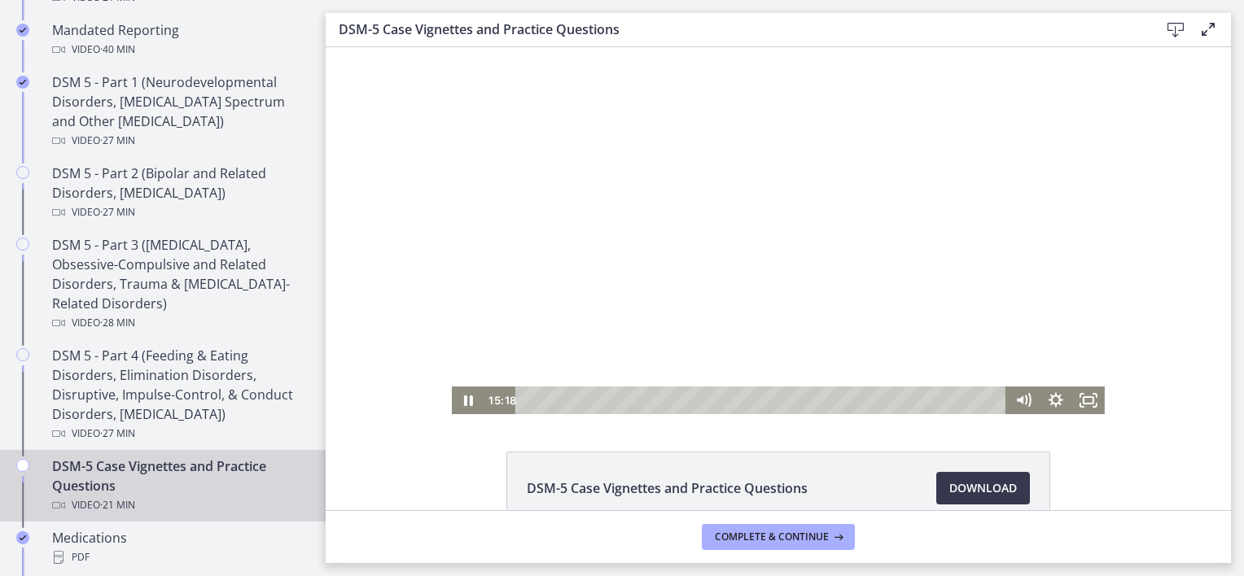
click at [724, 282] on div at bounding box center [778, 230] width 653 height 367
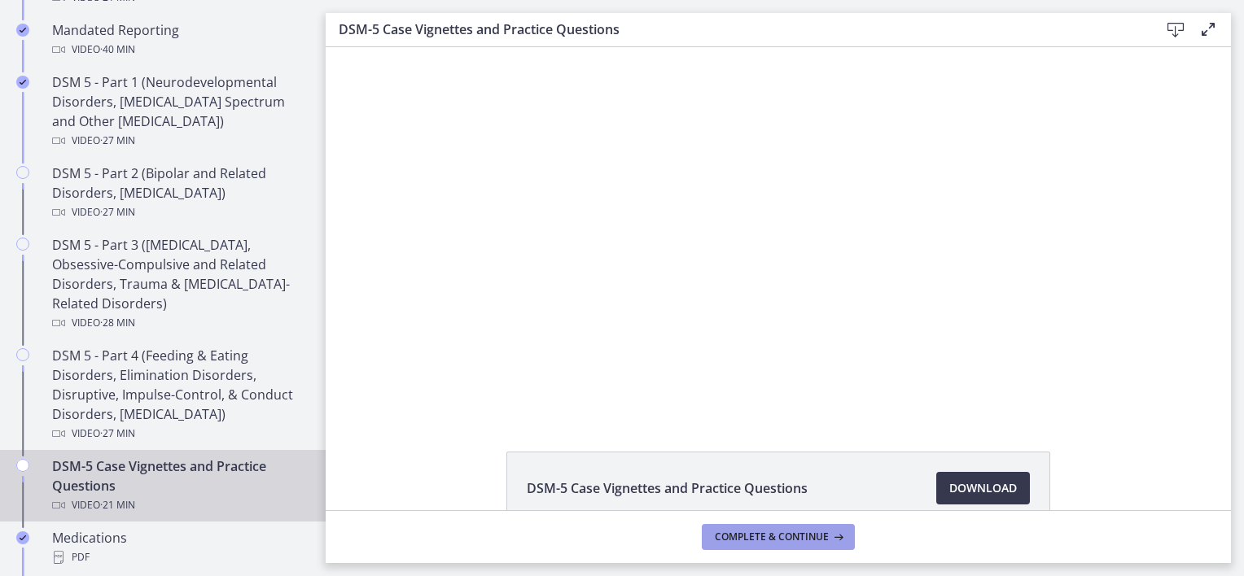
click at [842, 539] on icon at bounding box center [836, 537] width 16 height 13
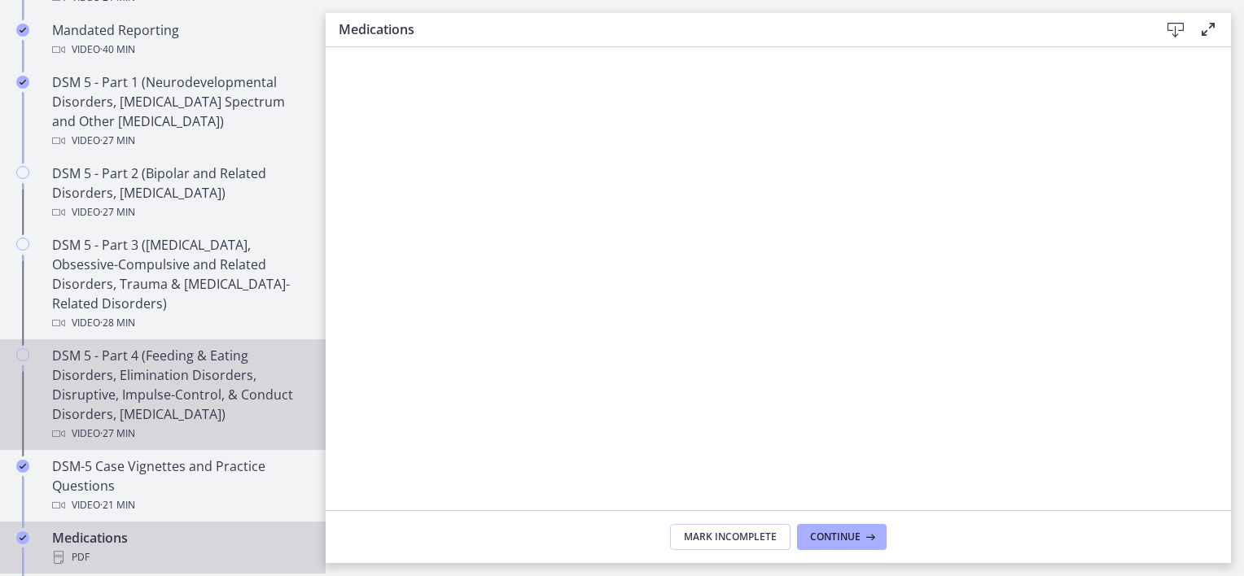
click at [17, 353] on icon "Chapters" at bounding box center [22, 354] width 13 height 13
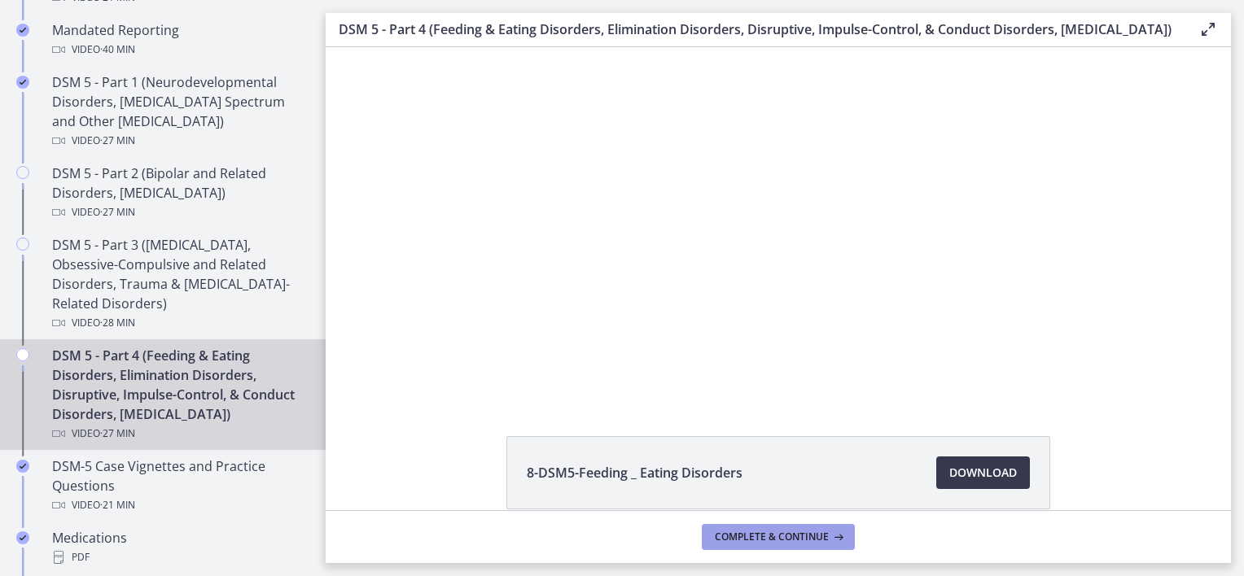
click at [833, 543] on icon at bounding box center [836, 537] width 16 height 13
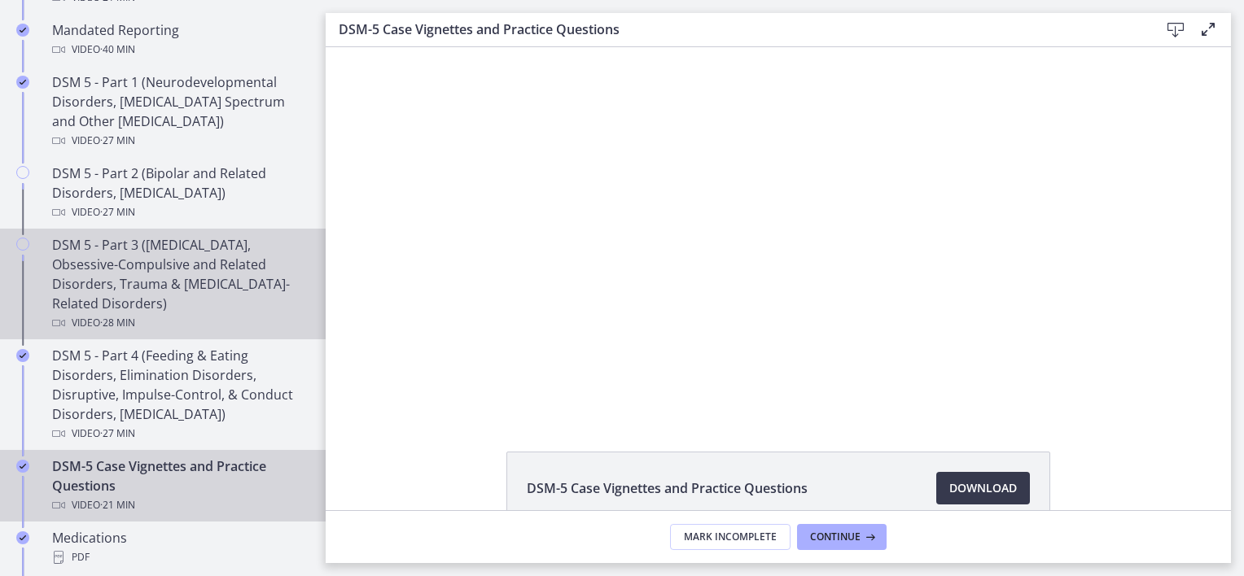
click at [58, 241] on div "DSM 5 - Part 3 (Anxiety Disorders, Obsessive-Compulsive and Related Disorders, …" at bounding box center [179, 284] width 254 height 98
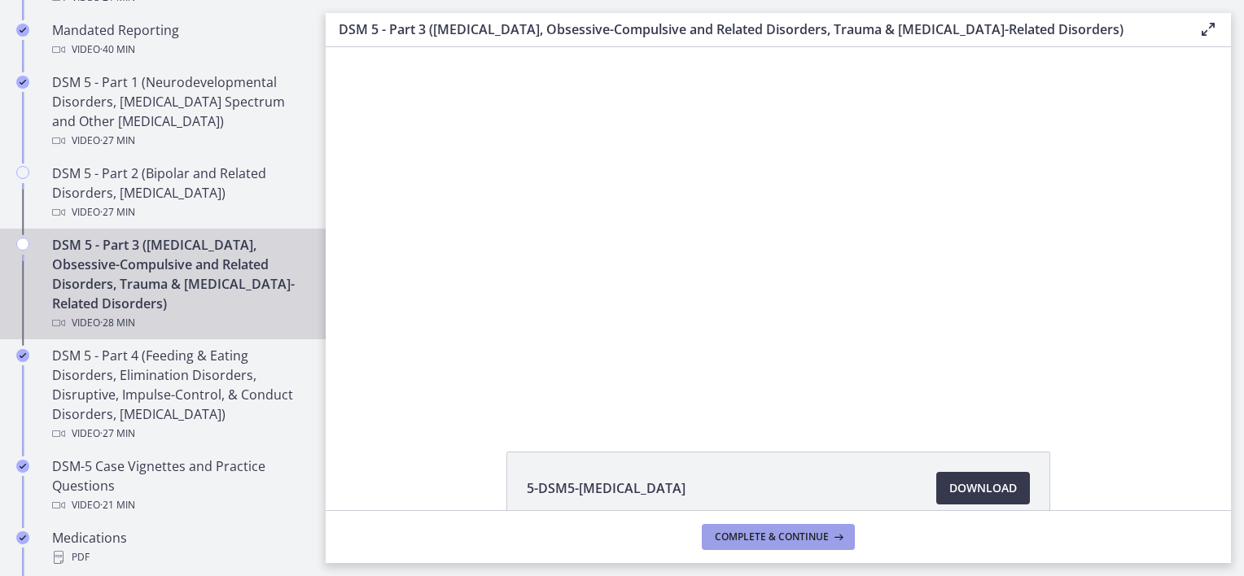
click at [724, 527] on button "Complete & continue" at bounding box center [778, 537] width 153 height 26
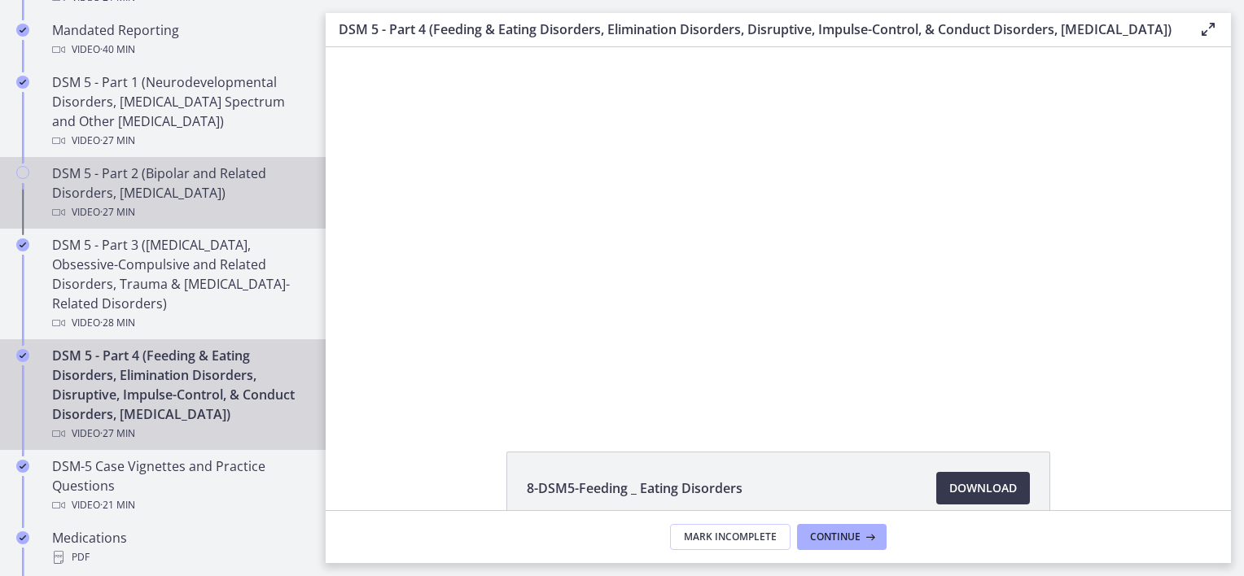
click at [160, 205] on div "Video · 27 min" at bounding box center [179, 213] width 254 height 20
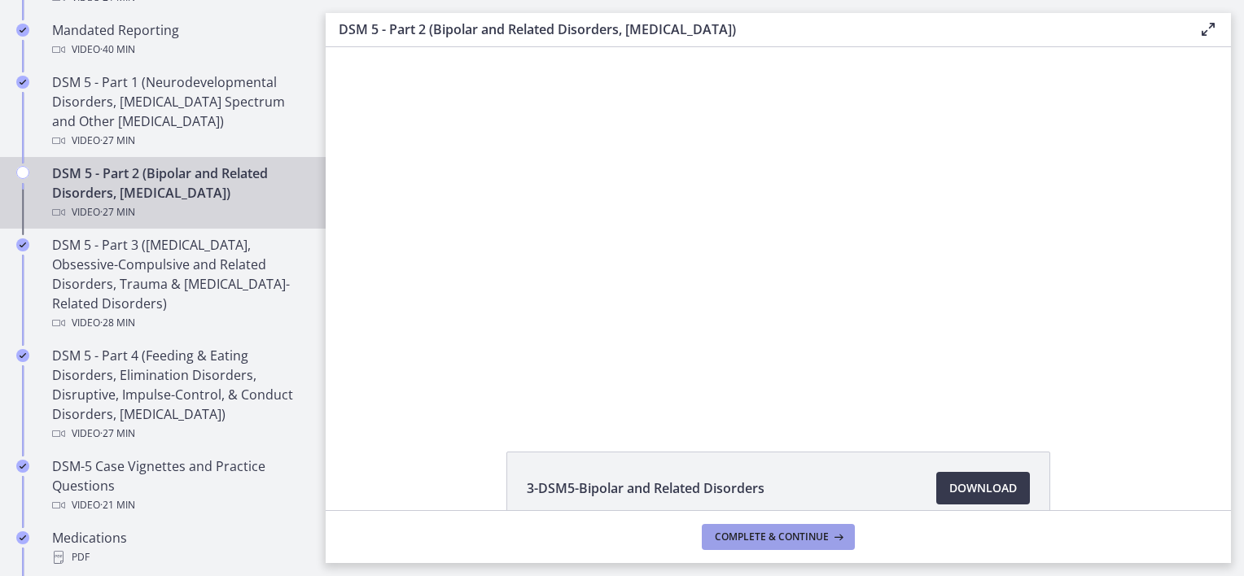
click at [770, 534] on span "Complete & continue" at bounding box center [772, 537] width 114 height 13
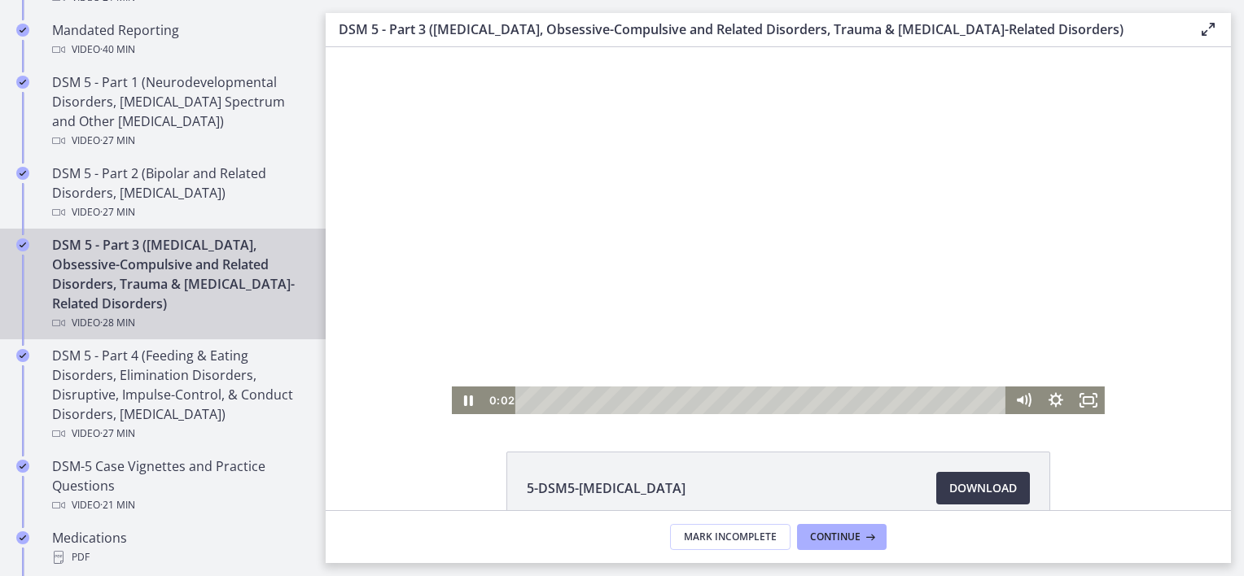
click at [720, 299] on div at bounding box center [778, 230] width 653 height 367
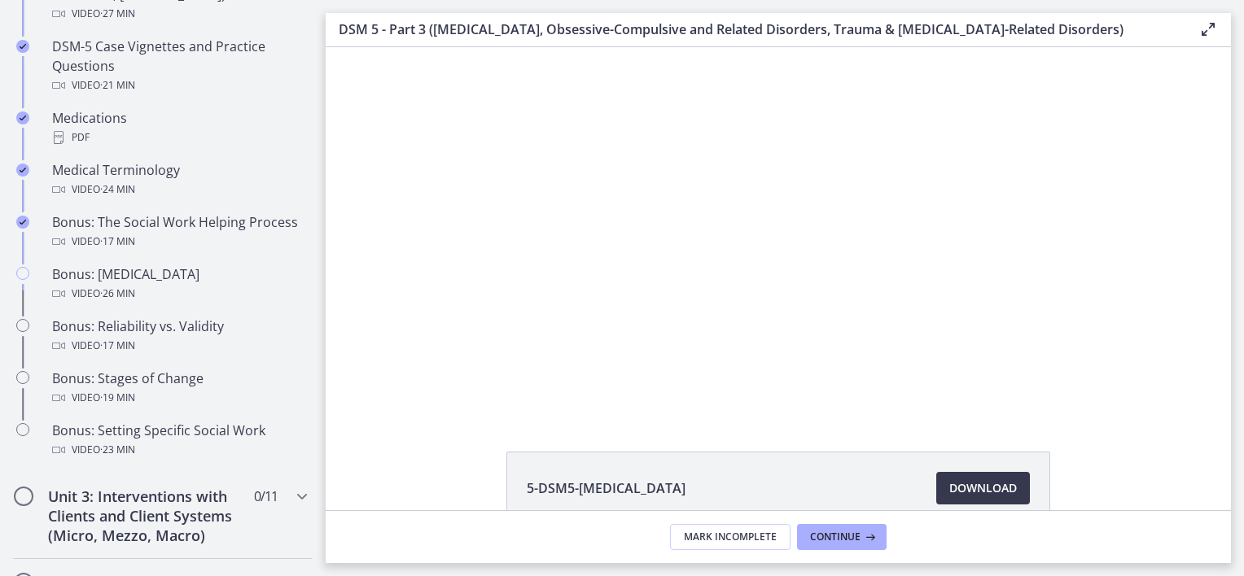
scroll to position [1302, 0]
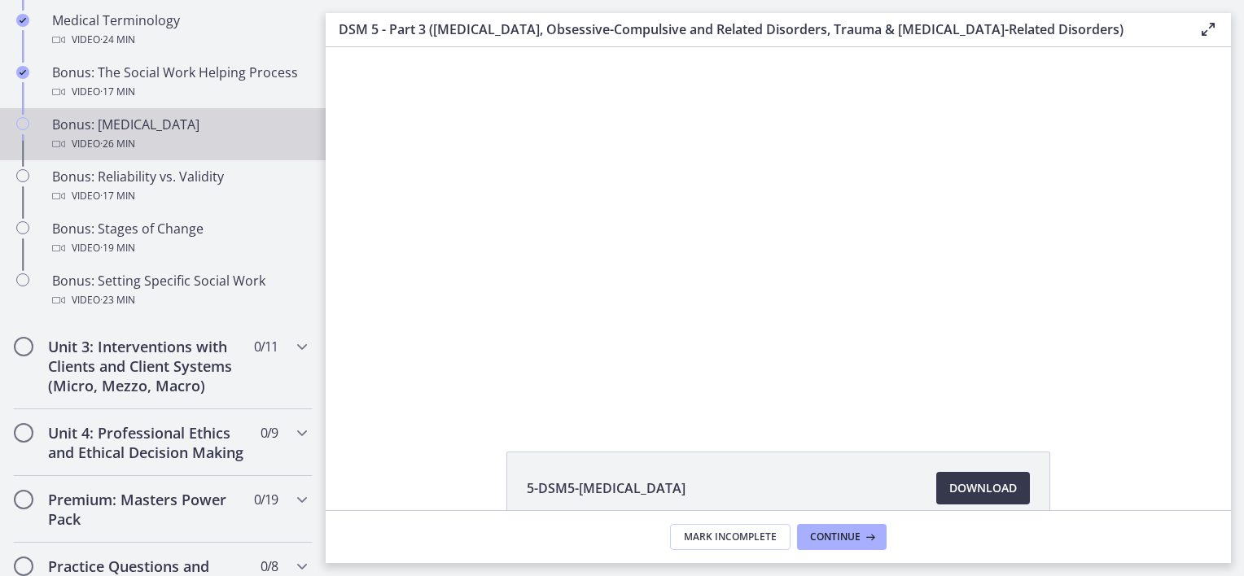
click at [144, 136] on div "Bonus: Personality Disorders Video · 26 min" at bounding box center [179, 134] width 254 height 39
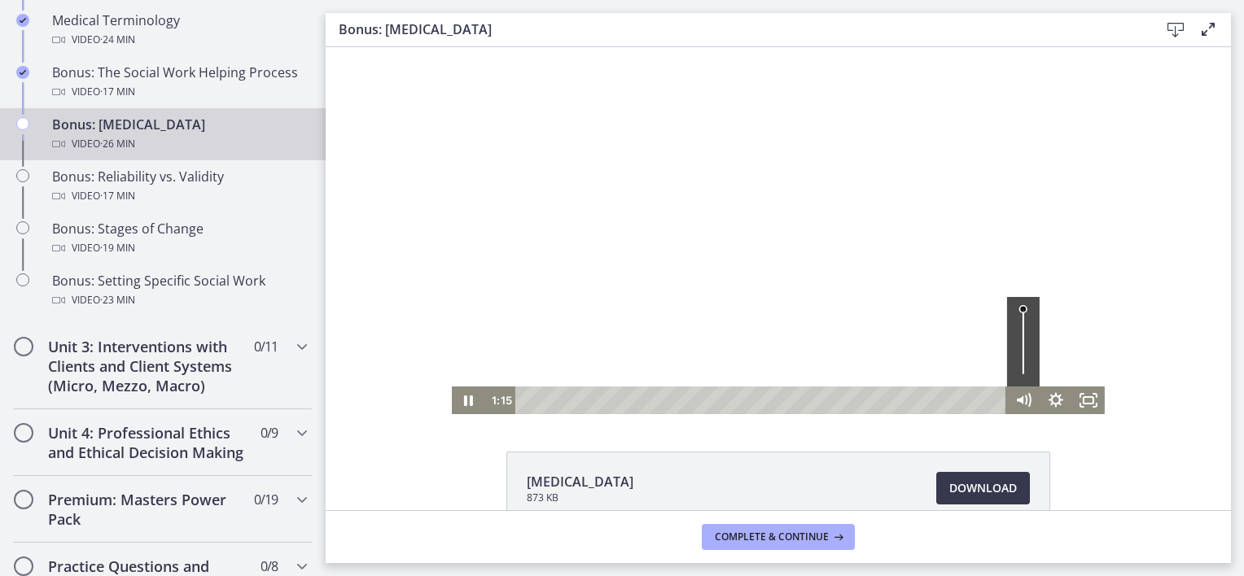
click at [560, 199] on div at bounding box center [778, 230] width 653 height 367
click at [669, 275] on div at bounding box center [778, 230] width 653 height 367
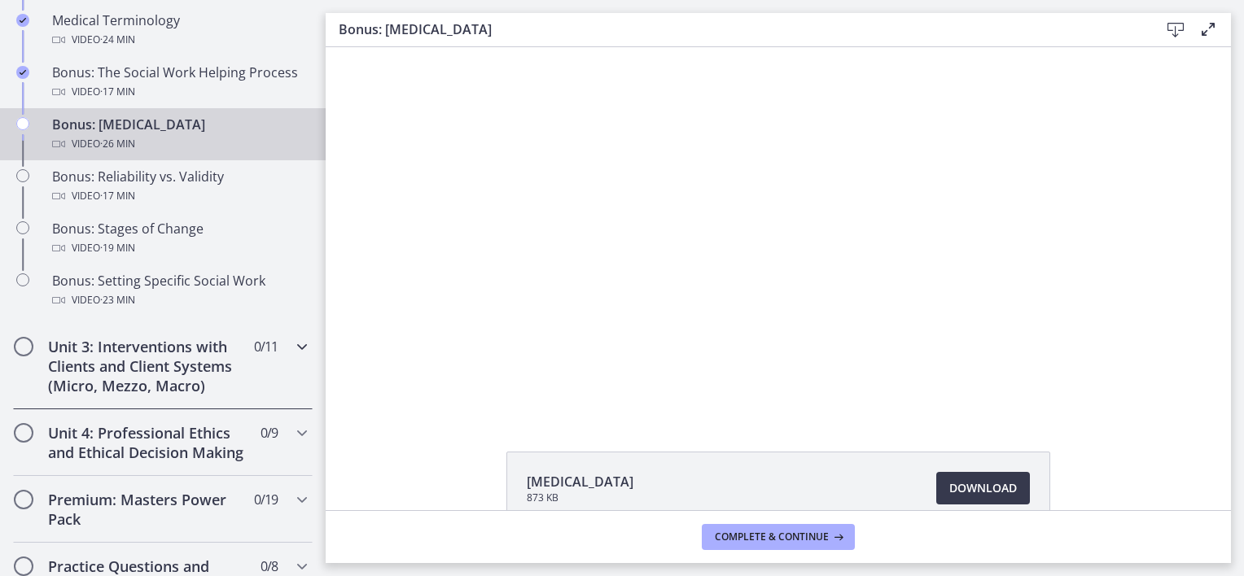
click at [127, 384] on h2 "Unit 3: Interventions with Clients and Client Systems (Micro, Mezzo, Macro)" at bounding box center [147, 366] width 199 height 59
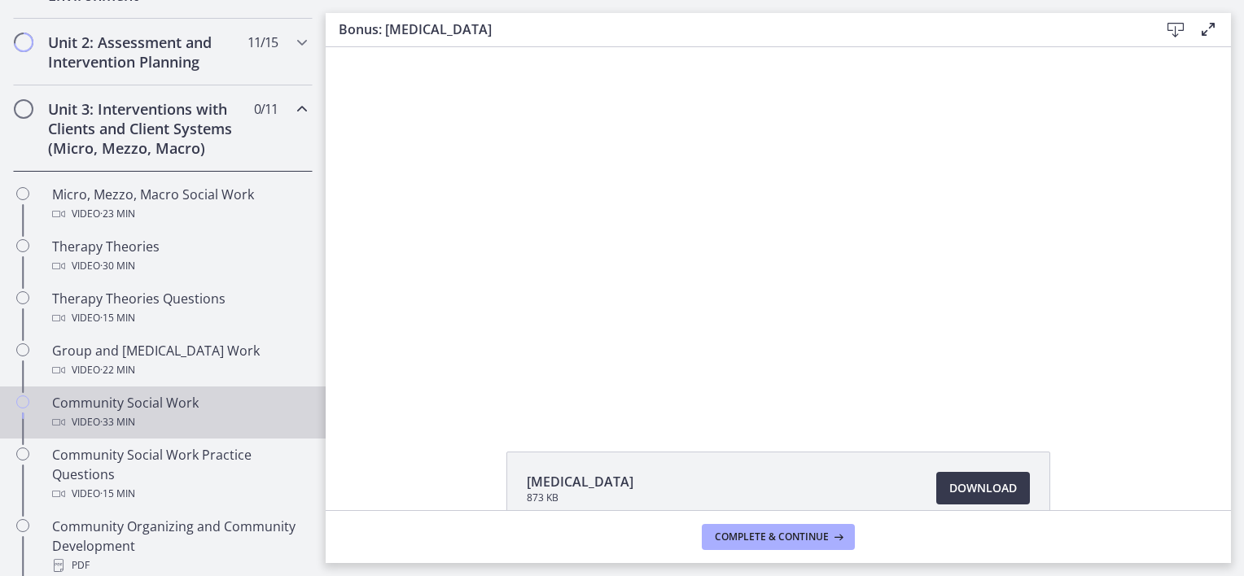
scroll to position [488, 0]
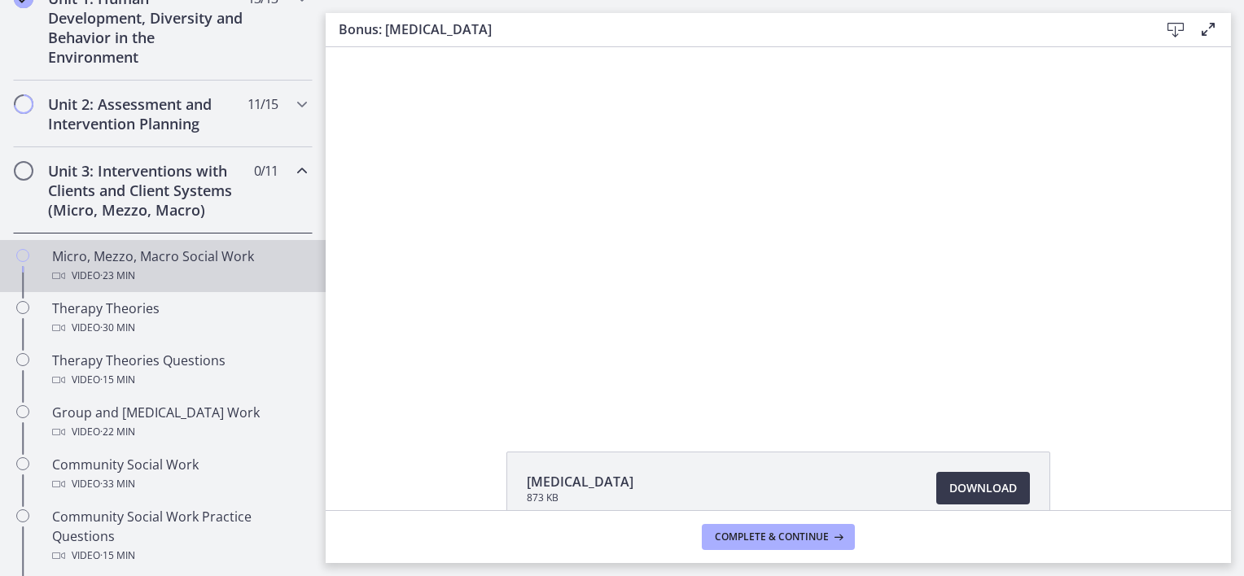
click at [183, 256] on div "Micro, Mezzo, Macro Social Work Video · 23 min" at bounding box center [179, 266] width 254 height 39
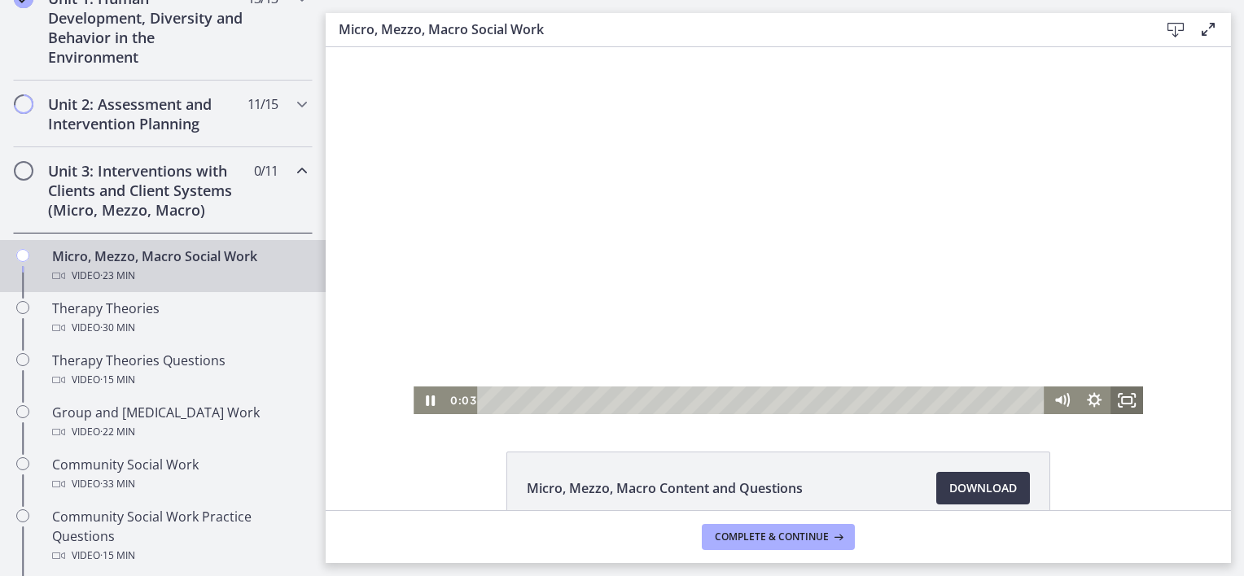
click at [1127, 403] on icon "Fullscreen" at bounding box center [1126, 401] width 33 height 28
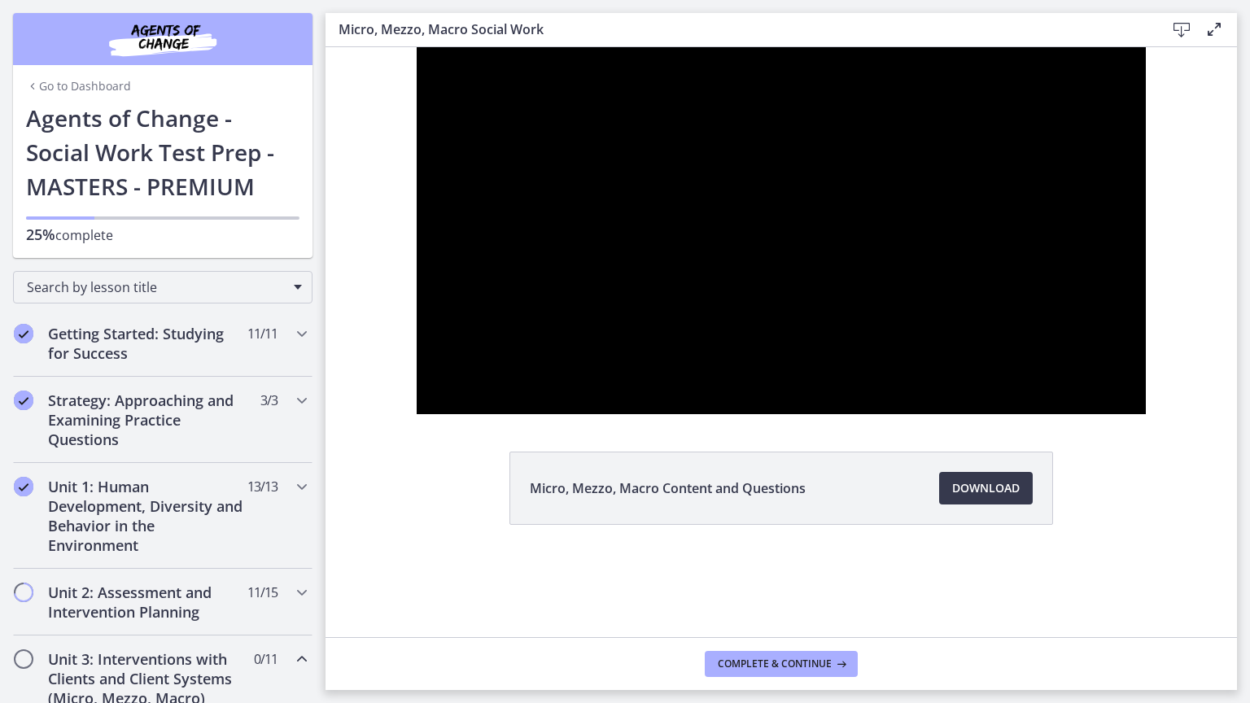
scroll to position [488, 0]
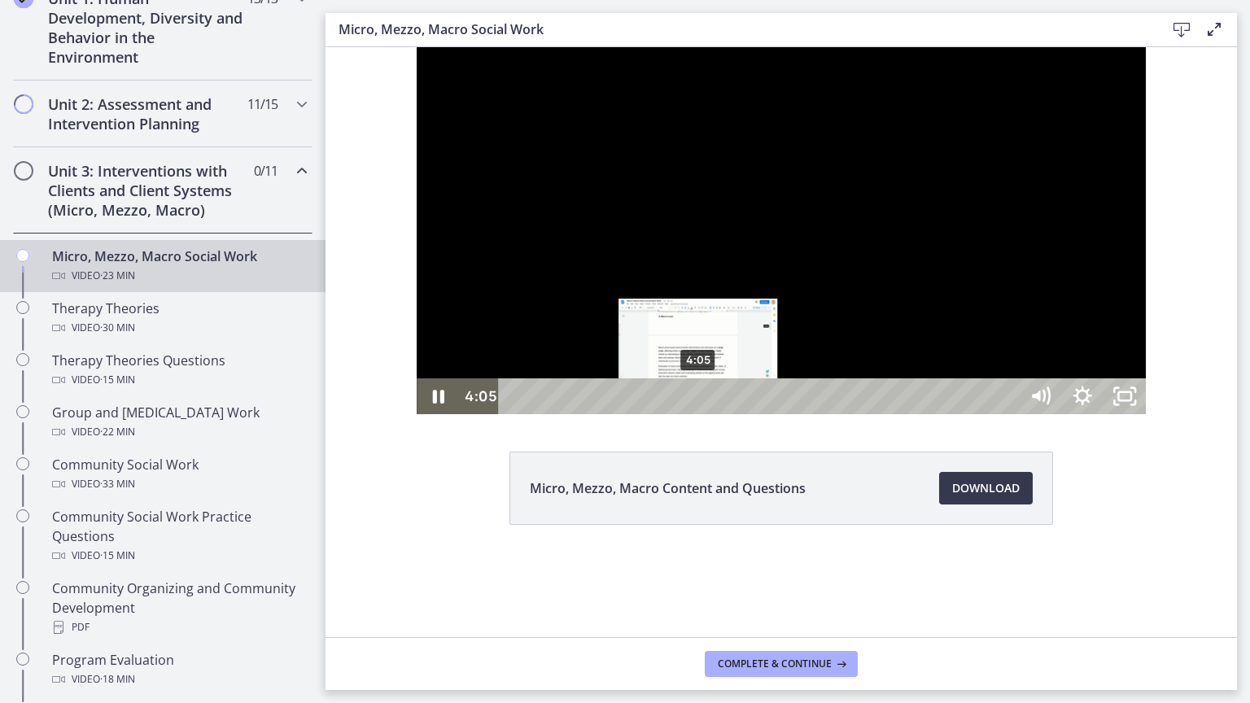
click at [609, 414] on div "4:05" at bounding box center [761, 396] width 494 height 36
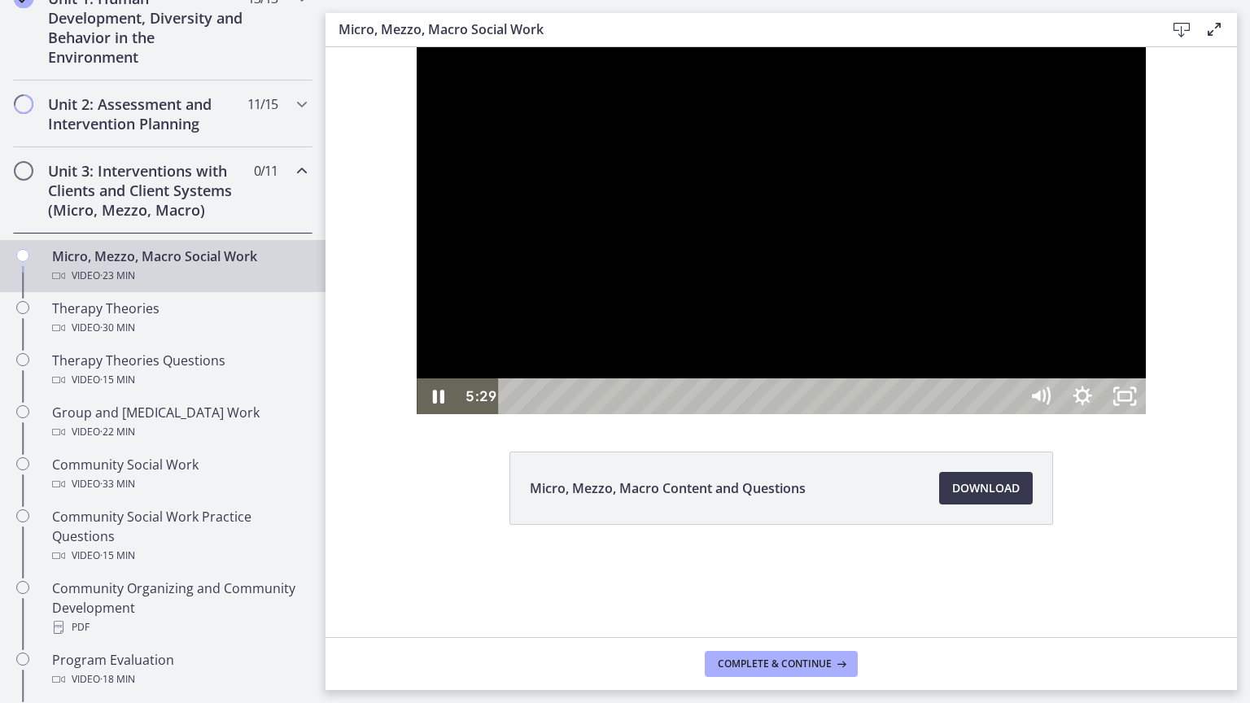
click at [768, 414] on div at bounding box center [781, 230] width 729 height 367
click at [417, 47] on button "Play Video: cbe5fj9t4o1cl02sigfg.mp4" at bounding box center [417, 47] width 1 height 1
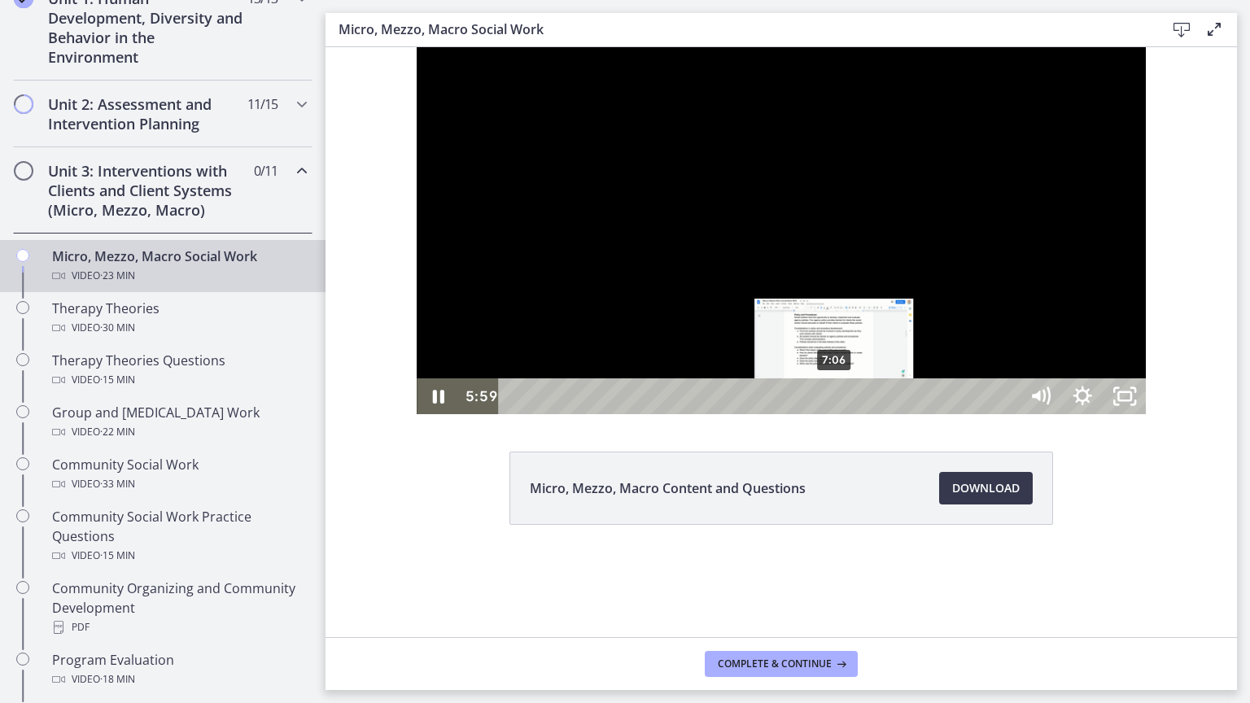
click at [745, 414] on div "7:06" at bounding box center [761, 396] width 494 height 36
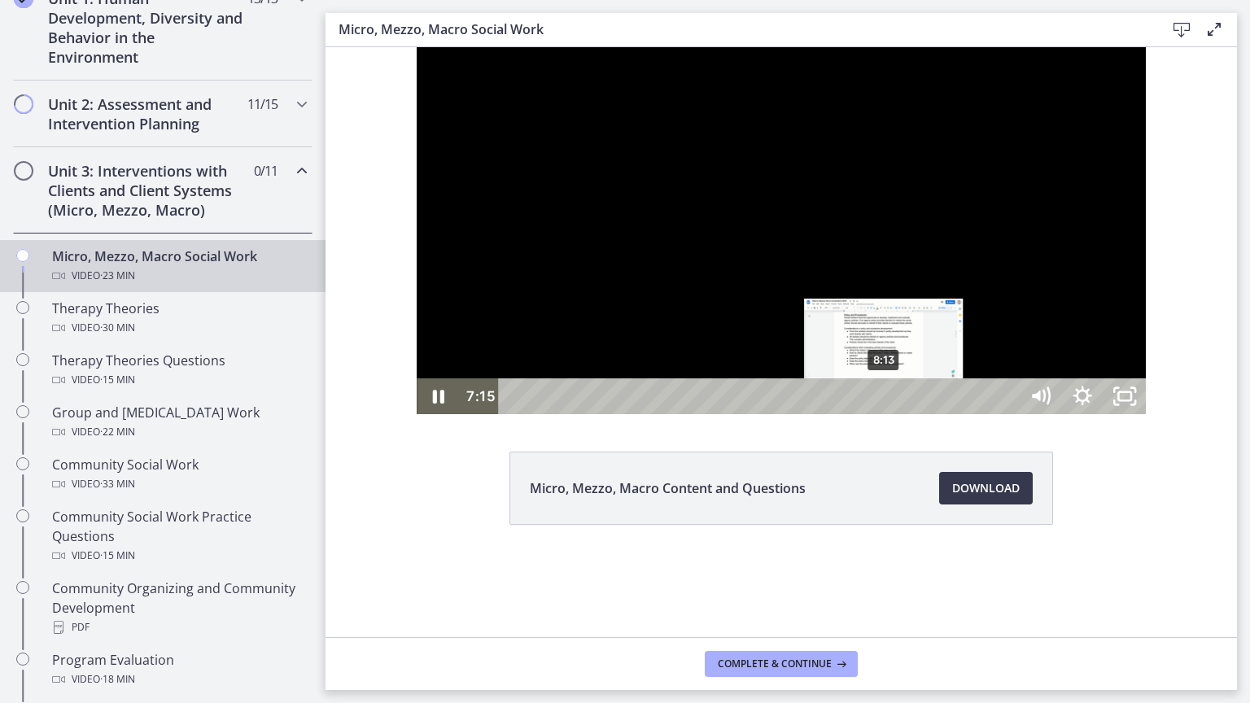
click at [794, 414] on div "8:13" at bounding box center [761, 396] width 494 height 36
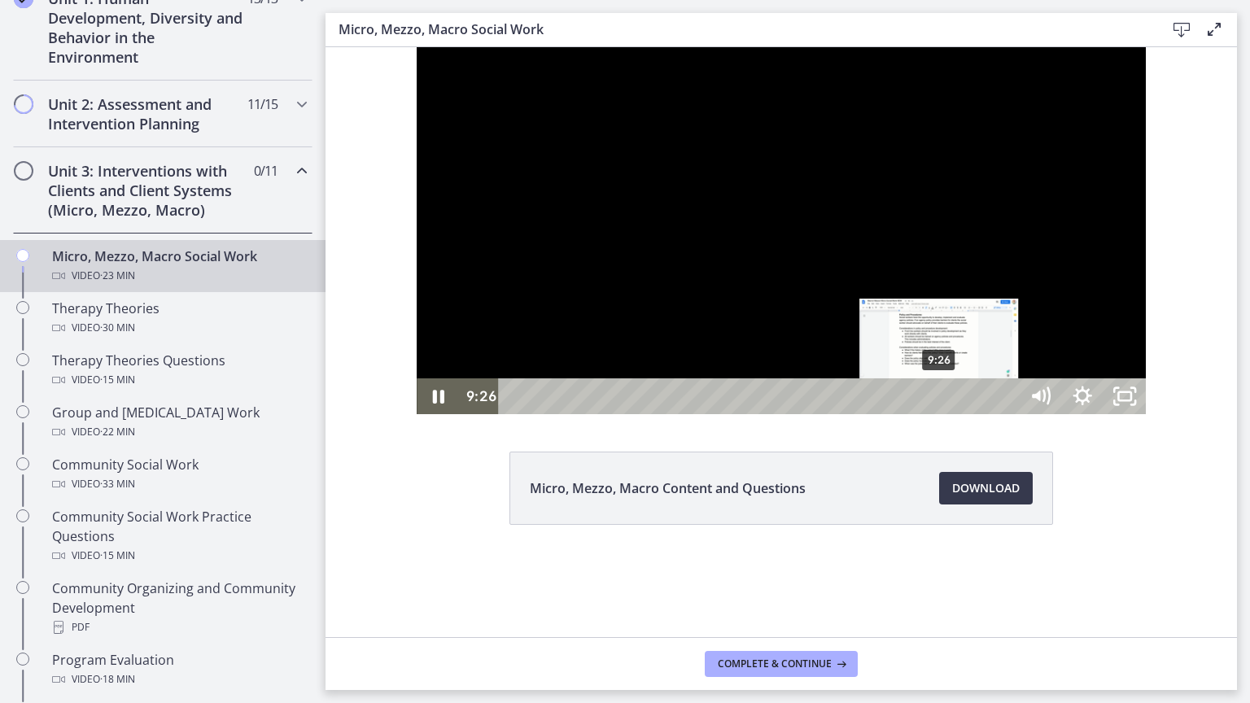
click at [850, 414] on div "9:26" at bounding box center [761, 396] width 494 height 36
click at [864, 414] on div "9:44" at bounding box center [761, 396] width 494 height 36
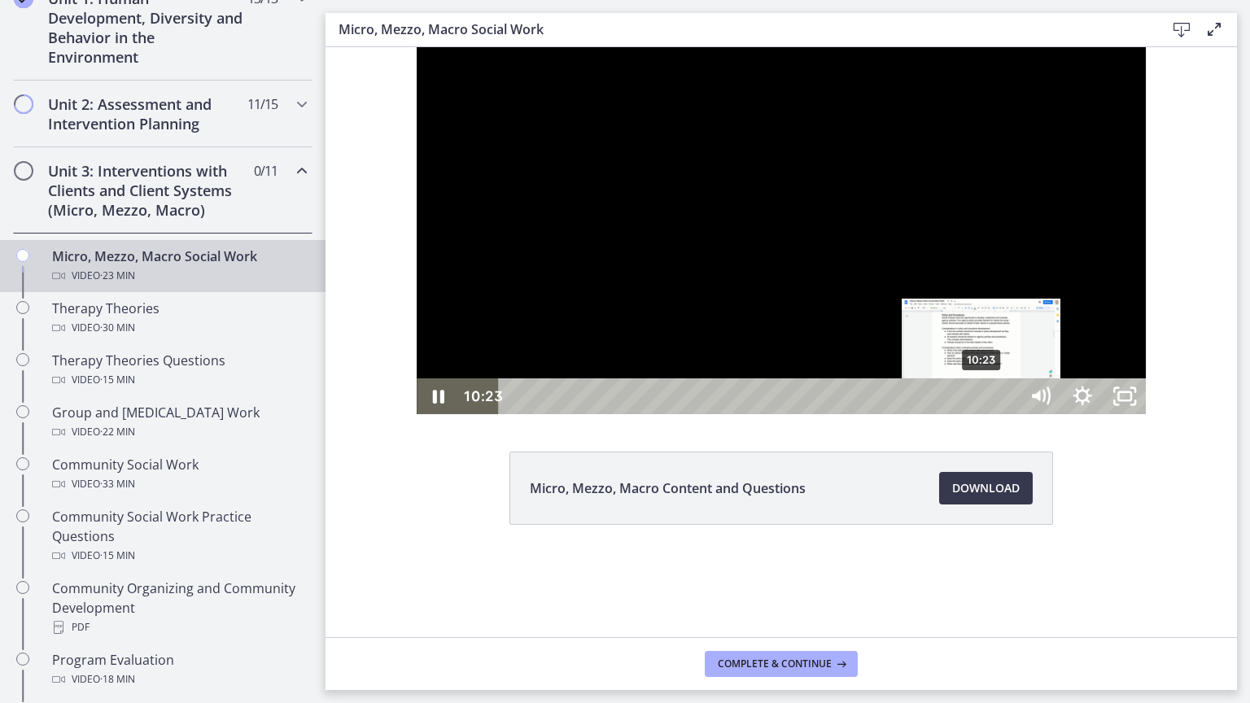
click at [892, 414] on div "10:23" at bounding box center [761, 396] width 494 height 36
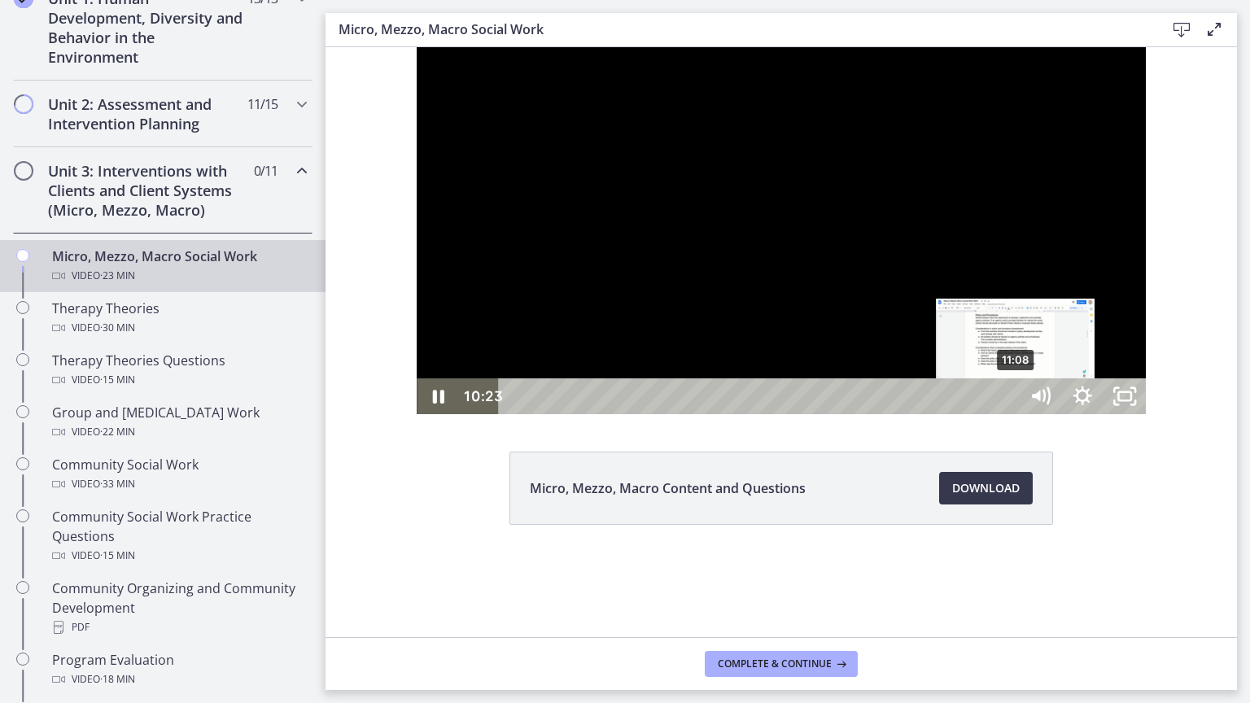
click at [926, 414] on div "11:08" at bounding box center [761, 396] width 494 height 36
click at [938, 414] on div "11:14" at bounding box center [761, 396] width 494 height 36
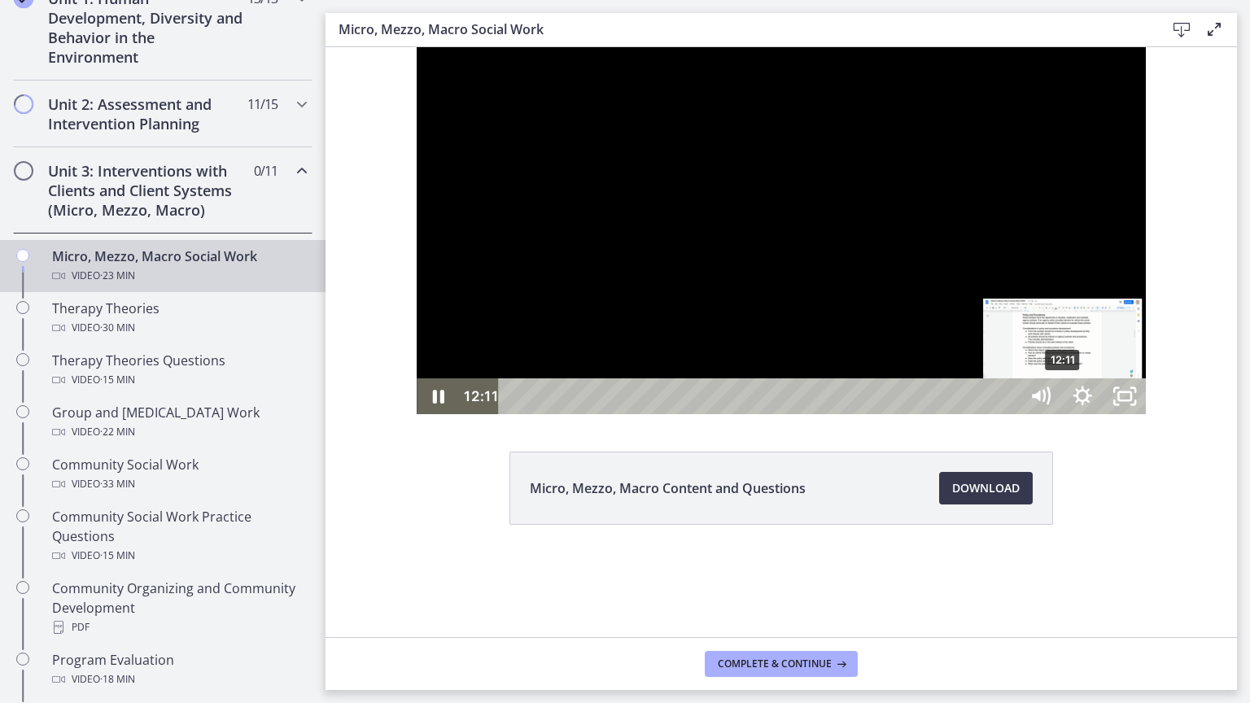
click at [973, 414] on div "12:11" at bounding box center [761, 396] width 494 height 36
click at [992, 414] on div "12:37" at bounding box center [761, 396] width 494 height 36
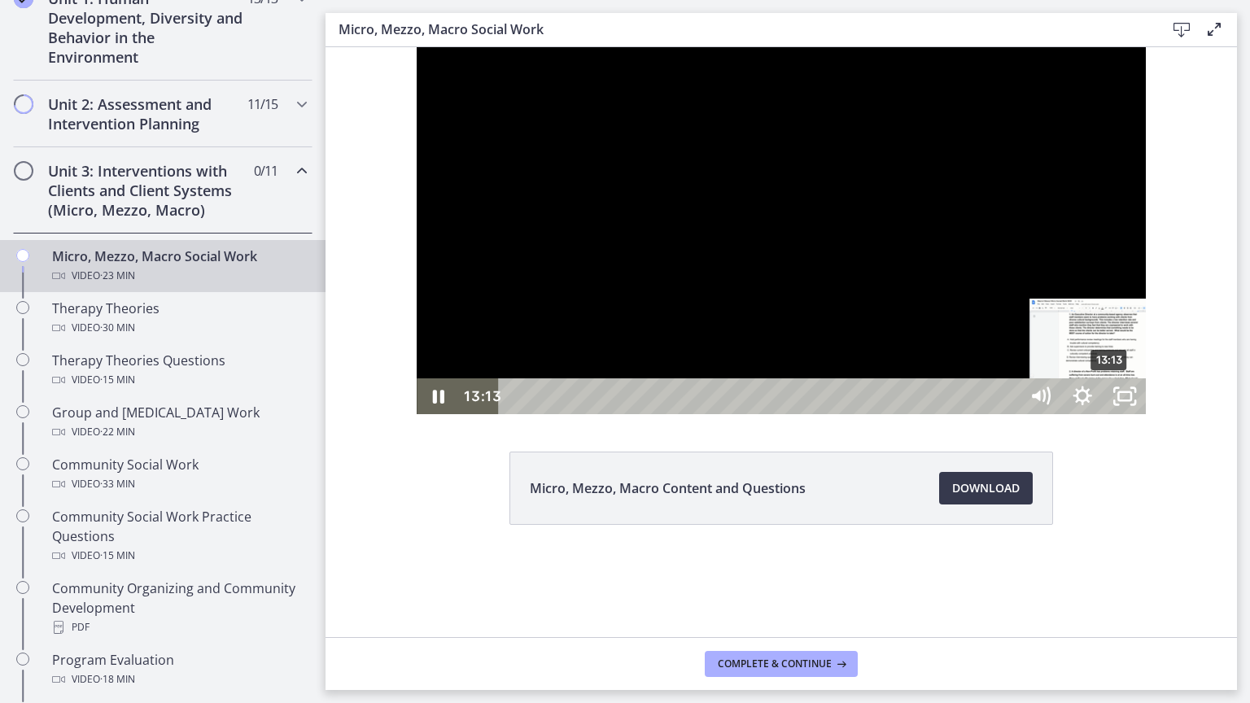
click at [1008, 414] on div "13:13" at bounding box center [761, 396] width 494 height 36
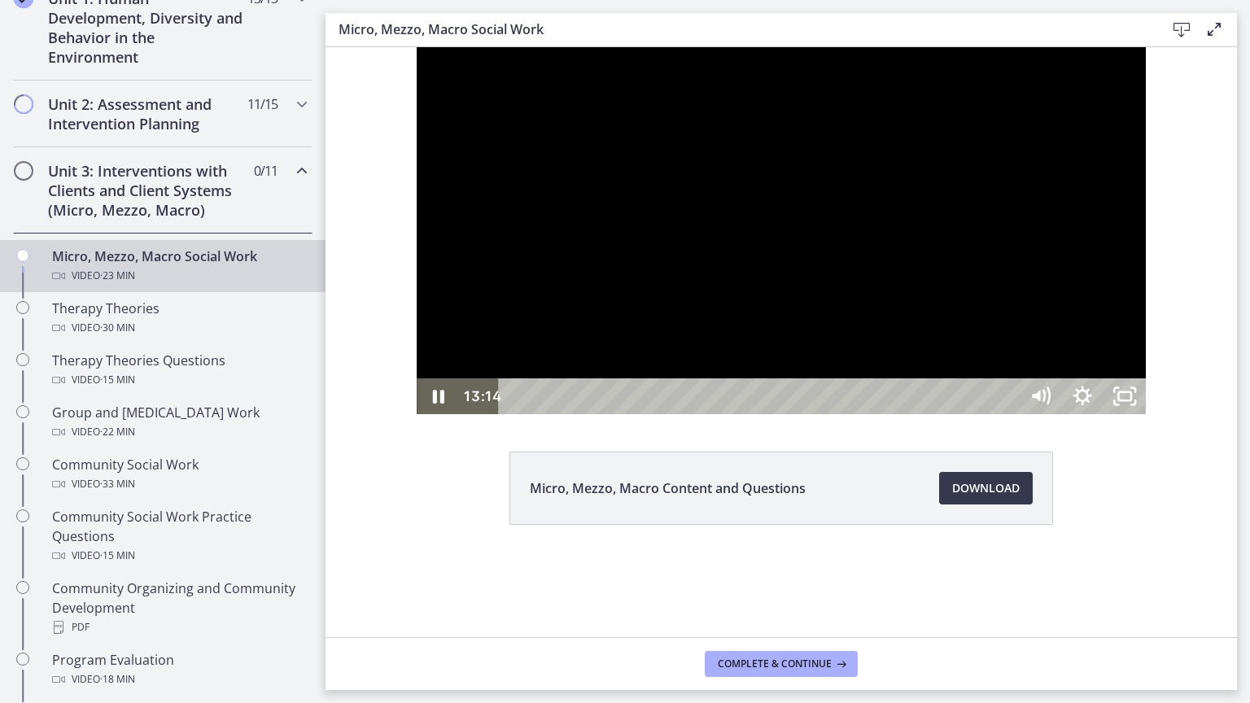
click at [876, 414] on div at bounding box center [781, 230] width 729 height 367
click at [417, 47] on button "Play Video: cbe5fj9t4o1cl02sigfg.mp4" at bounding box center [417, 47] width 1 height 1
click at [1008, 414] on div "15:00" at bounding box center [761, 396] width 494 height 36
click at [1008, 414] on div "15:15" at bounding box center [761, 396] width 494 height 36
click at [1008, 414] on div "16:28" at bounding box center [761, 396] width 494 height 36
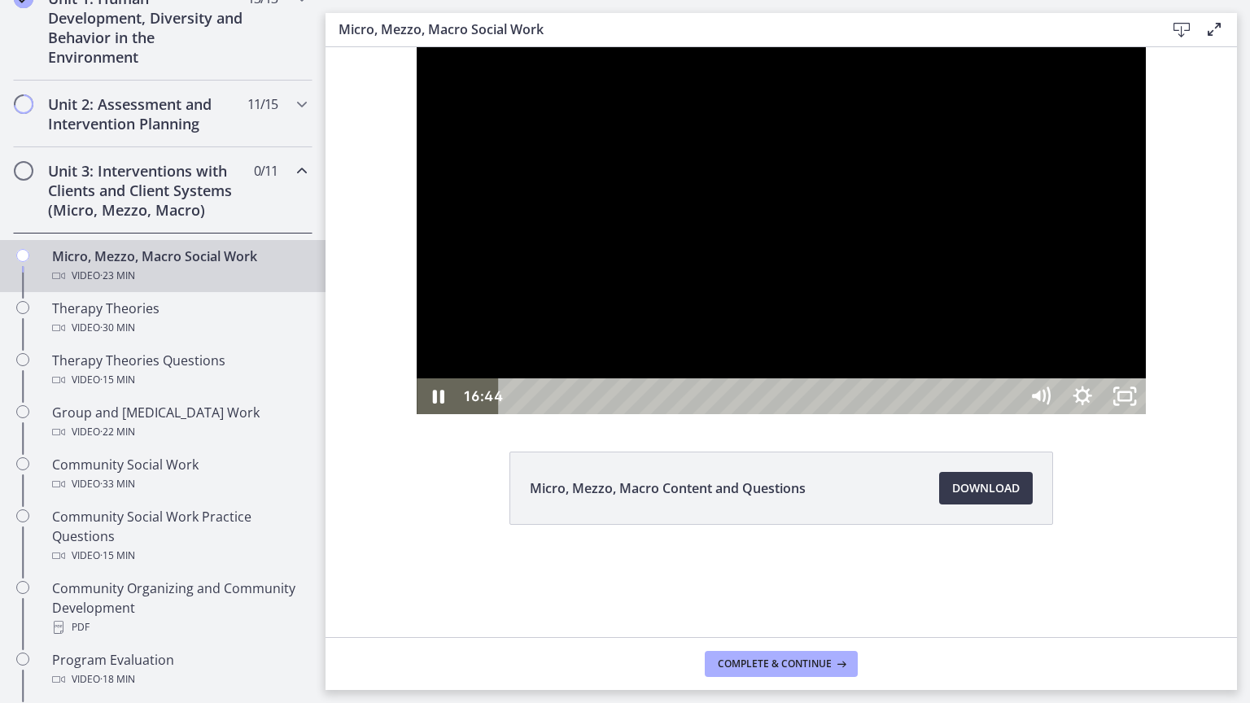
click at [1008, 414] on div "16:44" at bounding box center [761, 396] width 494 height 36
click at [1008, 414] on div "17:09" at bounding box center [761, 396] width 494 height 36
click at [1008, 414] on div "20:04" at bounding box center [761, 396] width 494 height 36
click at [1008, 414] on div "19:42" at bounding box center [761, 396] width 494 height 36
click at [1008, 414] on div "21:04" at bounding box center [761, 396] width 494 height 36
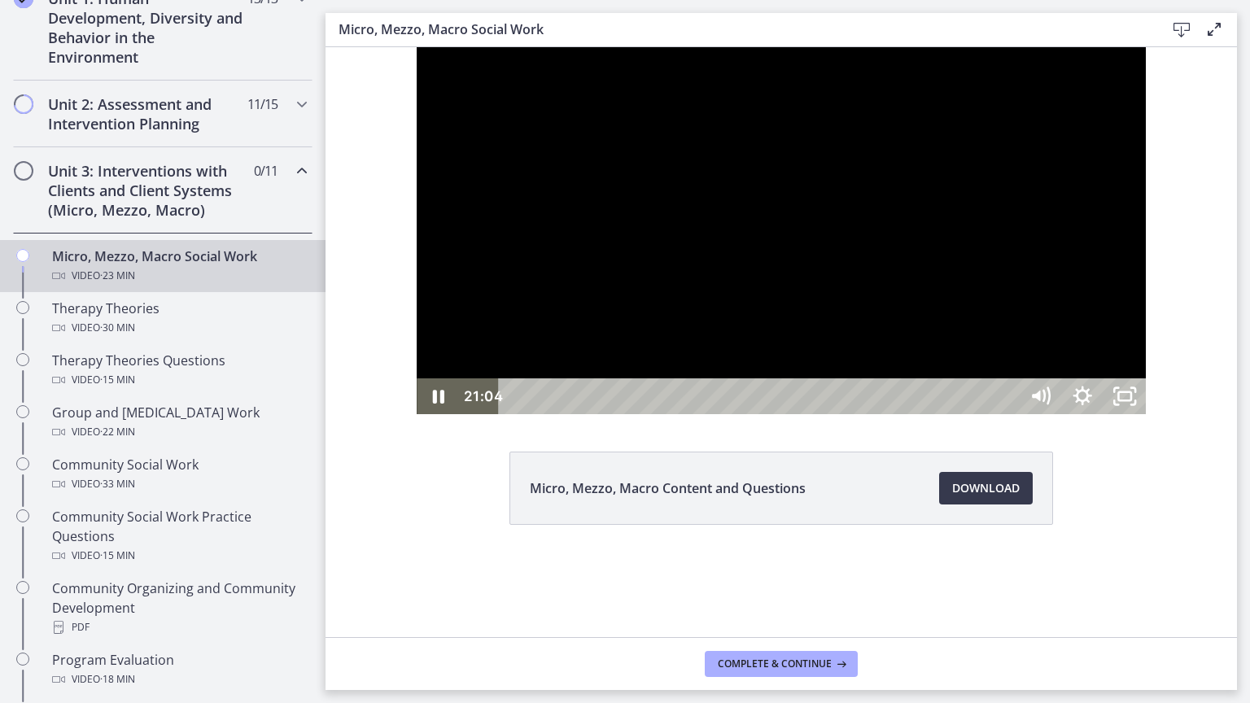
click at [1008, 414] on div "21:26" at bounding box center [761, 396] width 494 height 36
click at [1008, 414] on div "21:43" at bounding box center [761, 396] width 494 height 36
click at [1024, 414] on div at bounding box center [781, 230] width 729 height 367
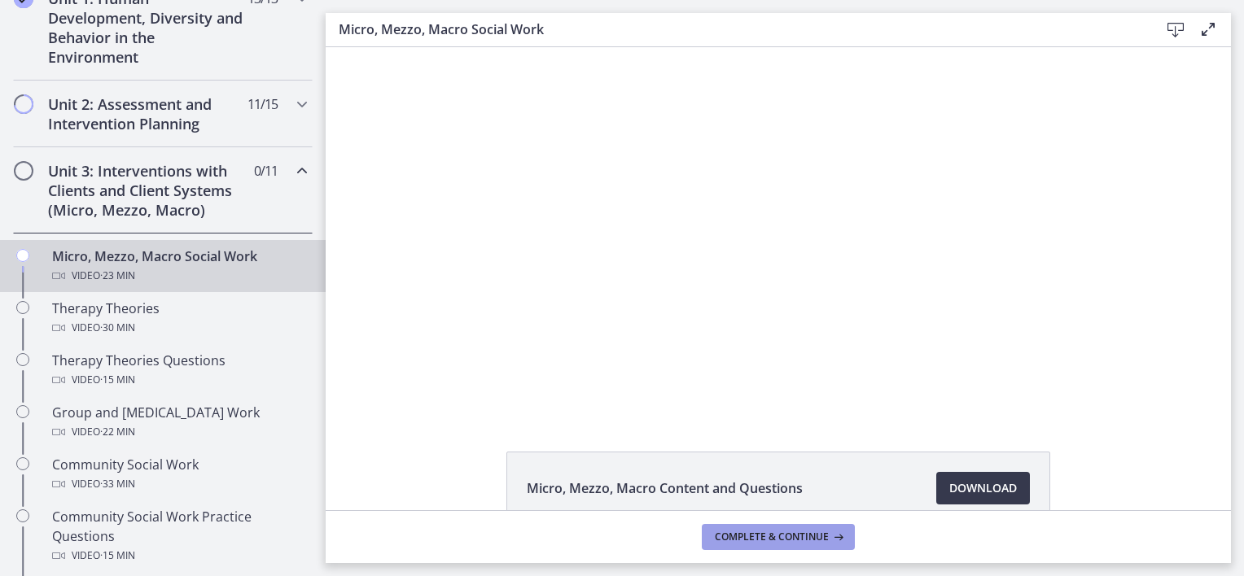
click at [744, 541] on span "Complete & continue" at bounding box center [772, 537] width 114 height 13
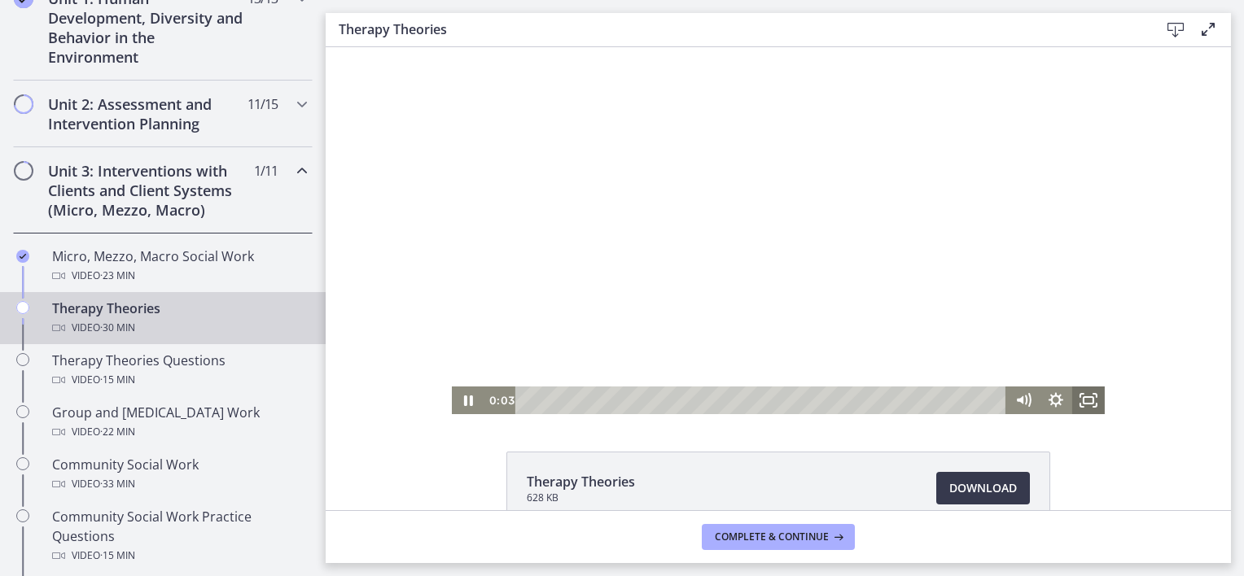
click at [1091, 402] on icon "Fullscreen" at bounding box center [1088, 401] width 33 height 28
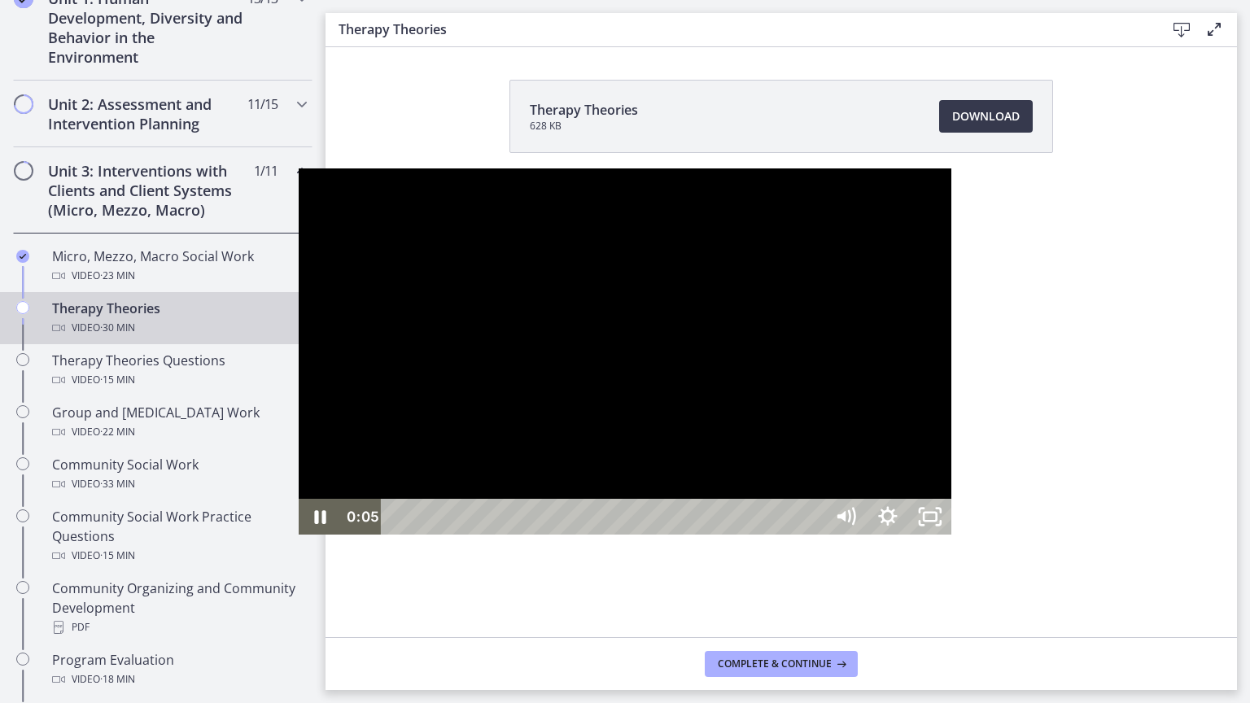
click at [619, 485] on div at bounding box center [625, 351] width 653 height 367
click at [573, 468] on div at bounding box center [625, 351] width 653 height 367
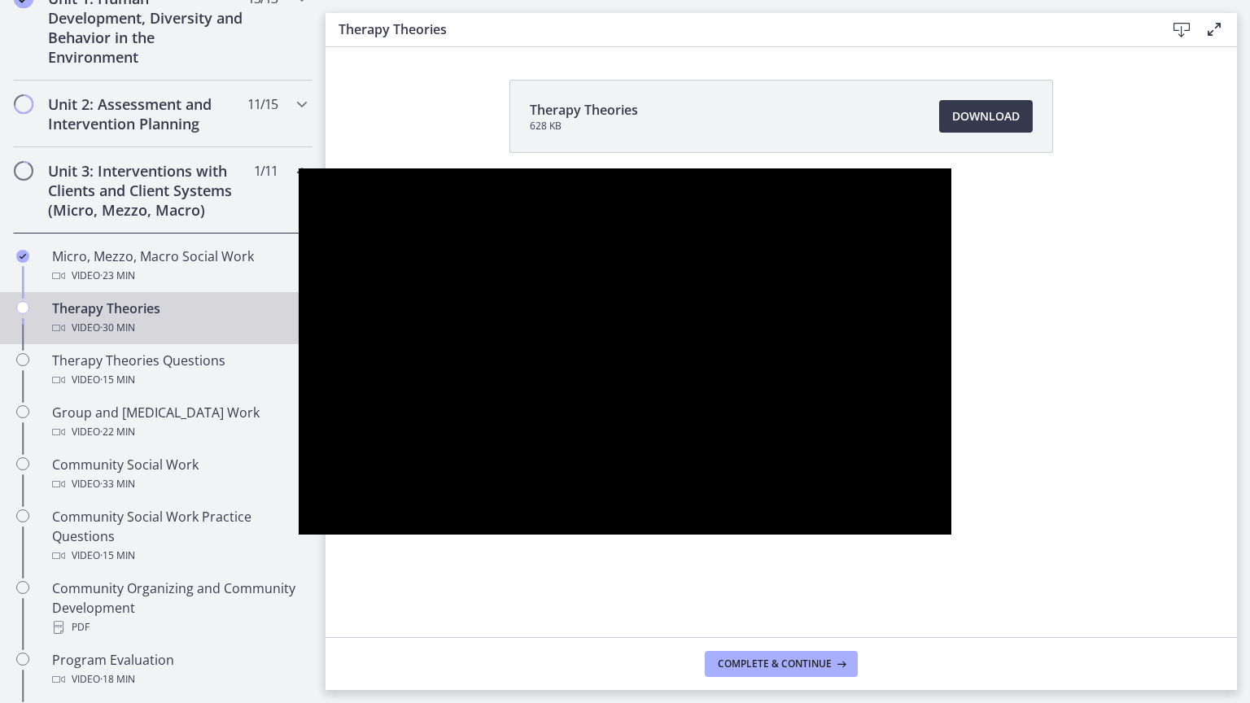
click at [299, 168] on button "Pause: cbe5iu9t4o1cl02sighg.mp4" at bounding box center [299, 168] width 1 height 1
